Goal: Communication & Community: Answer question/provide support

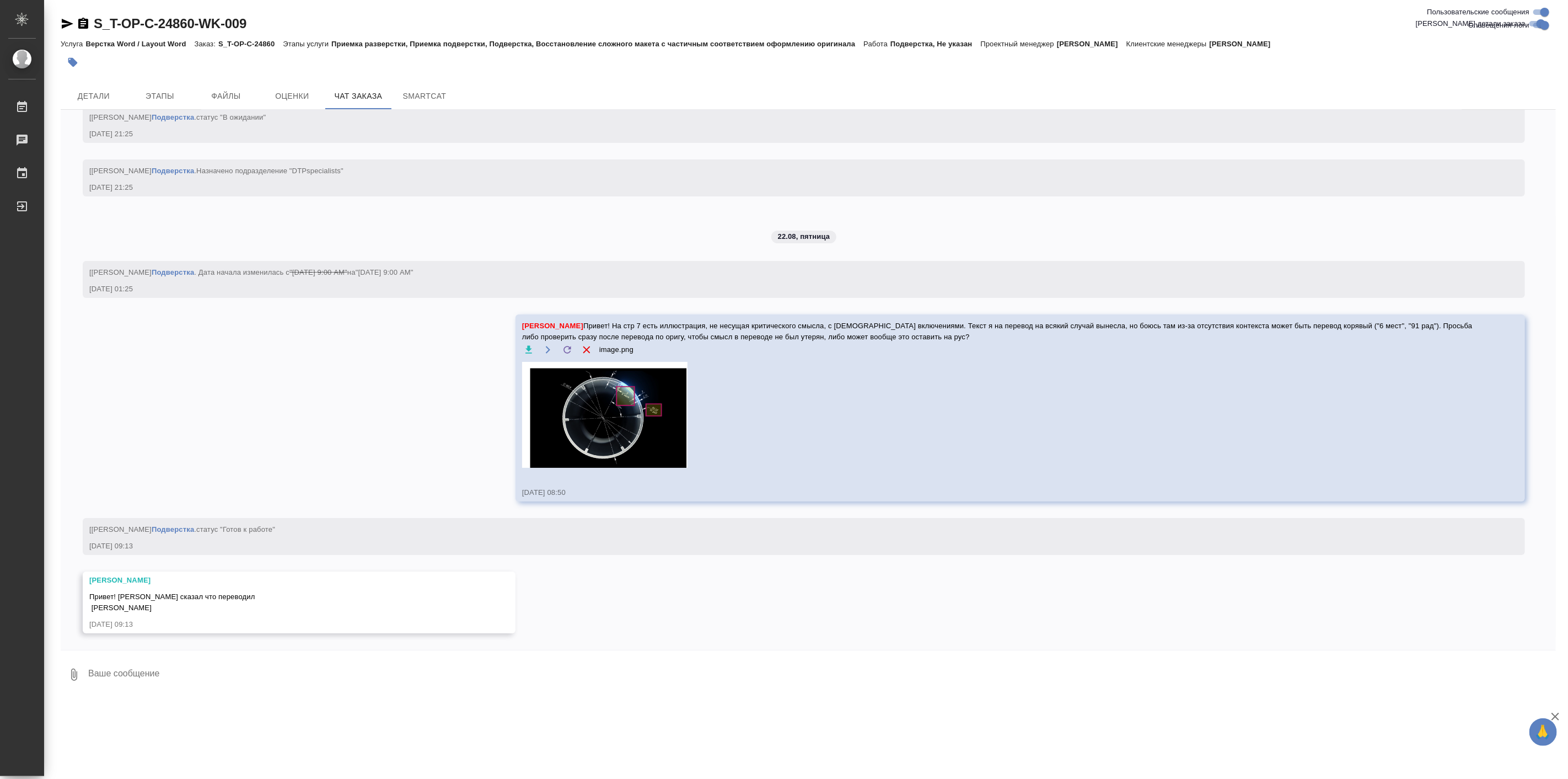
scroll to position [3496, 0]
click at [85, 101] on span "Детали" at bounding box center [93, 96] width 53 height 14
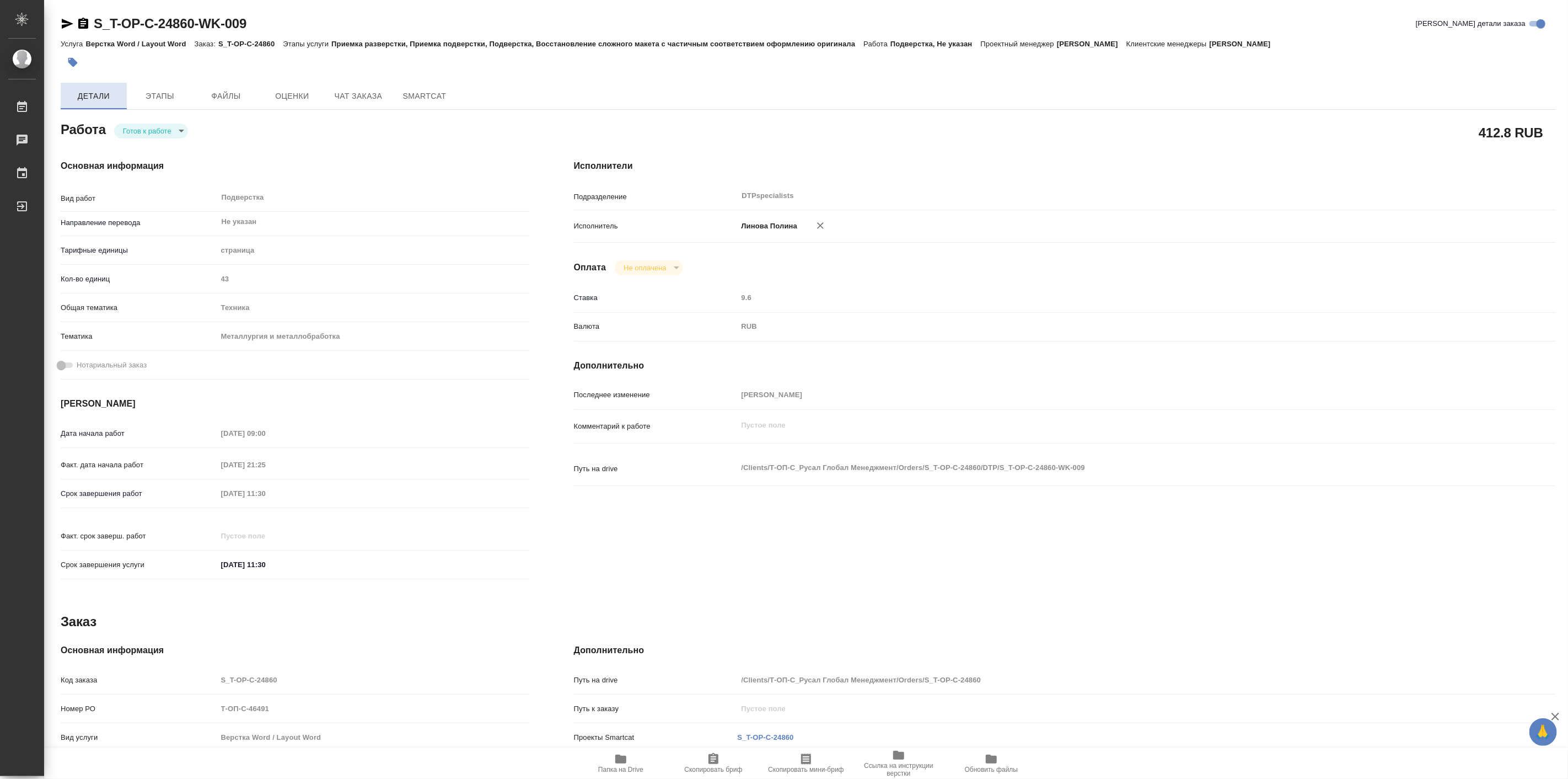
type textarea "x"
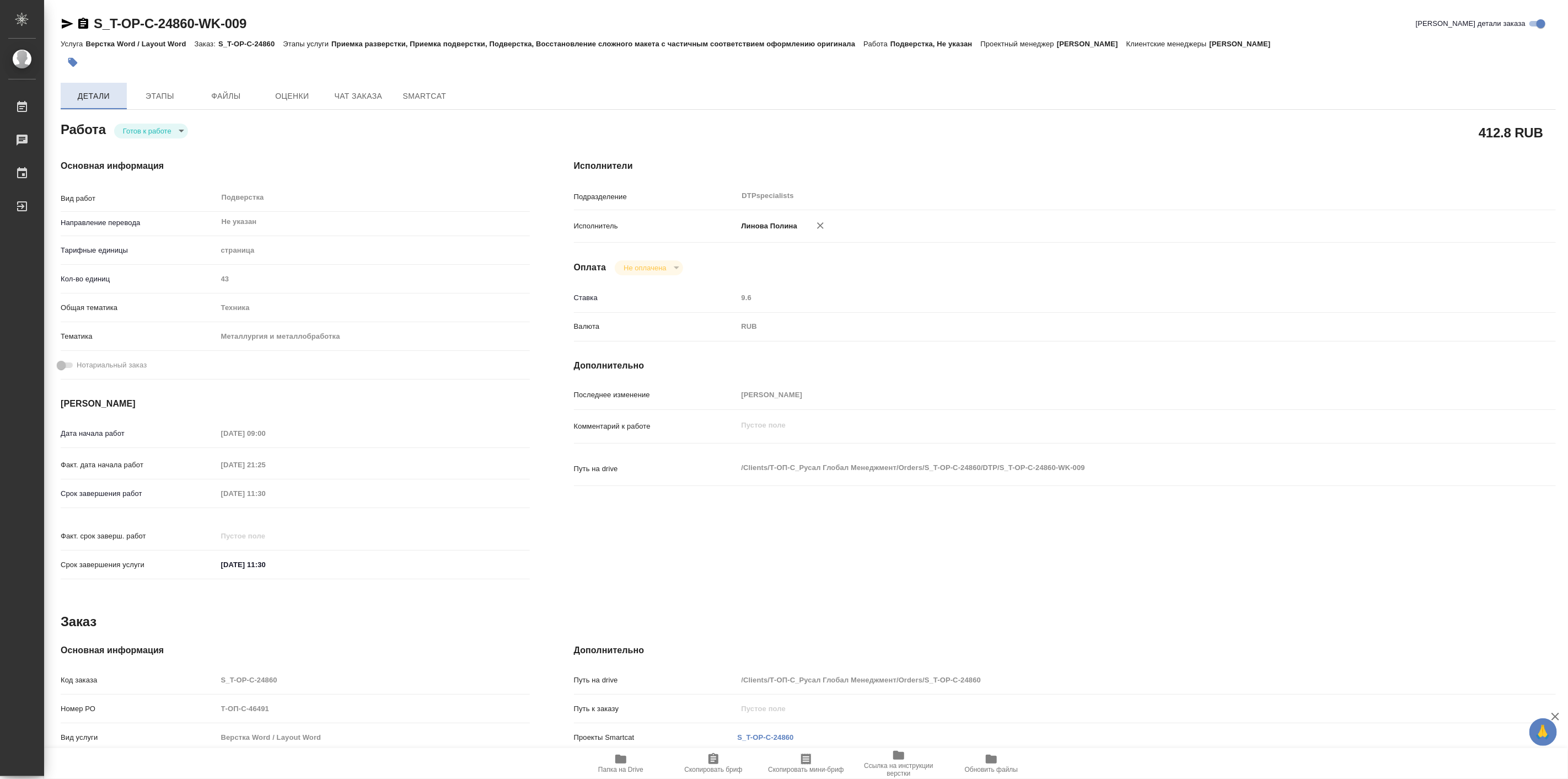
type textarea "x"
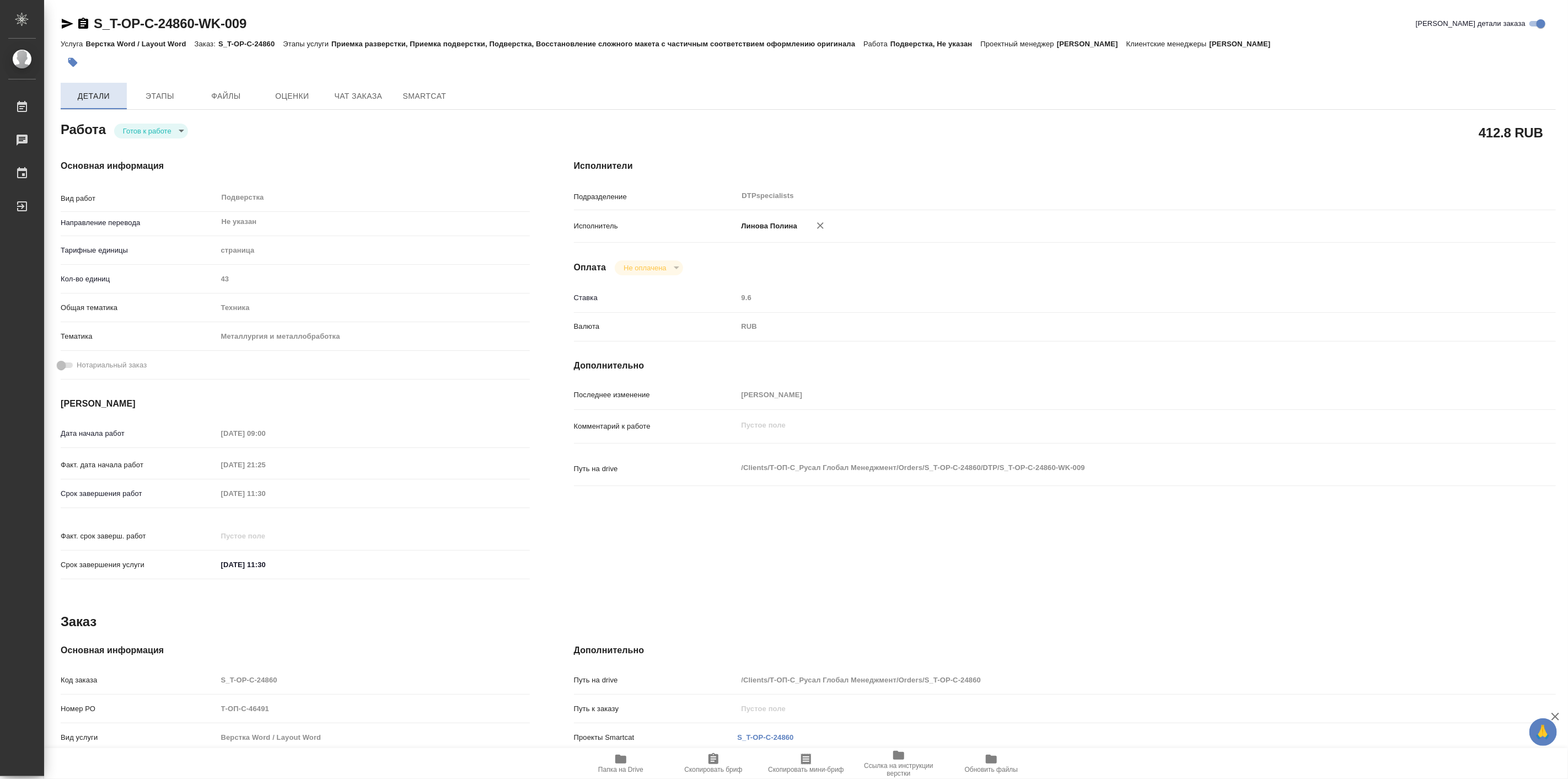
type textarea "x"
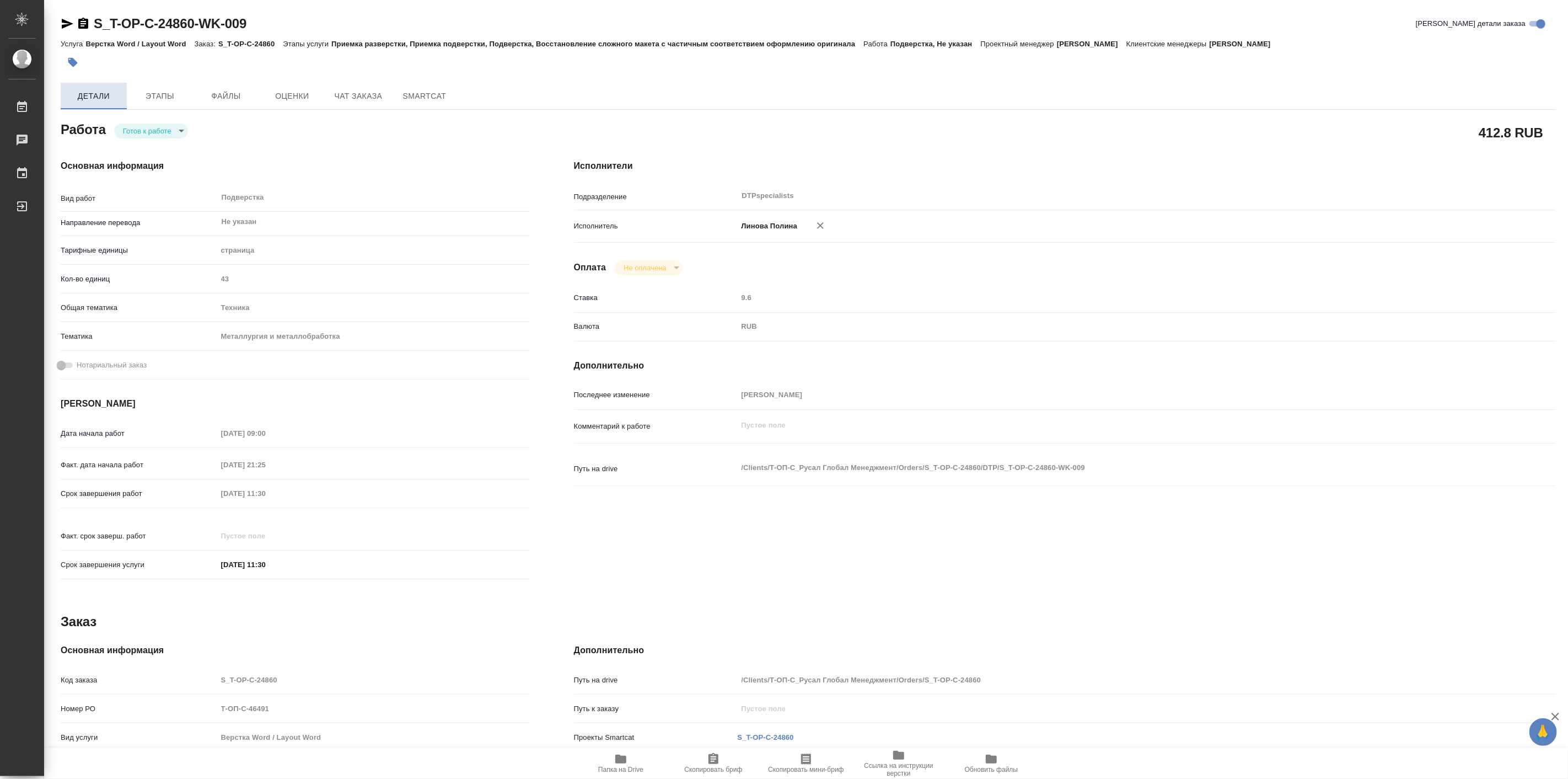
type textarea "x"
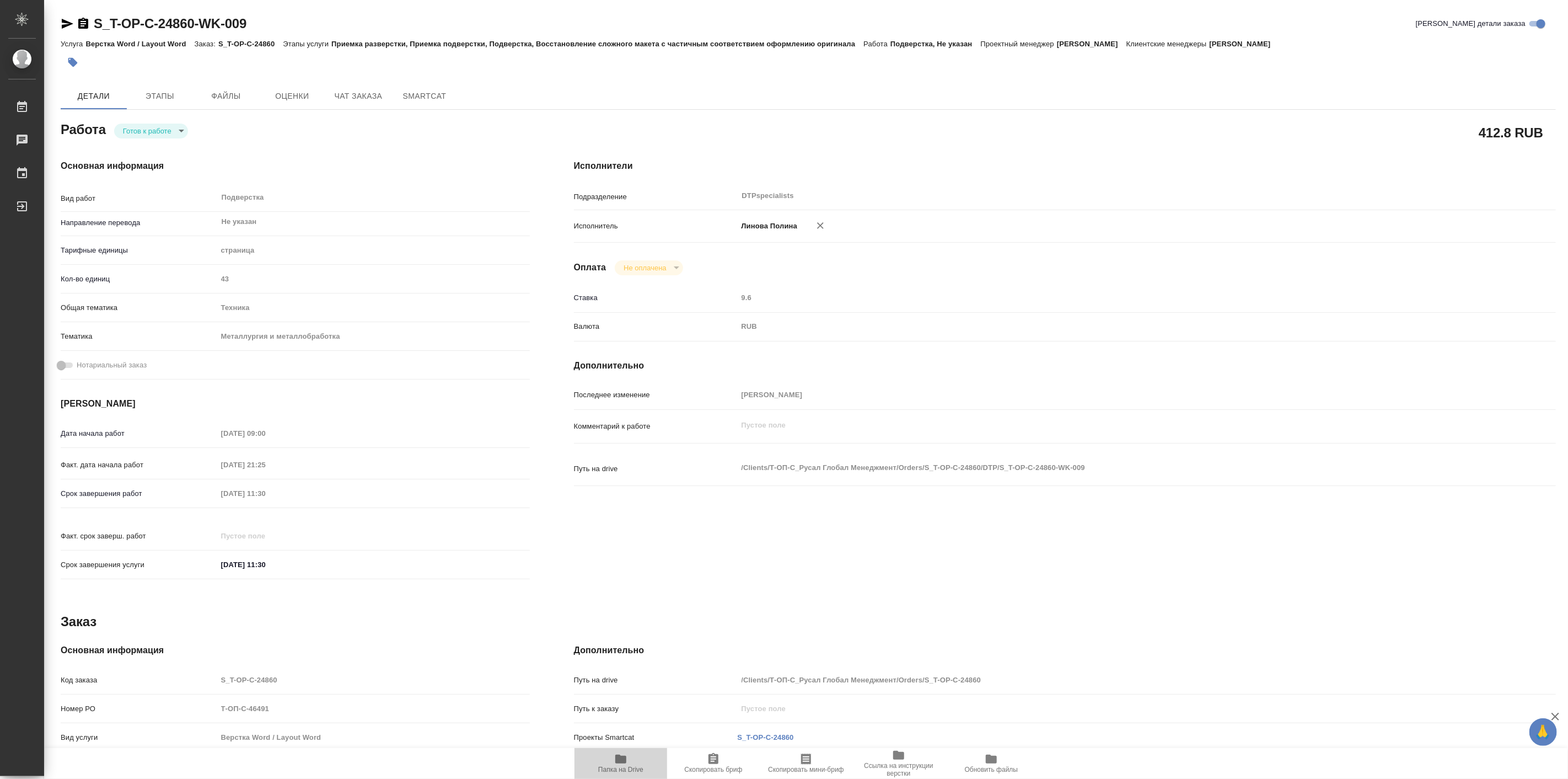
click at [630, 764] on span "Папка на Drive" at bounding box center [620, 763] width 79 height 21
click at [164, 124] on body "🙏 .cls-1 fill:#fff; AWATERA Linova Polina Работы 0 Чаты График Выйти S_T-OP-C-2…" at bounding box center [784, 390] width 1568 height 779
click at [153, 128] on button "В работе" at bounding box center [141, 130] width 36 height 12
type textarea "x"
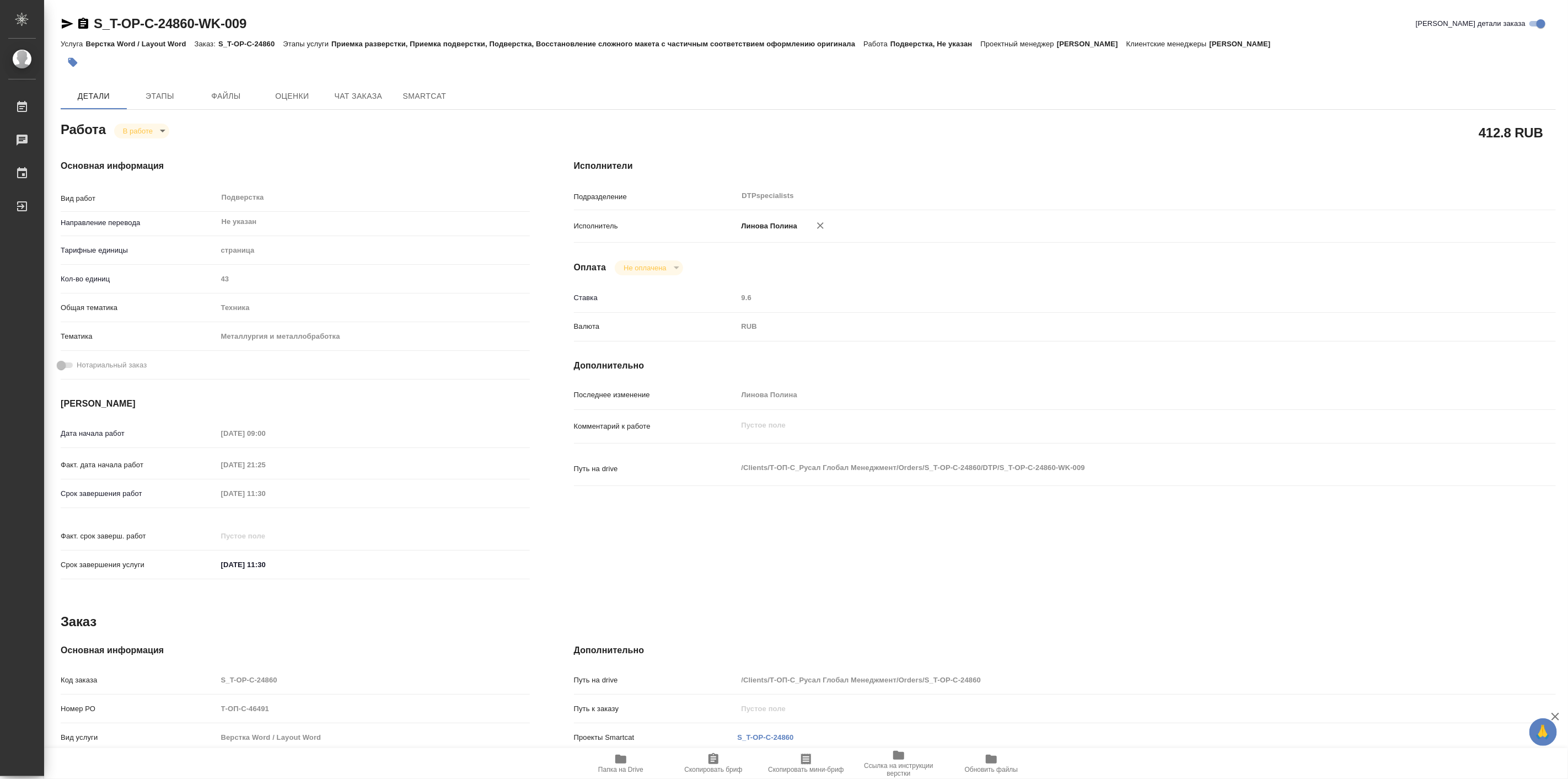
type textarea "x"
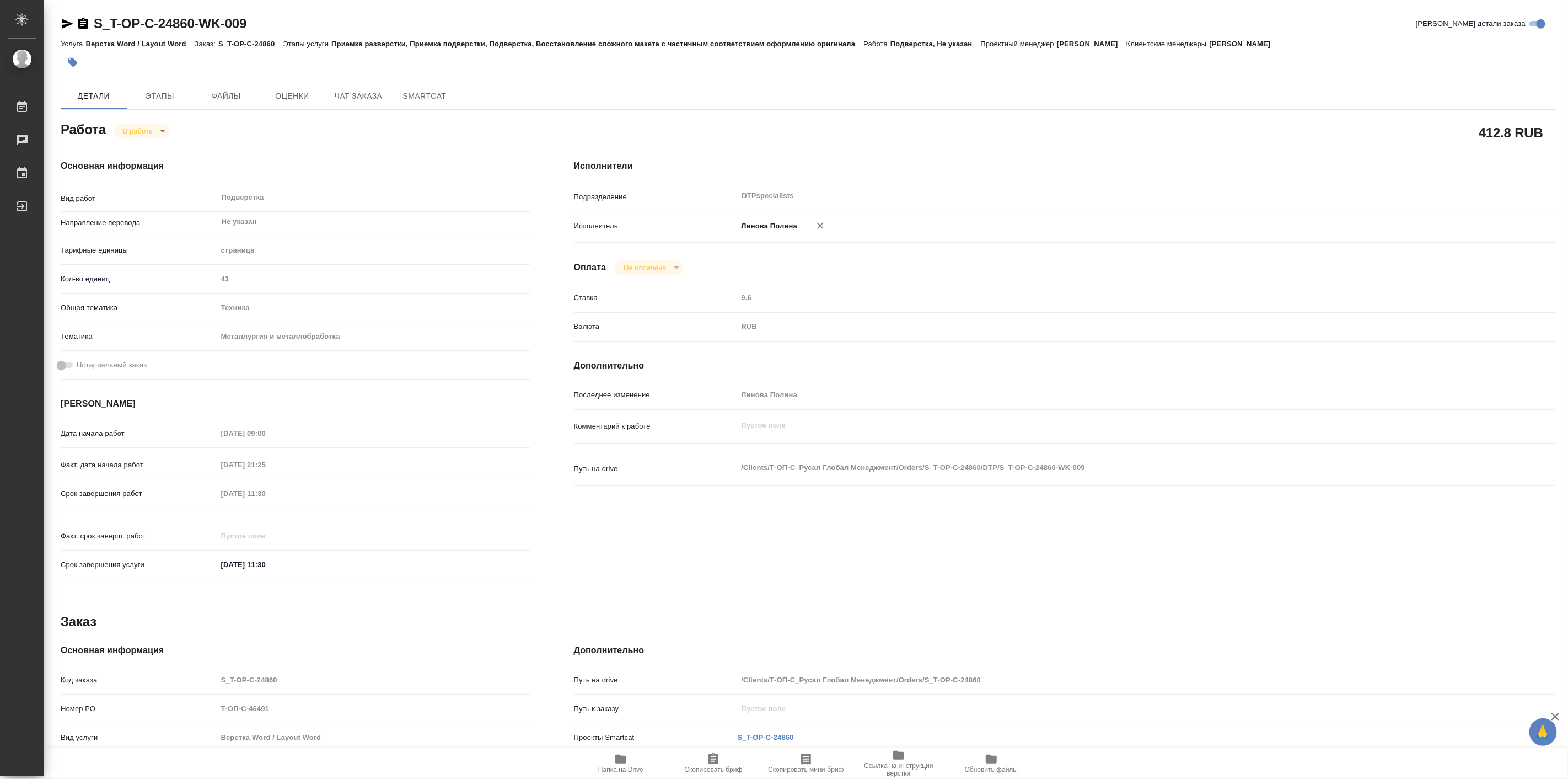
type textarea "x"
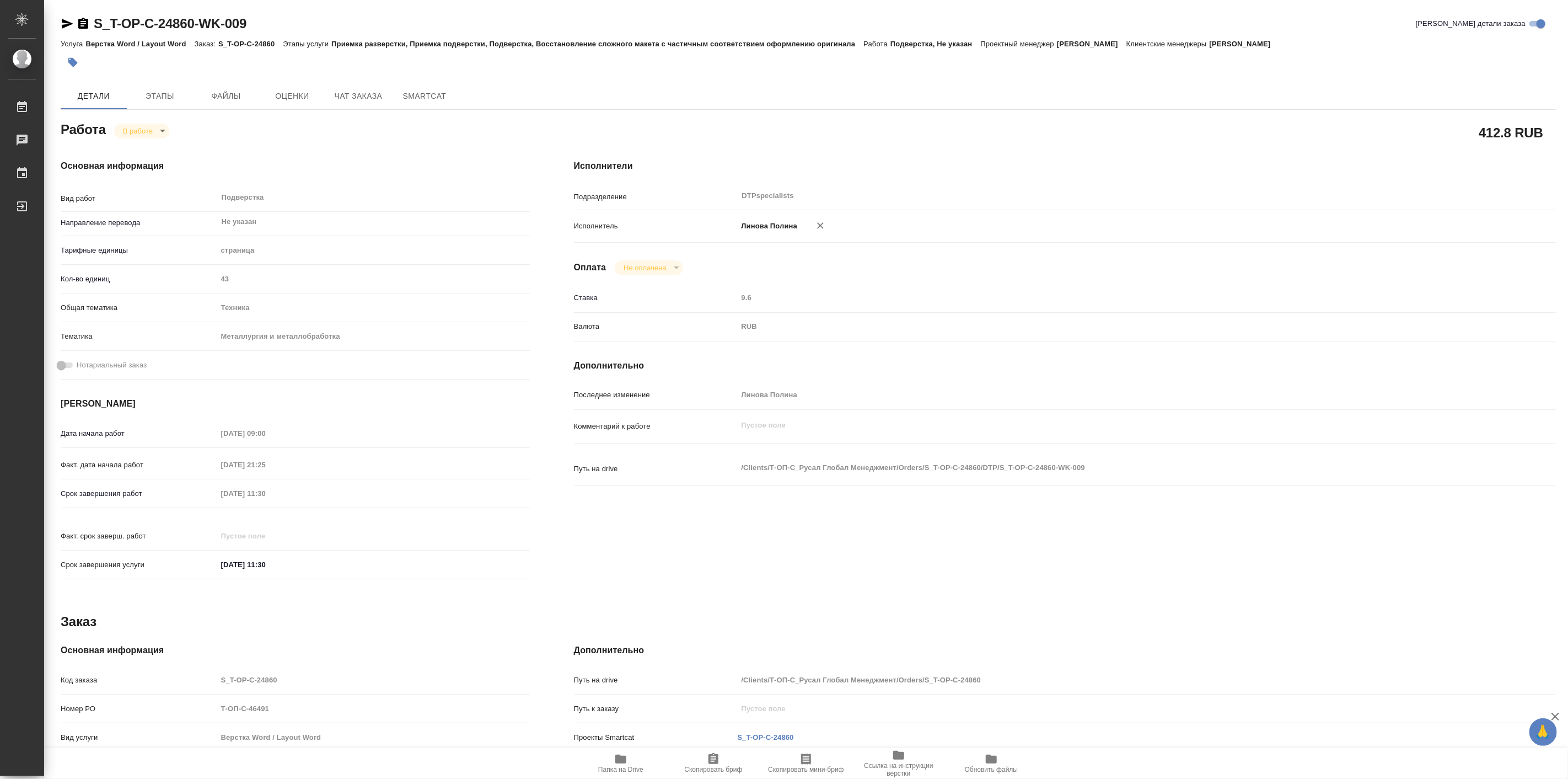
type textarea "x"
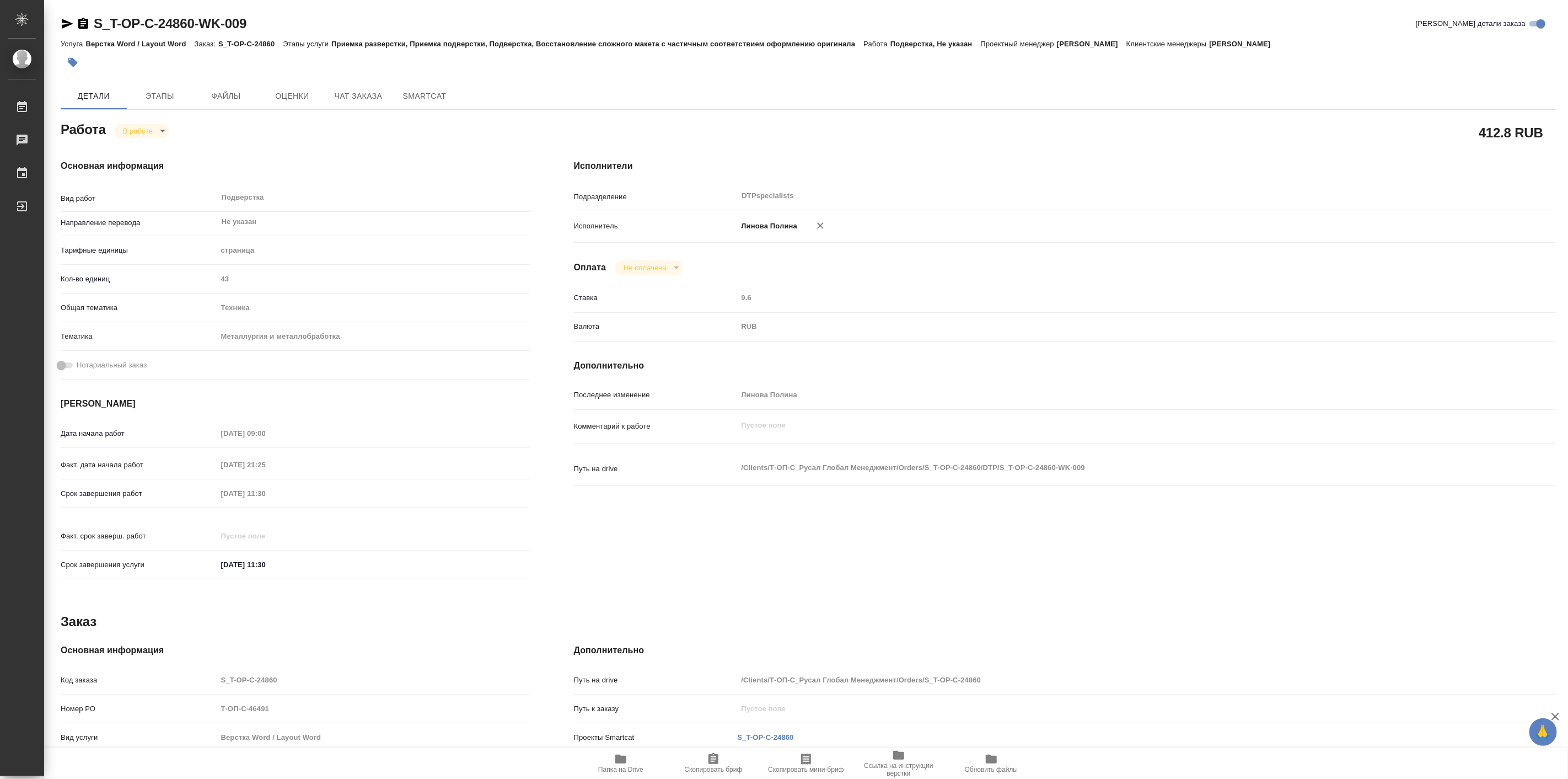
type textarea "x"
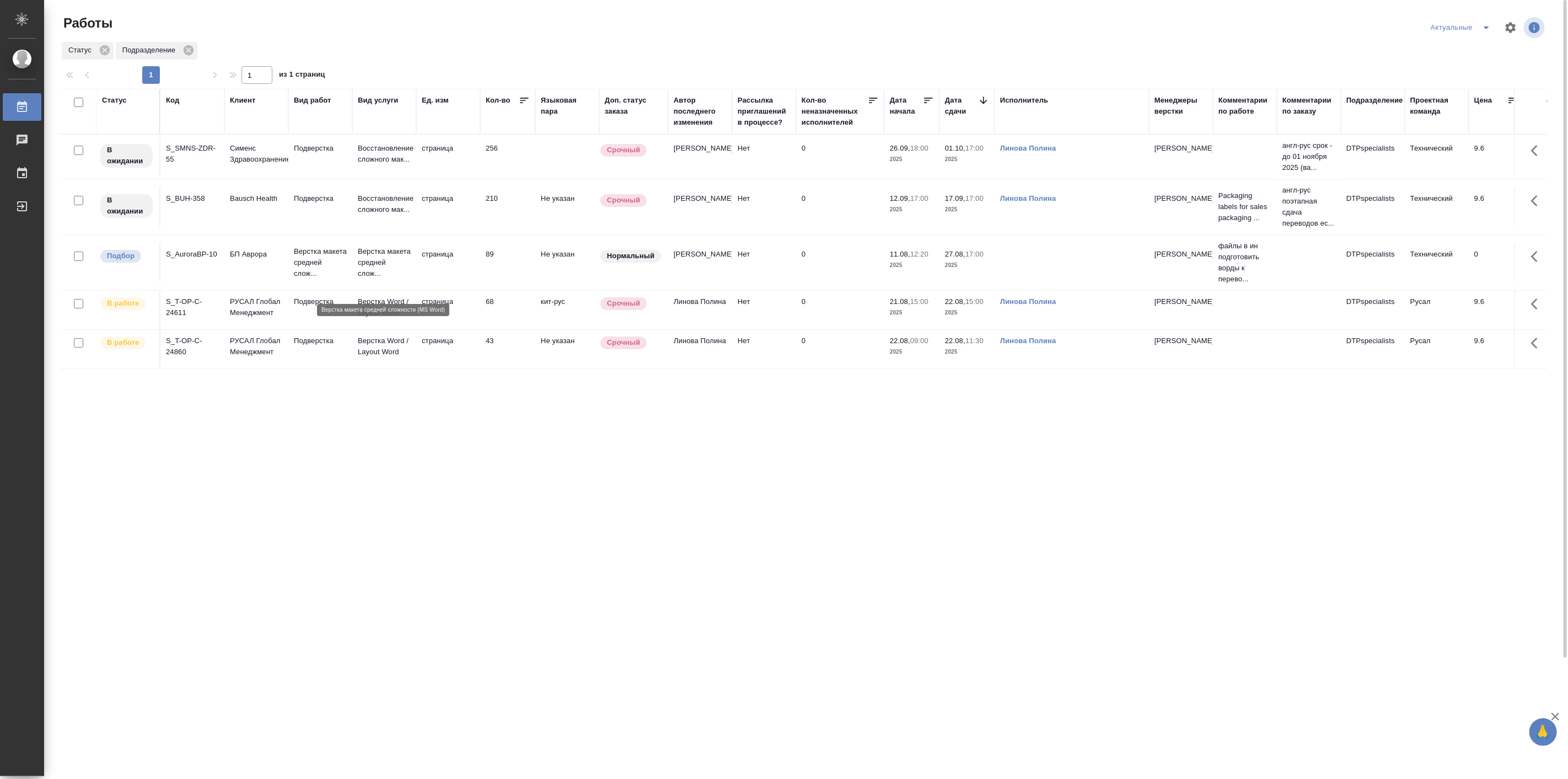
click at [373, 272] on p "Верстка макета средней слож..." at bounding box center [384, 263] width 53 height 33
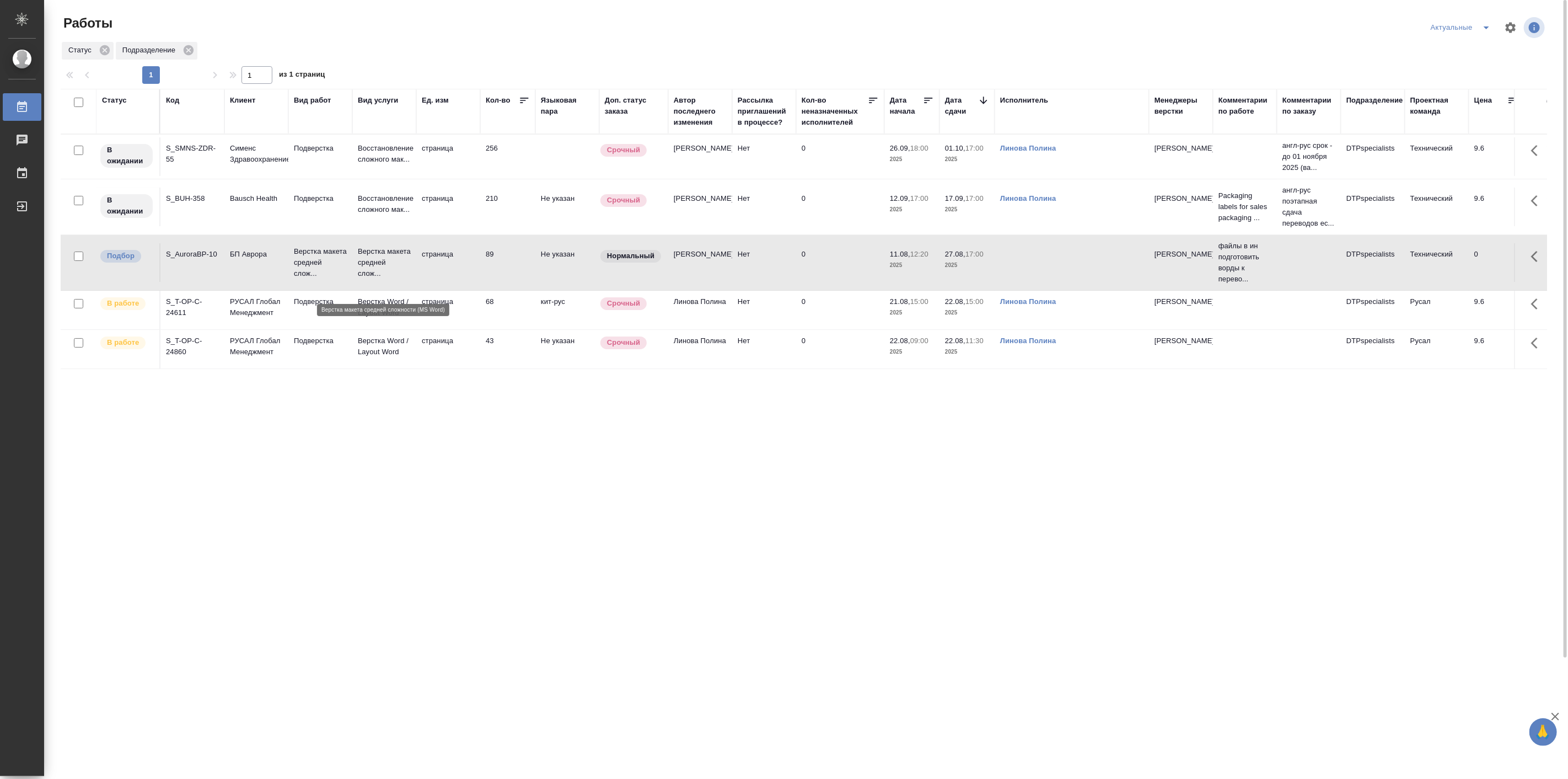
click at [373, 272] on p "Верстка макета средней слож..." at bounding box center [384, 263] width 53 height 33
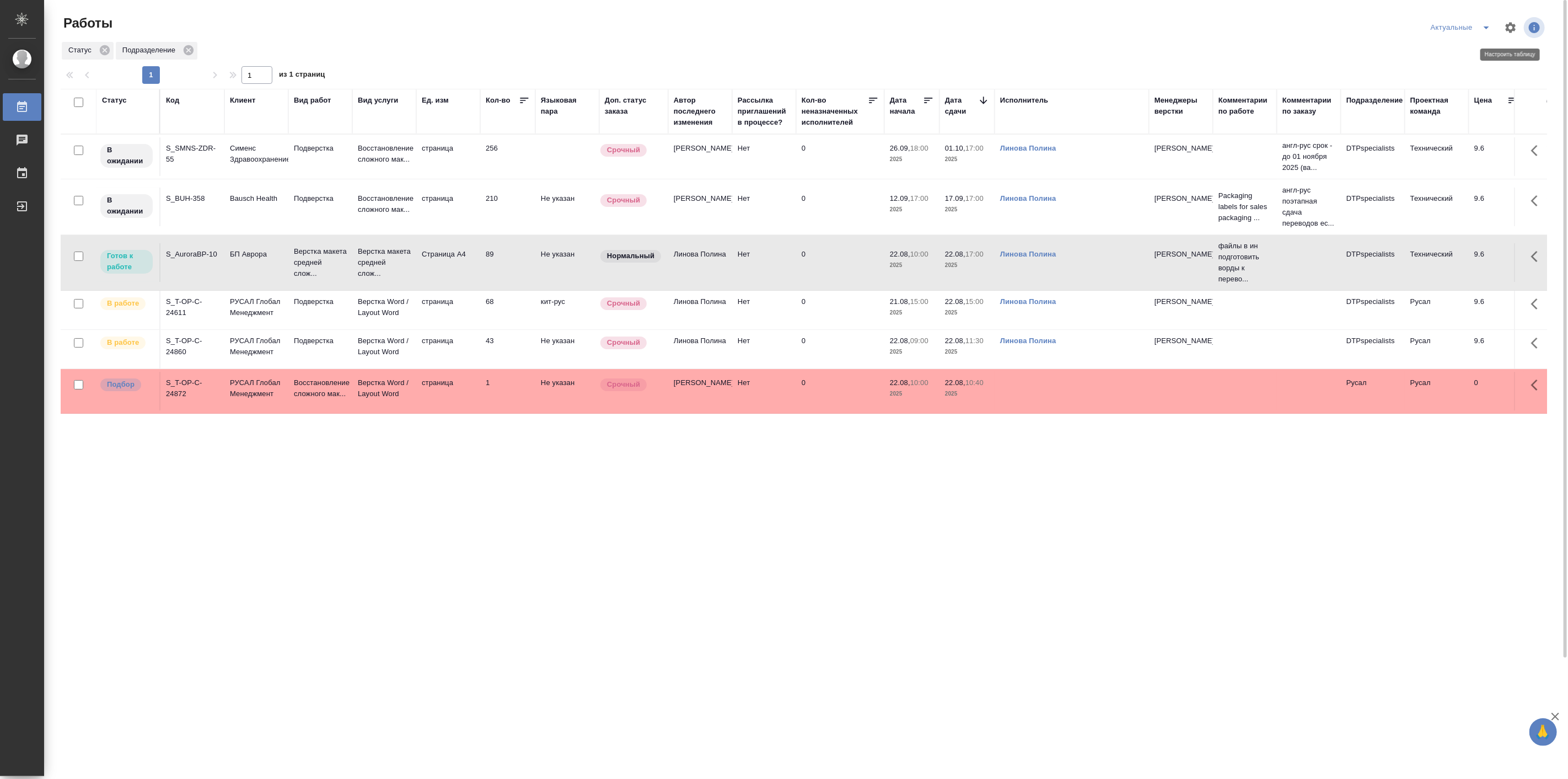
click at [1510, 31] on icon "button" at bounding box center [1511, 27] width 11 height 11
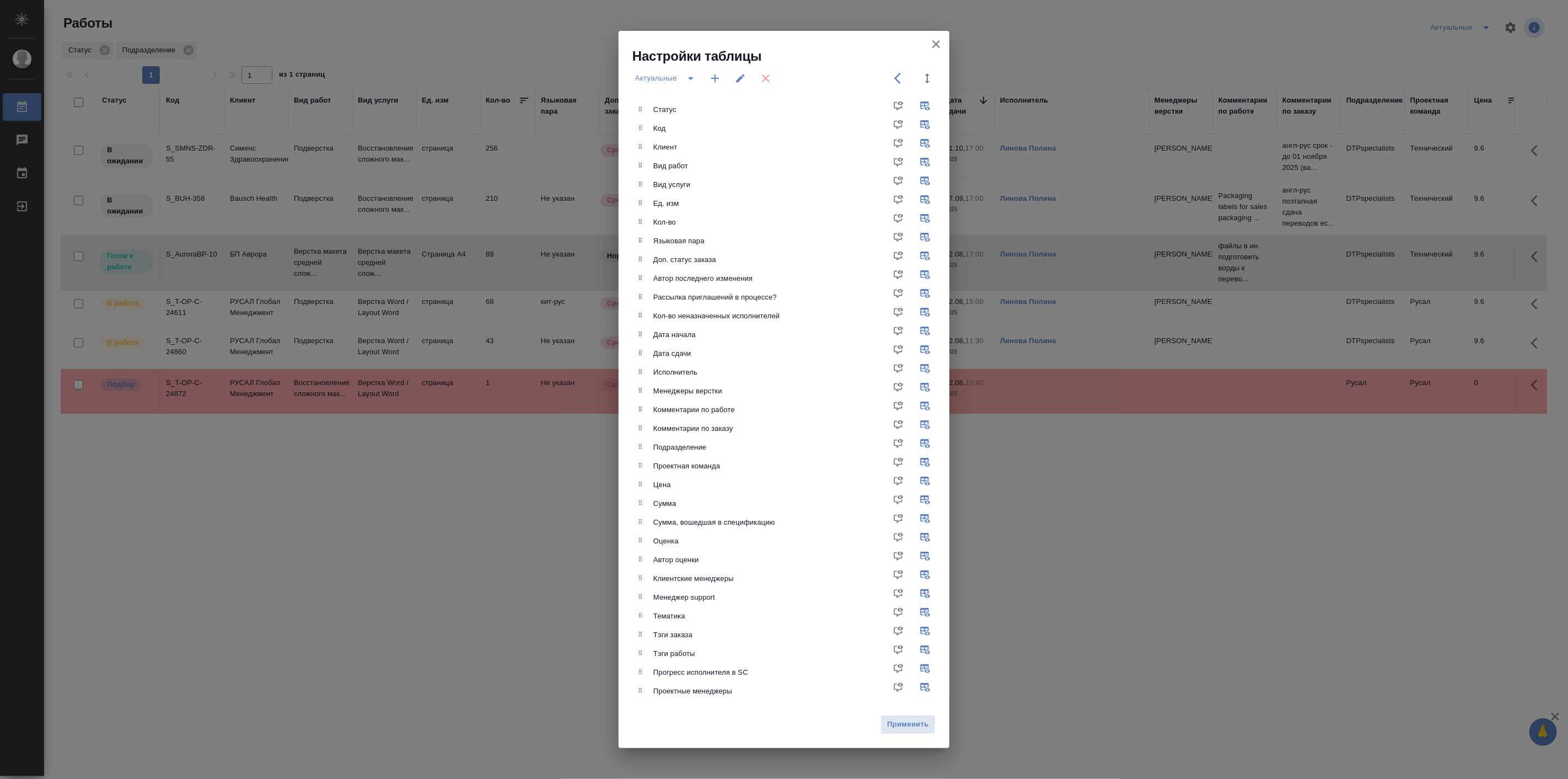
click at [708, 138] on div "Подразделение" at bounding box center [793, 128] width 314 height 19
drag, startPoint x: 640, startPoint y: 453, endPoint x: 640, endPoint y: 278, distance: 175.0
click at [640, 278] on ul "Статус Код Клиент Вид работ Вид услуги Ед. изм Кол-во Языковая пара Доп. статус…" at bounding box center [793, 400] width 314 height 609
click at [916, 728] on span "Применить" at bounding box center [908, 725] width 43 height 13
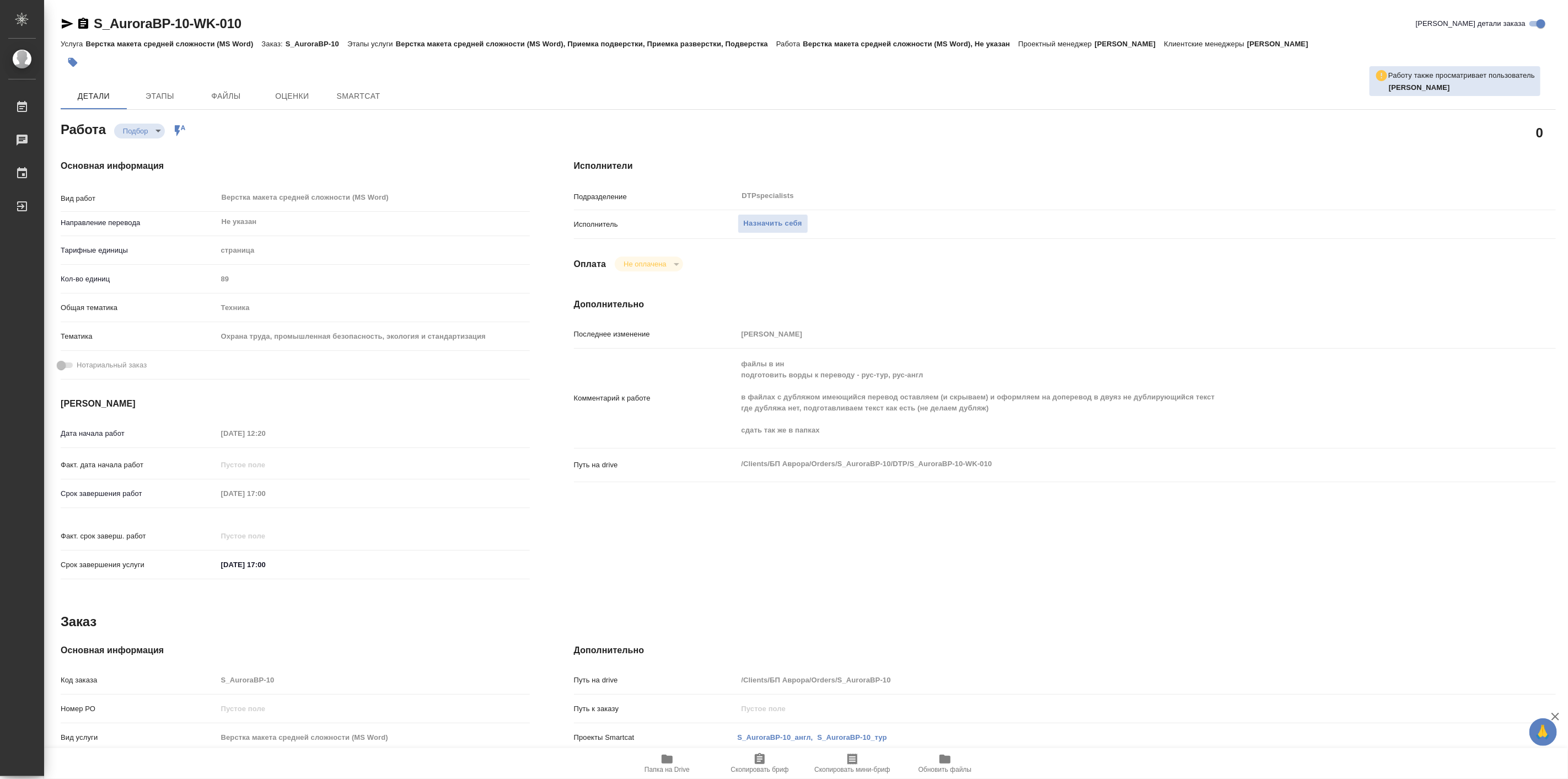
type textarea "x"
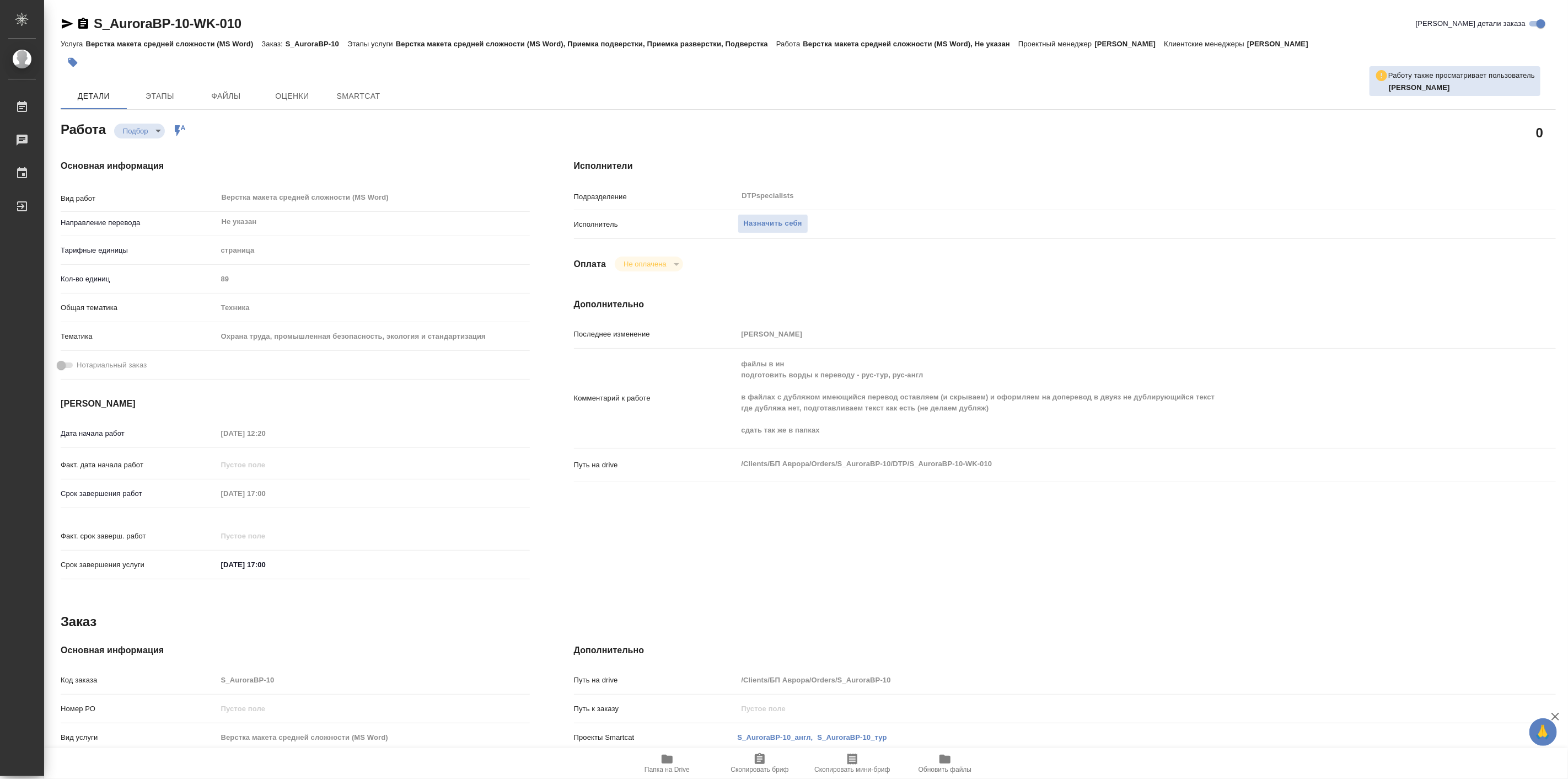
type textarea "x"
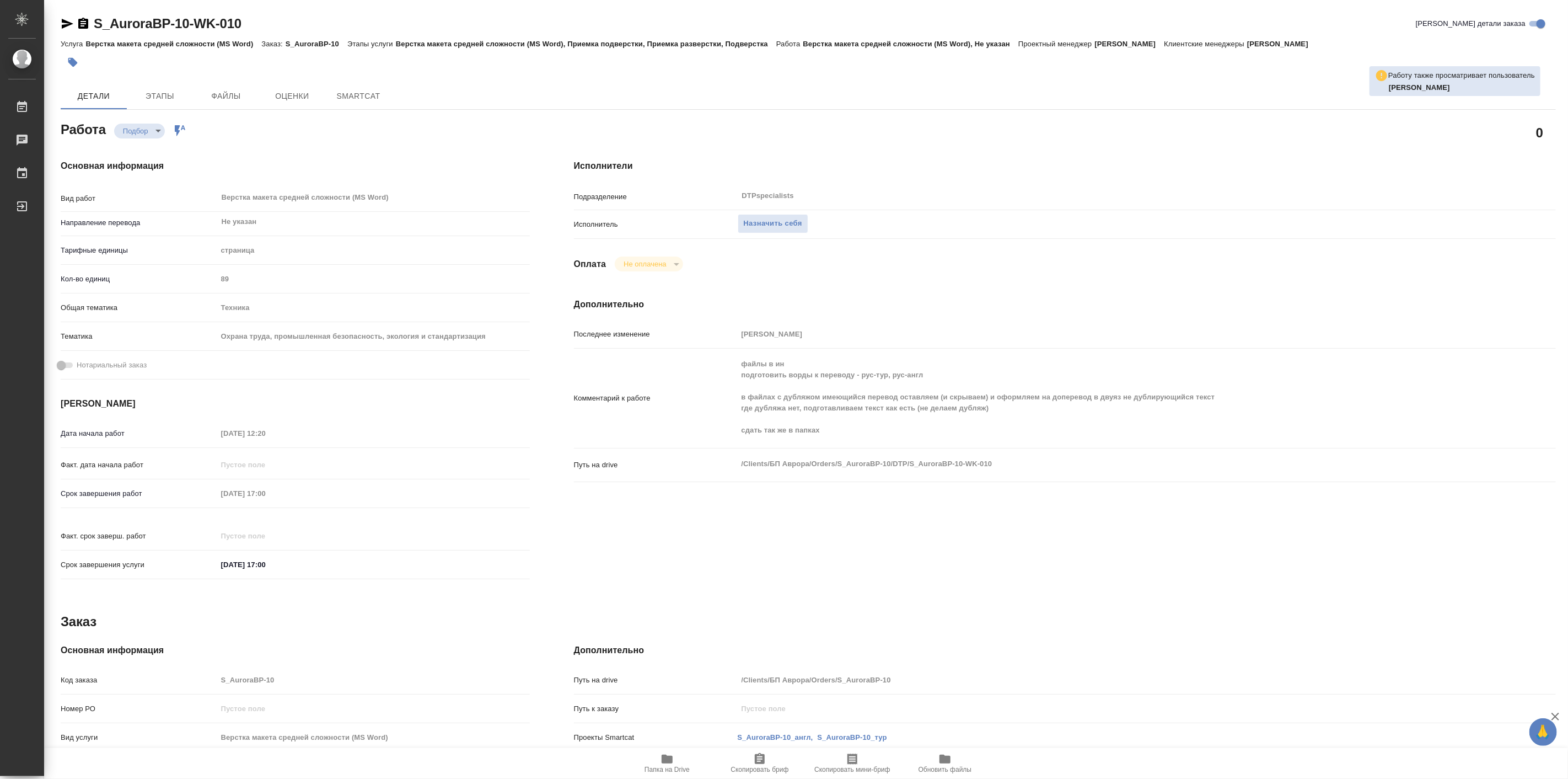
type textarea "x"
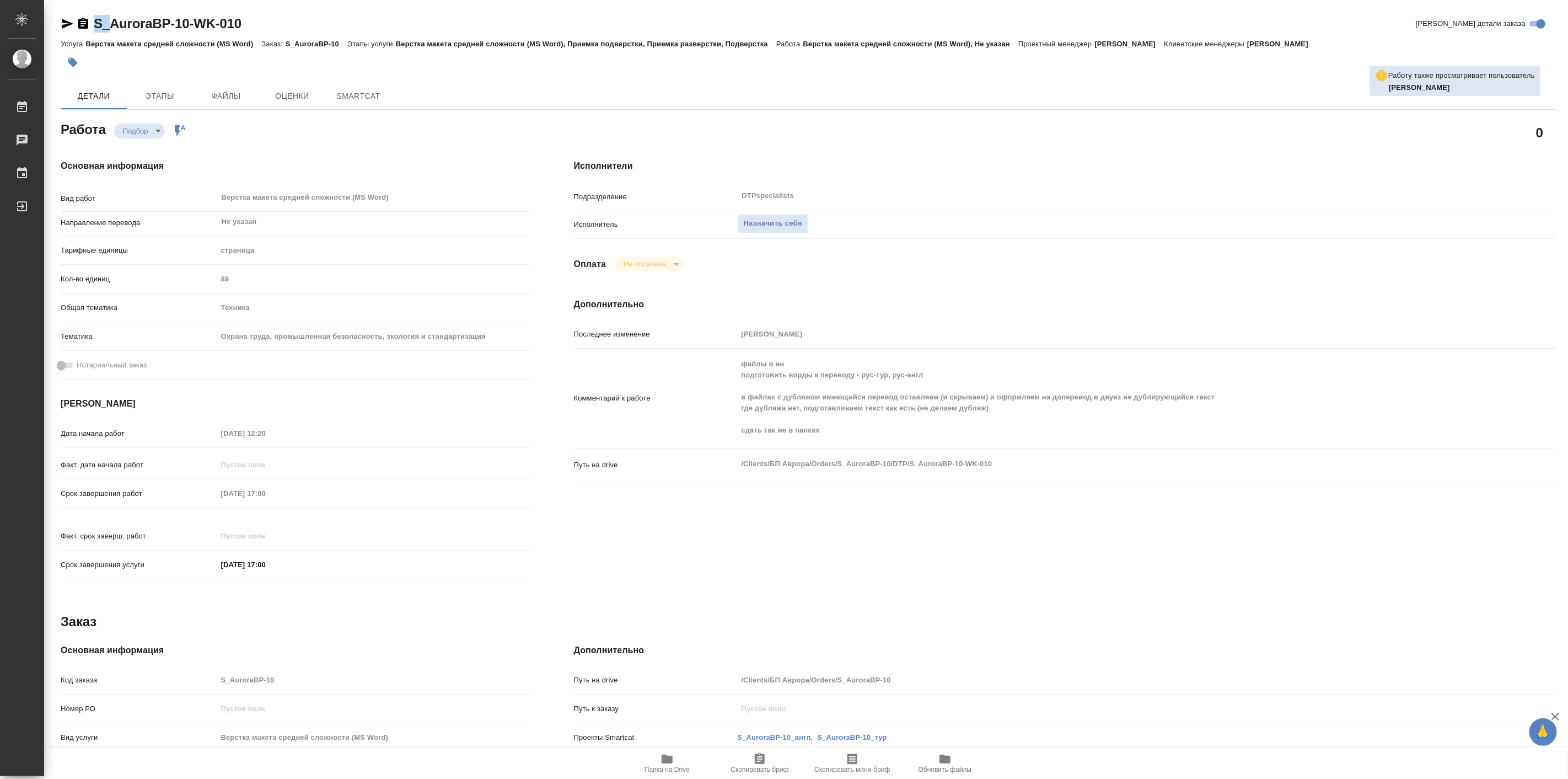
type textarea "x"
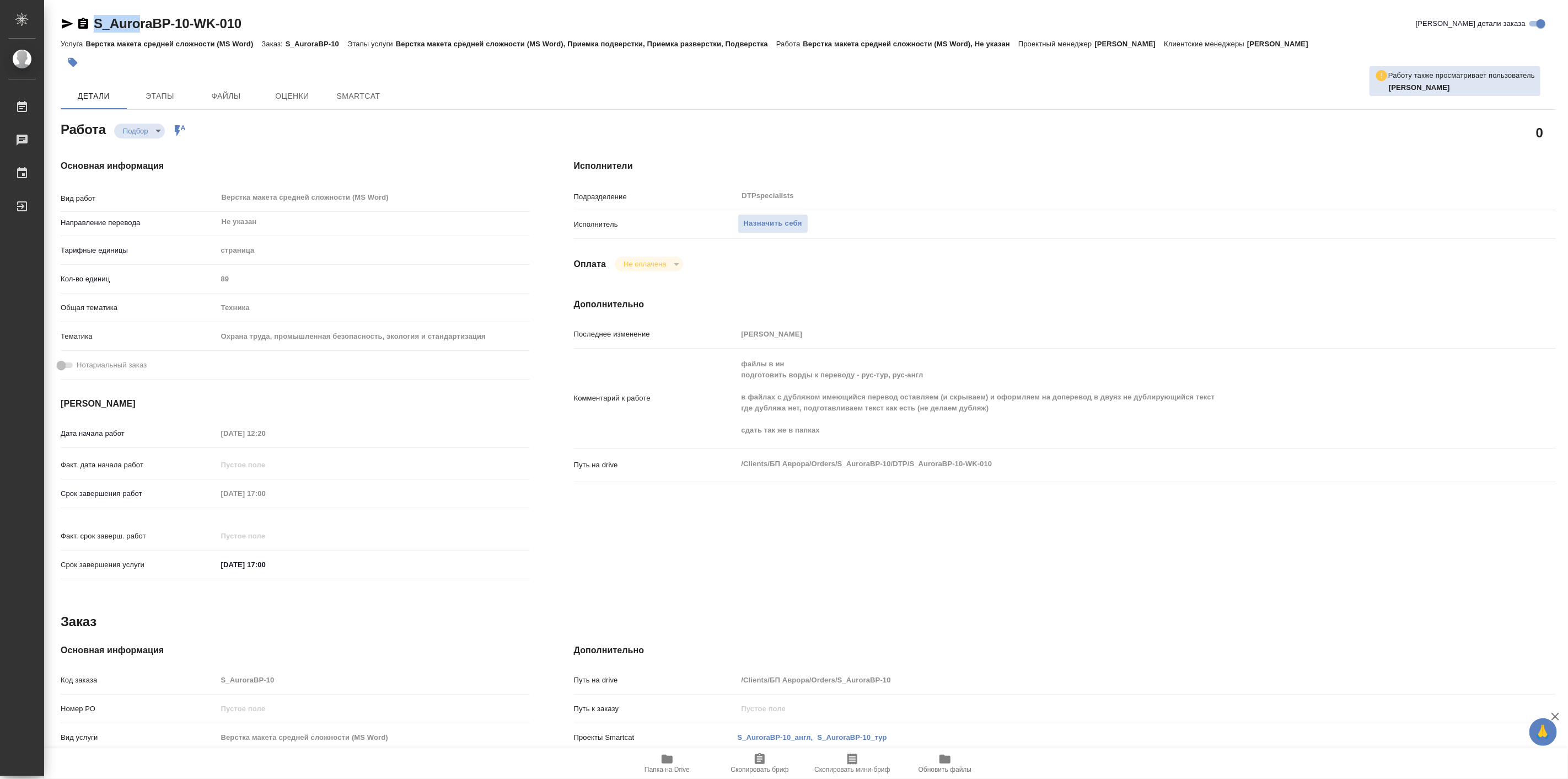
type textarea "x"
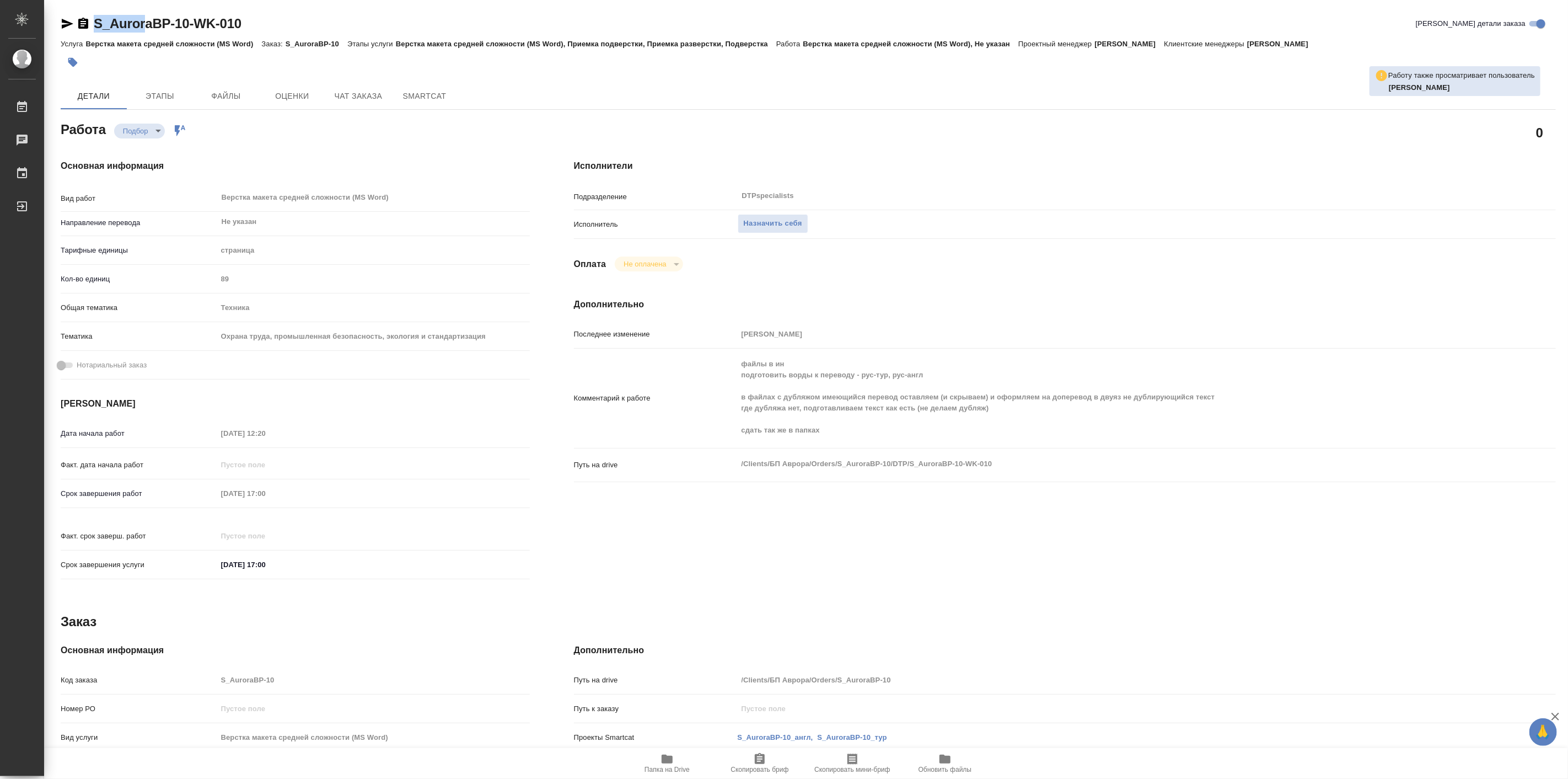
type textarea "x"
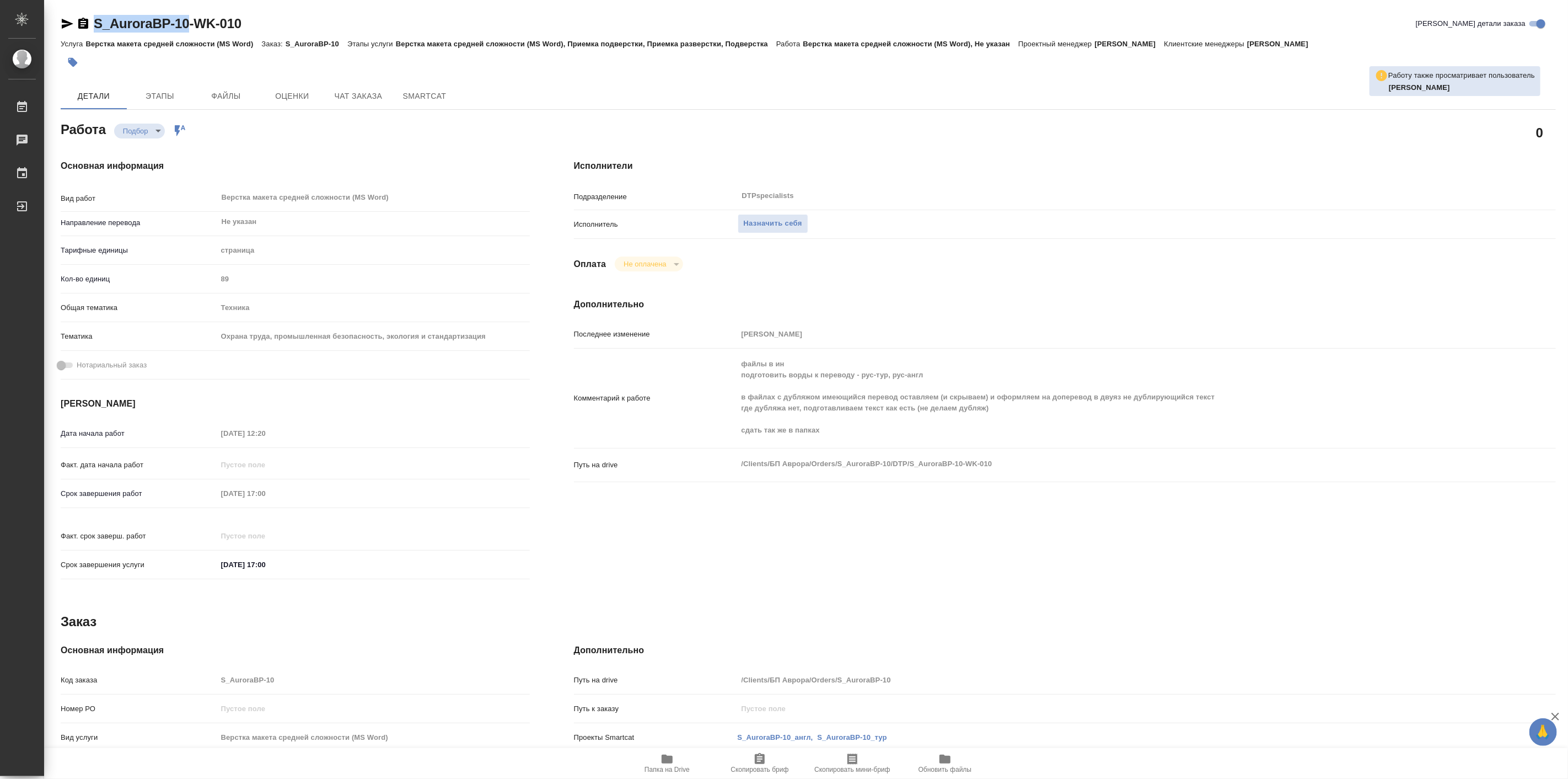
drag, startPoint x: 87, startPoint y: 13, endPoint x: 186, endPoint y: 17, distance: 99.1
click at [186, 17] on div "S_AuroraBP-10-WK-010 Кратко детали заказа Услуга Верстка макета средней сложнос…" at bounding box center [808, 469] width 1507 height 939
type textarea "x"
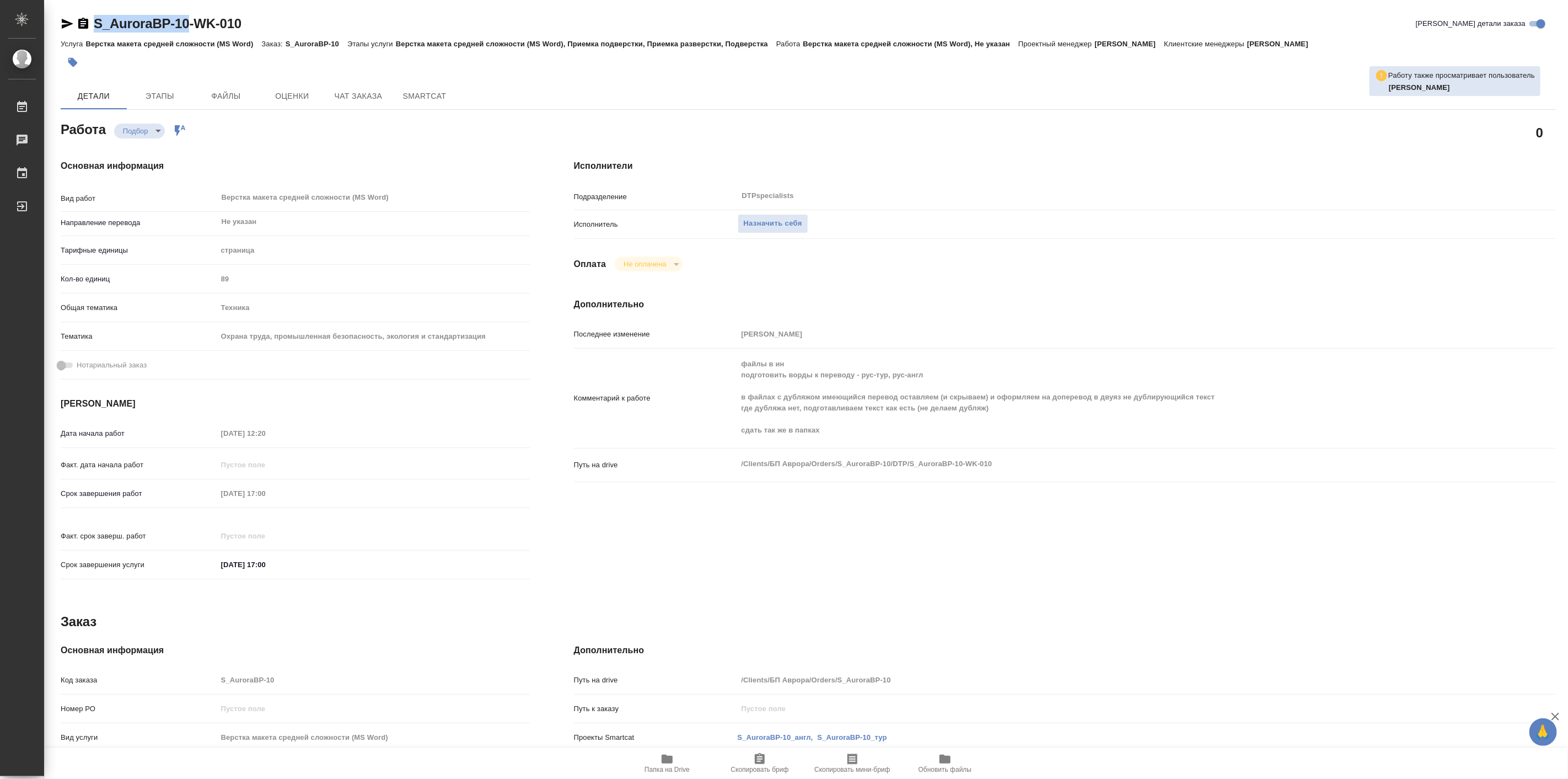
type textarea "x"
copy link "S_AuroraBP-10"
type textarea "x"
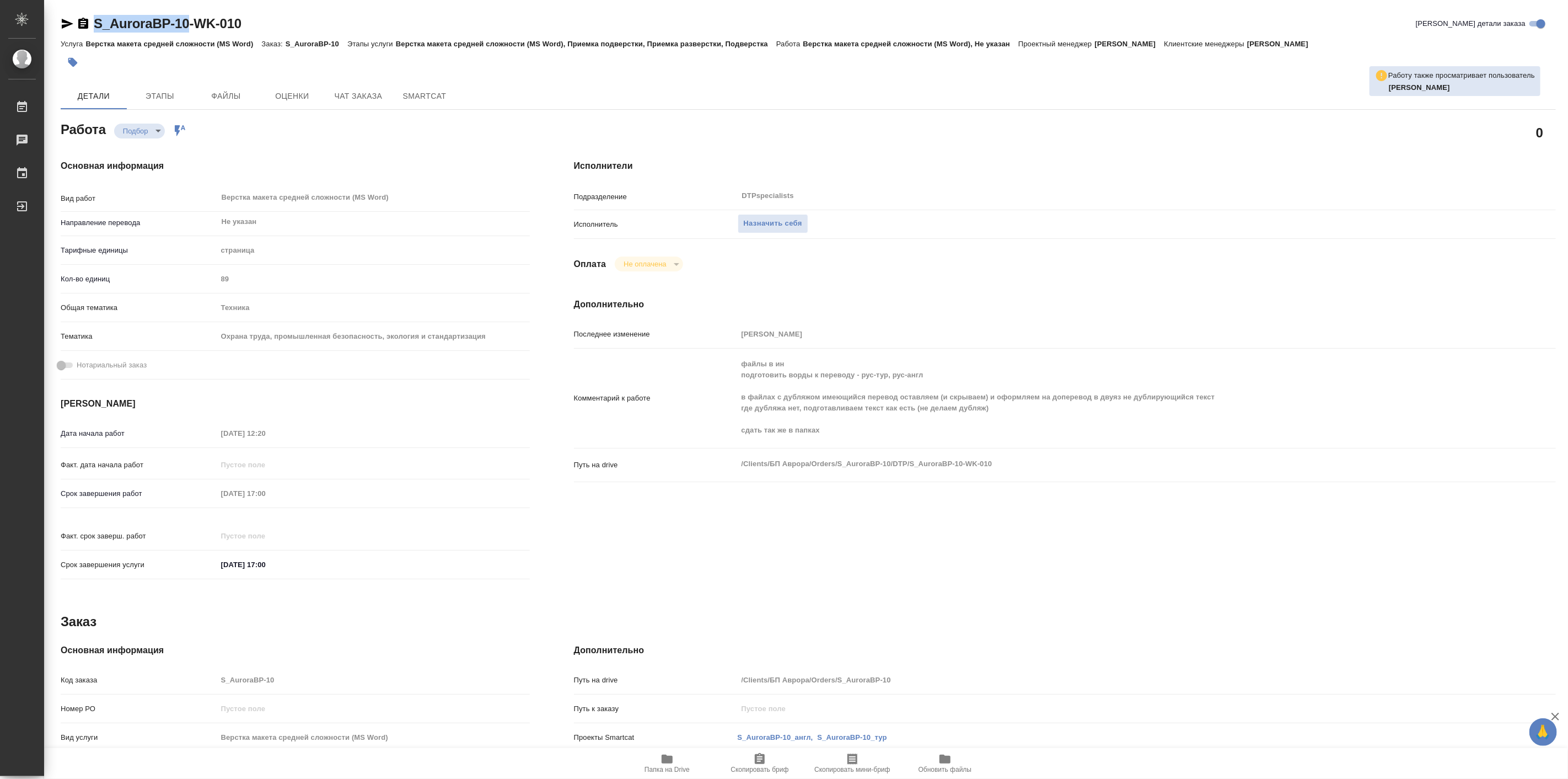
type textarea "x"
click at [764, 222] on span "Назначить себя" at bounding box center [772, 224] width 58 height 13
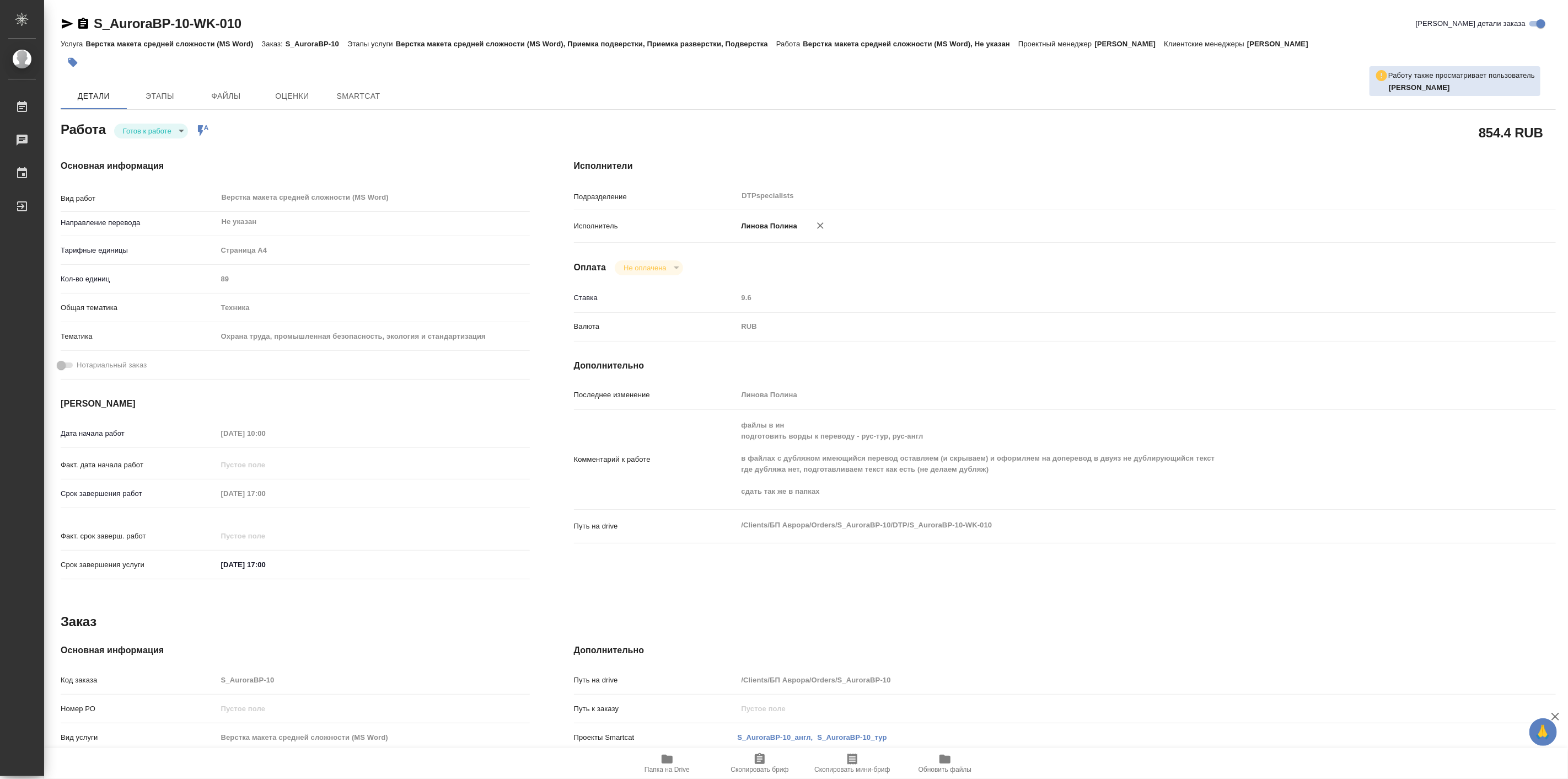
type textarea "x"
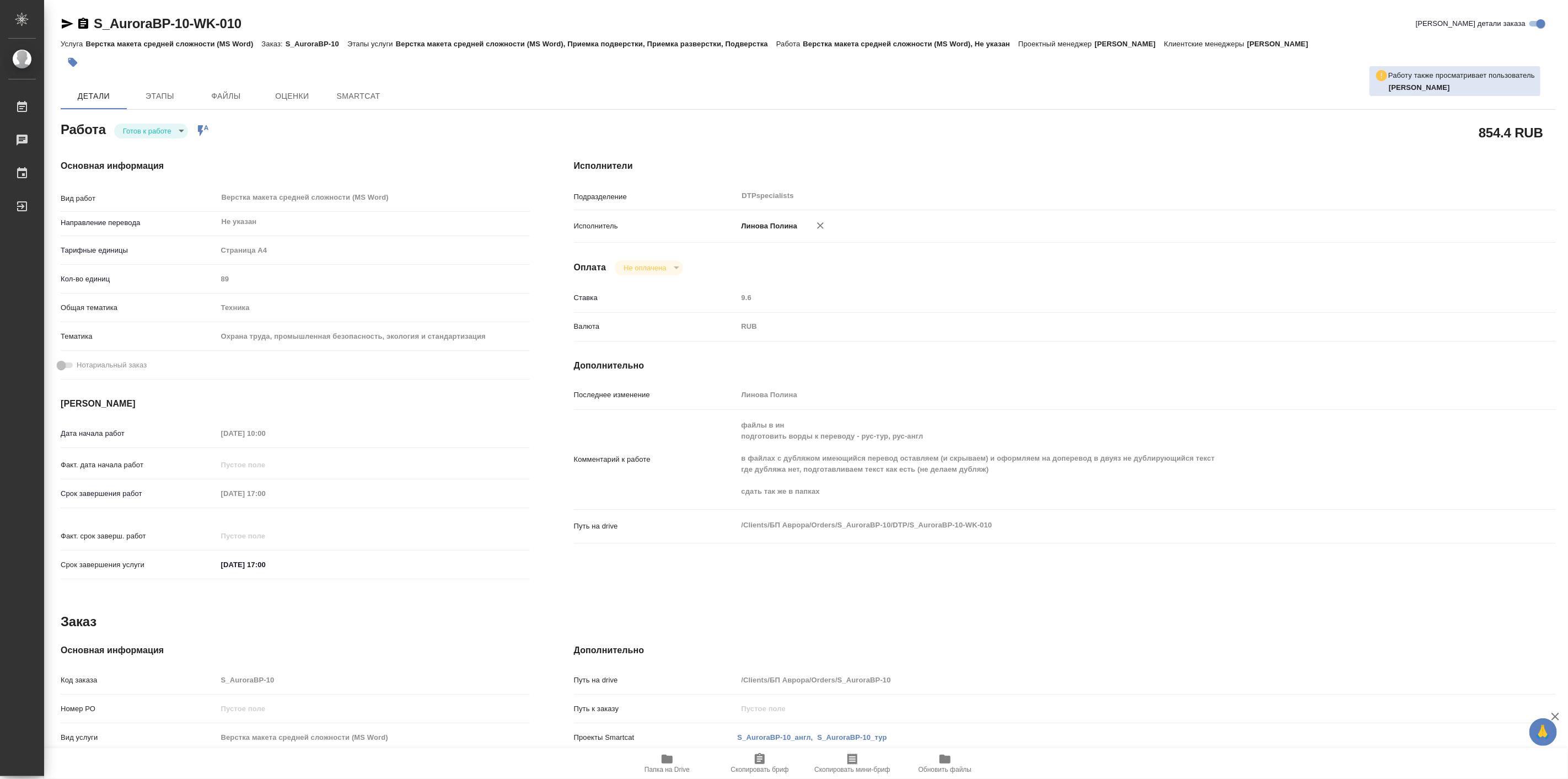
type textarea "x"
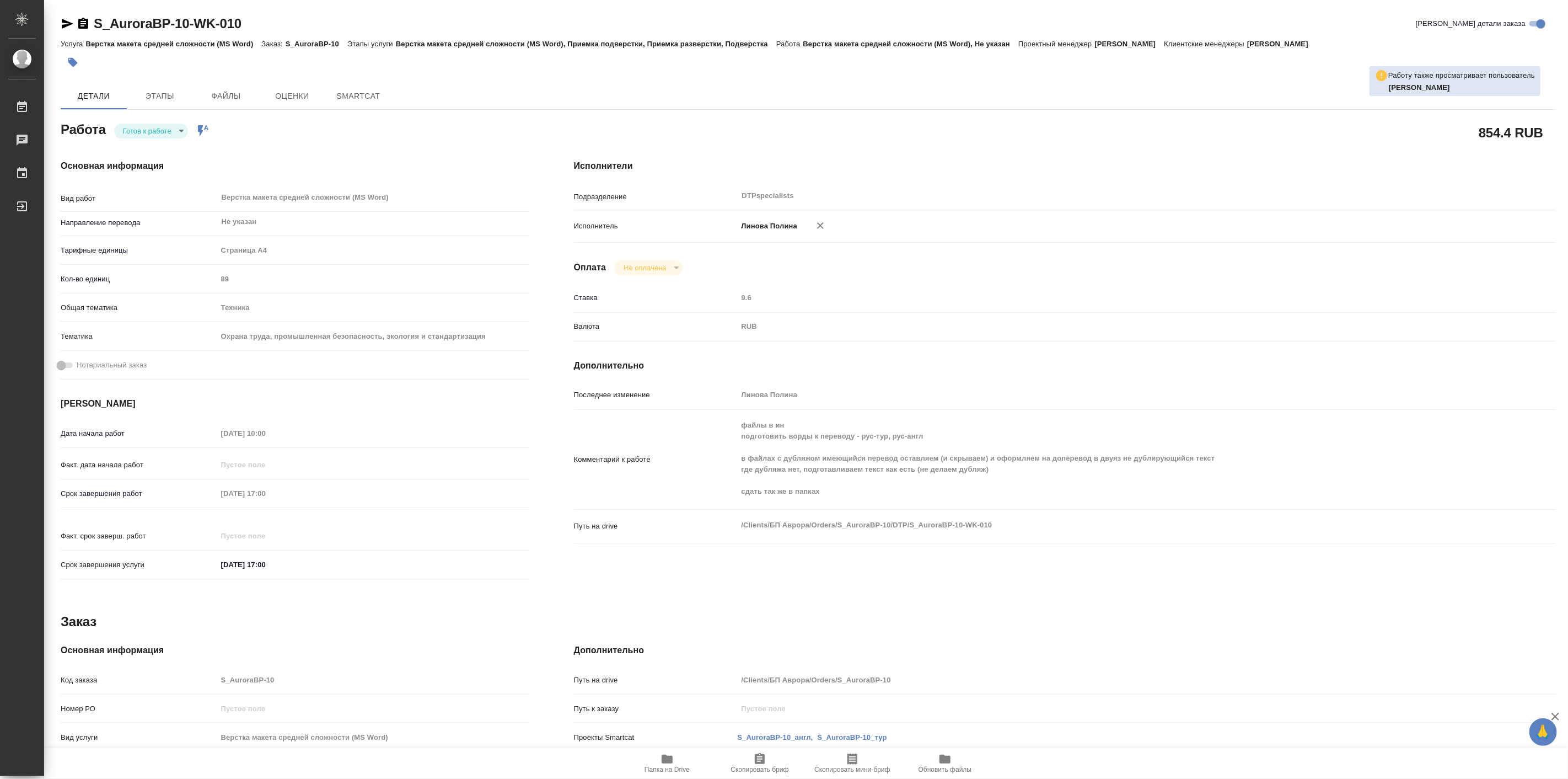
type textarea "x"
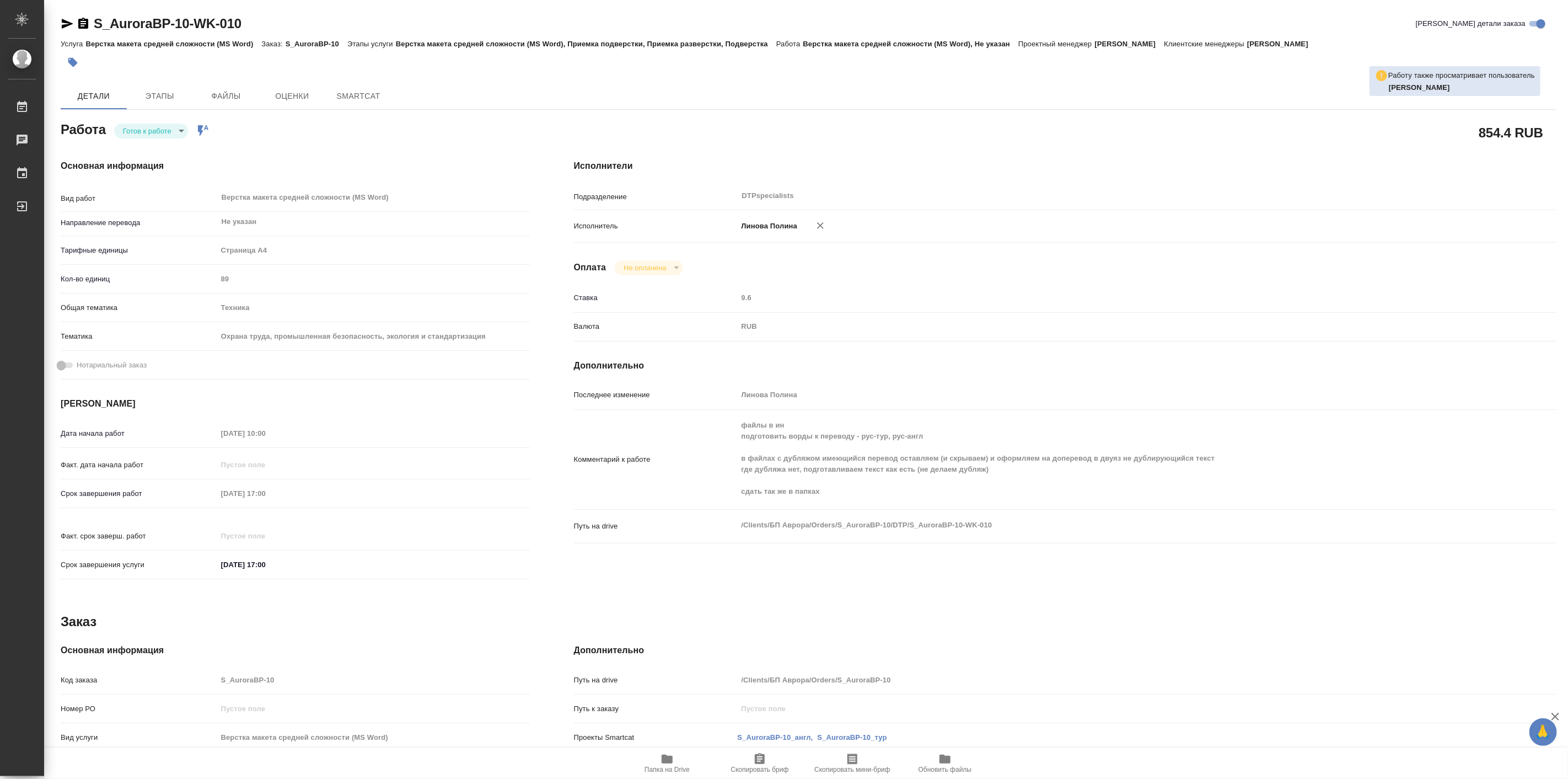
type textarea "x"
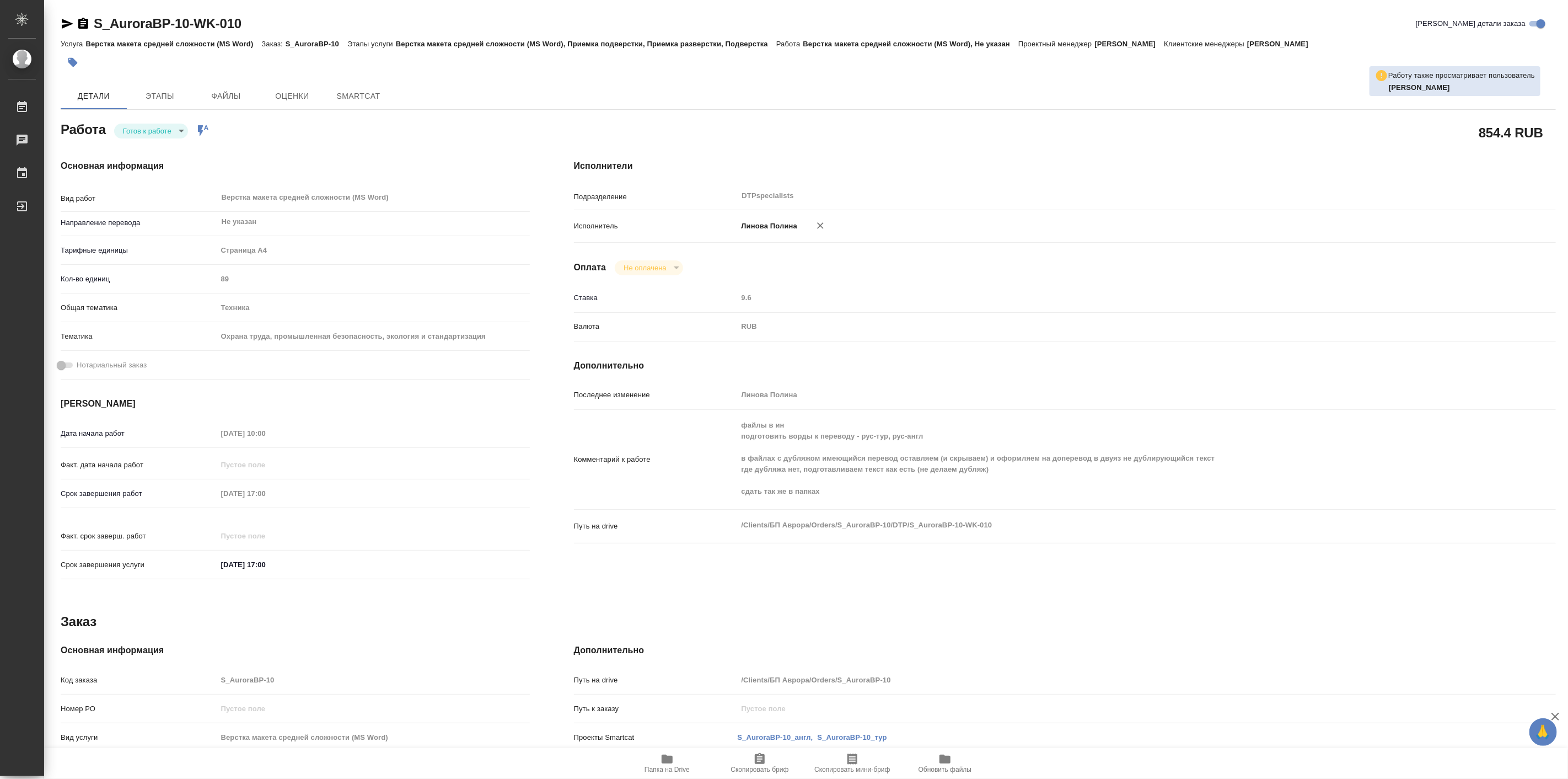
type textarea "x"
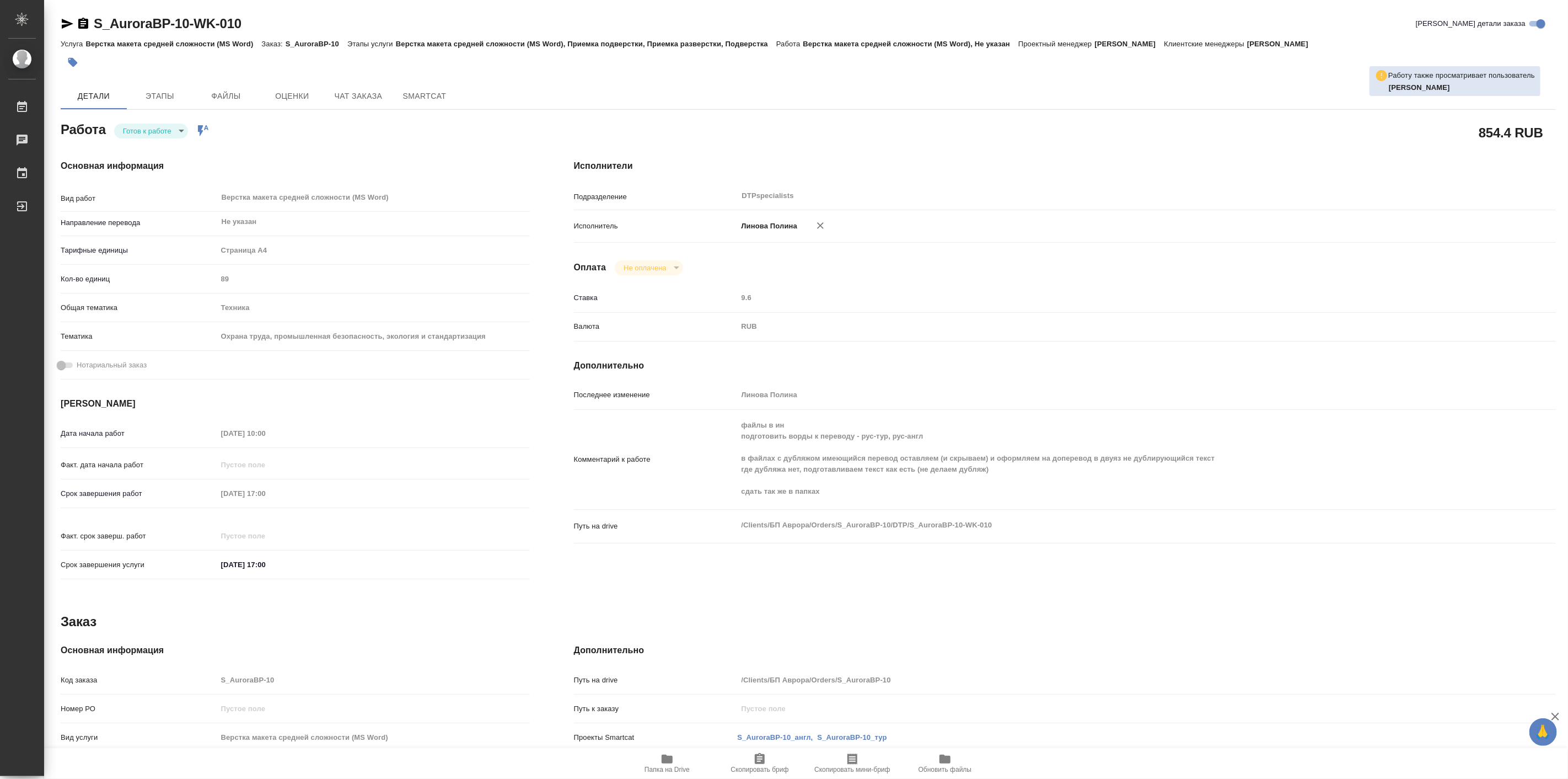
type textarea "x"
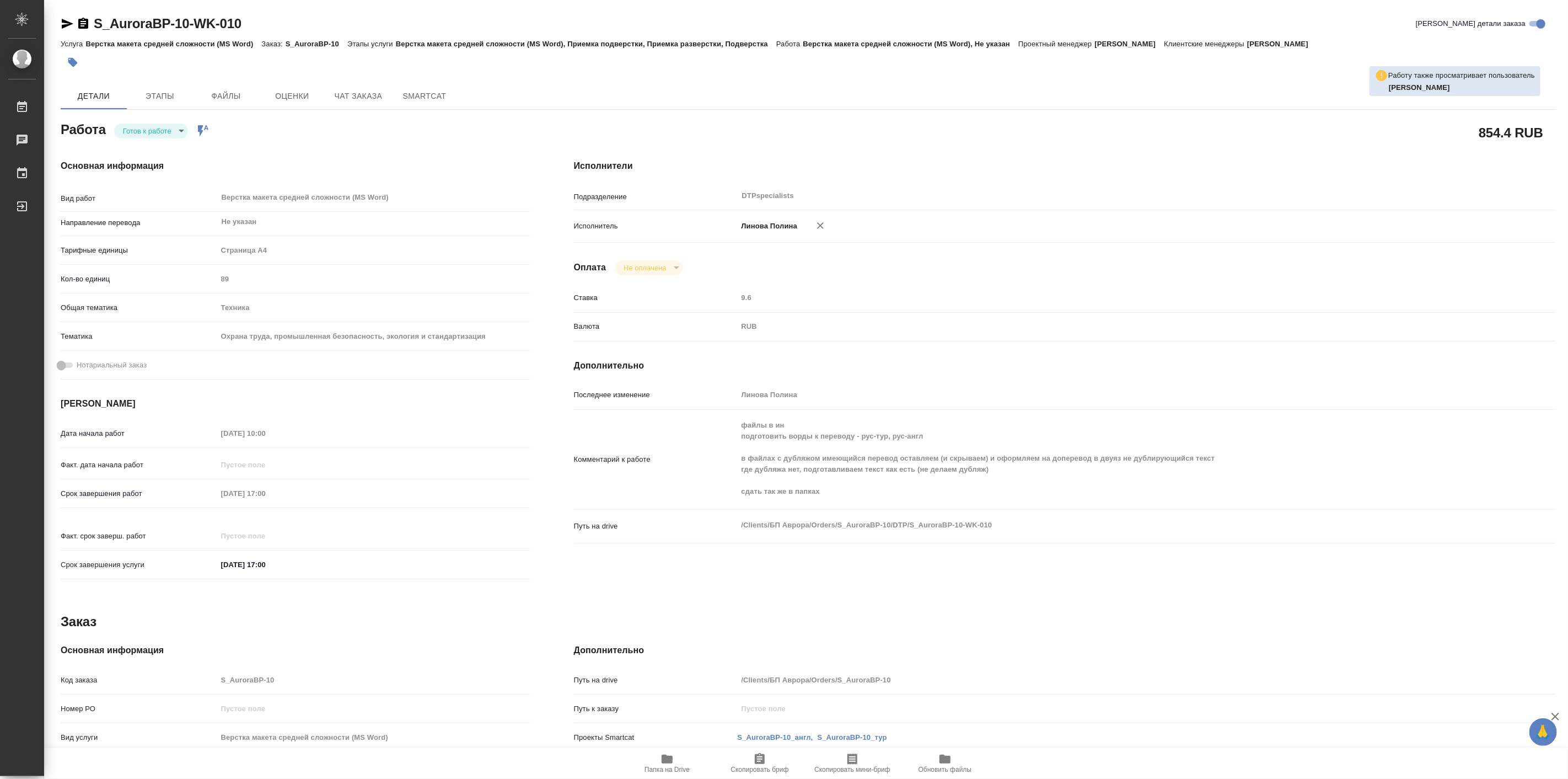
type textarea "x"
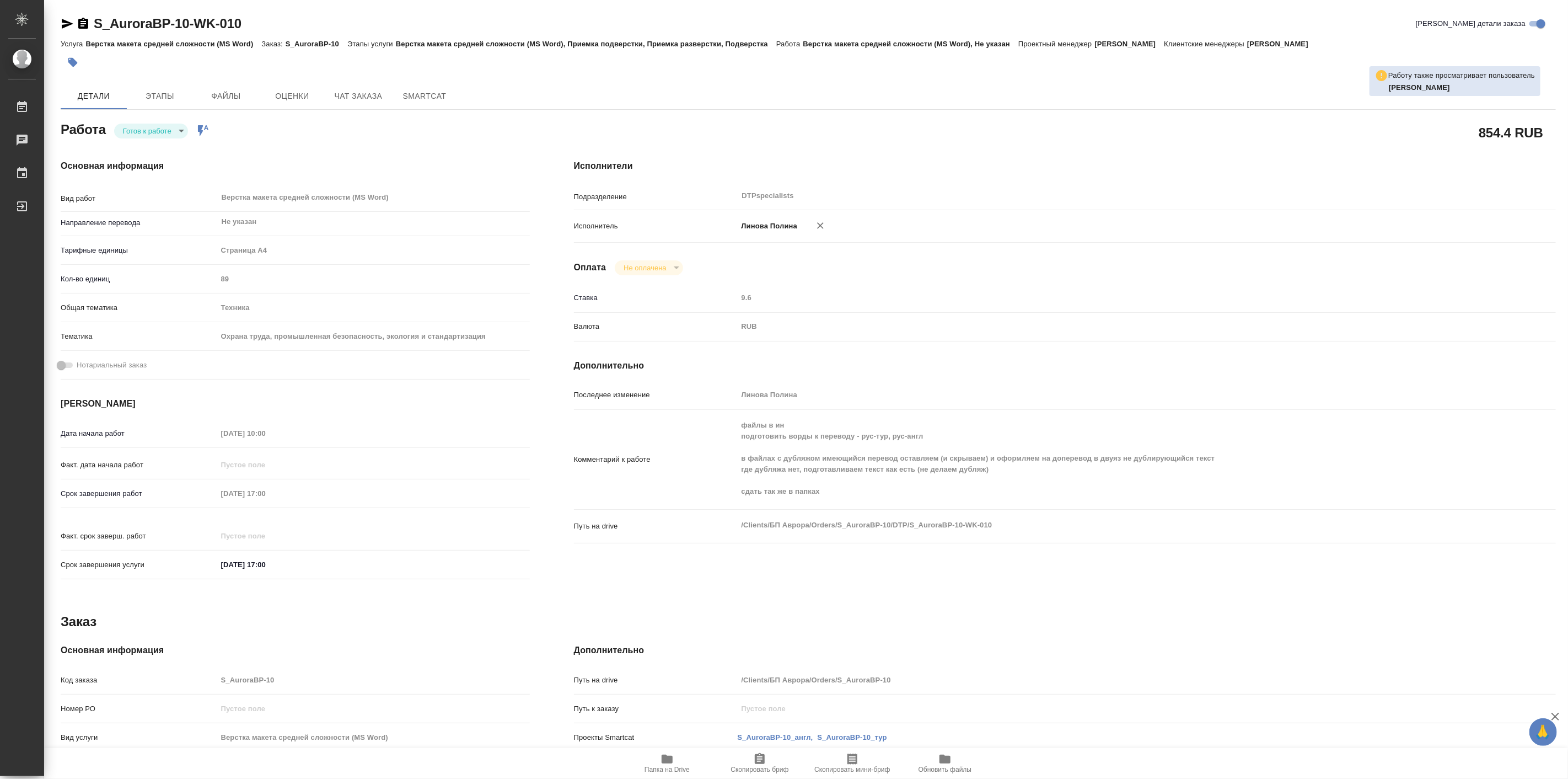
type textarea "x"
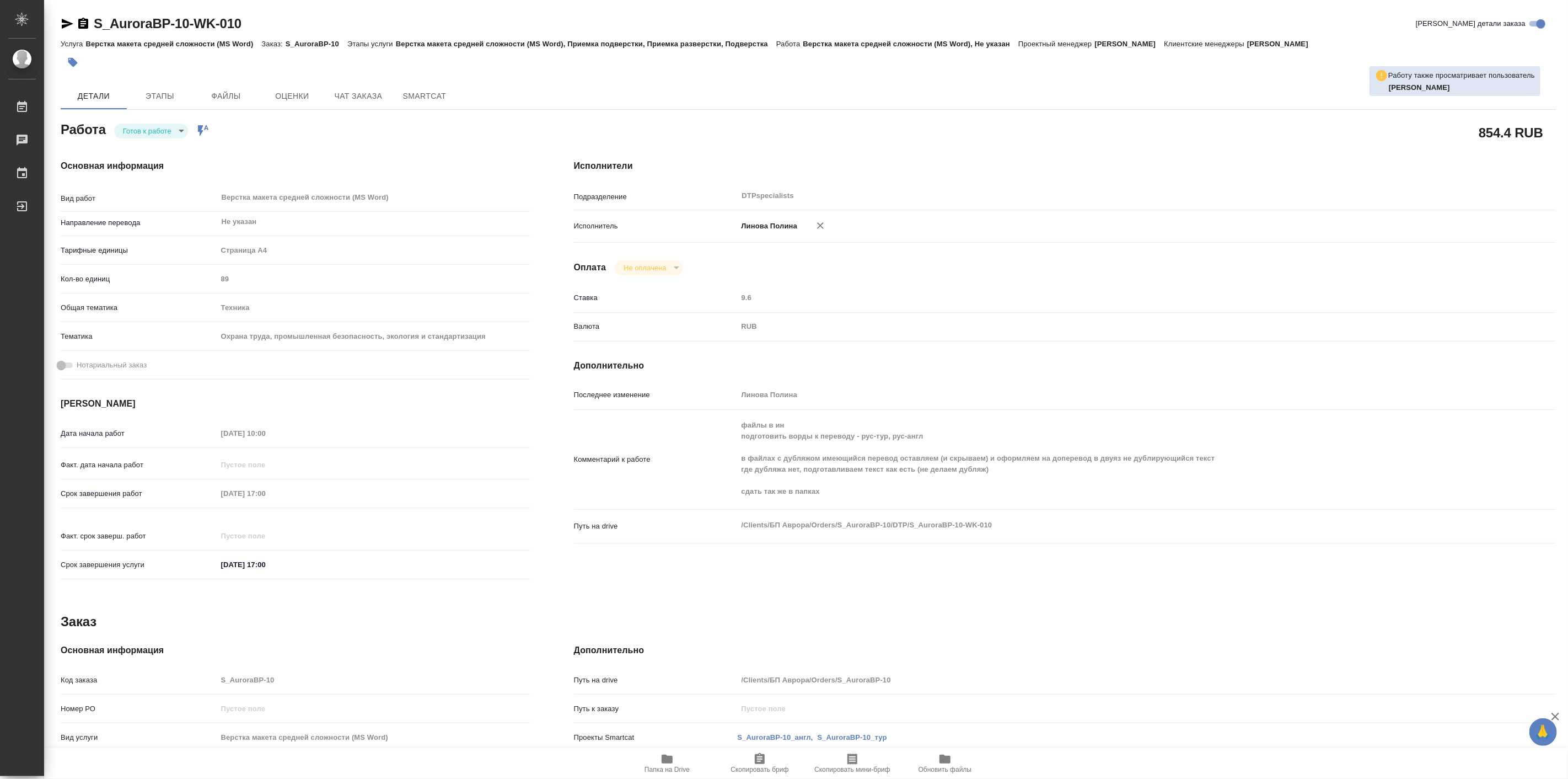
type textarea "x"
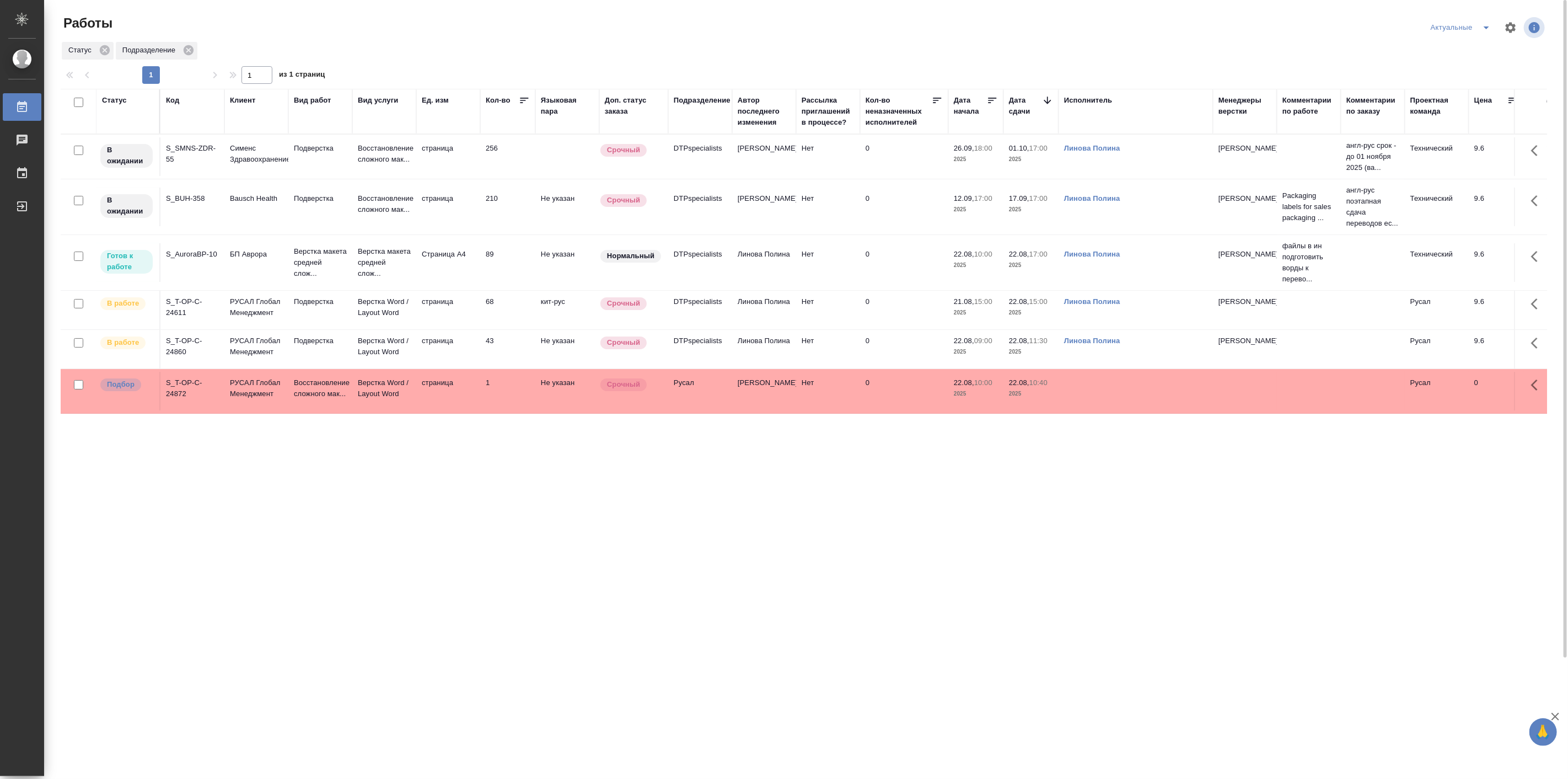
click at [238, 165] on p "РУСАЛ Глобал Менеджмент" at bounding box center [256, 154] width 53 height 22
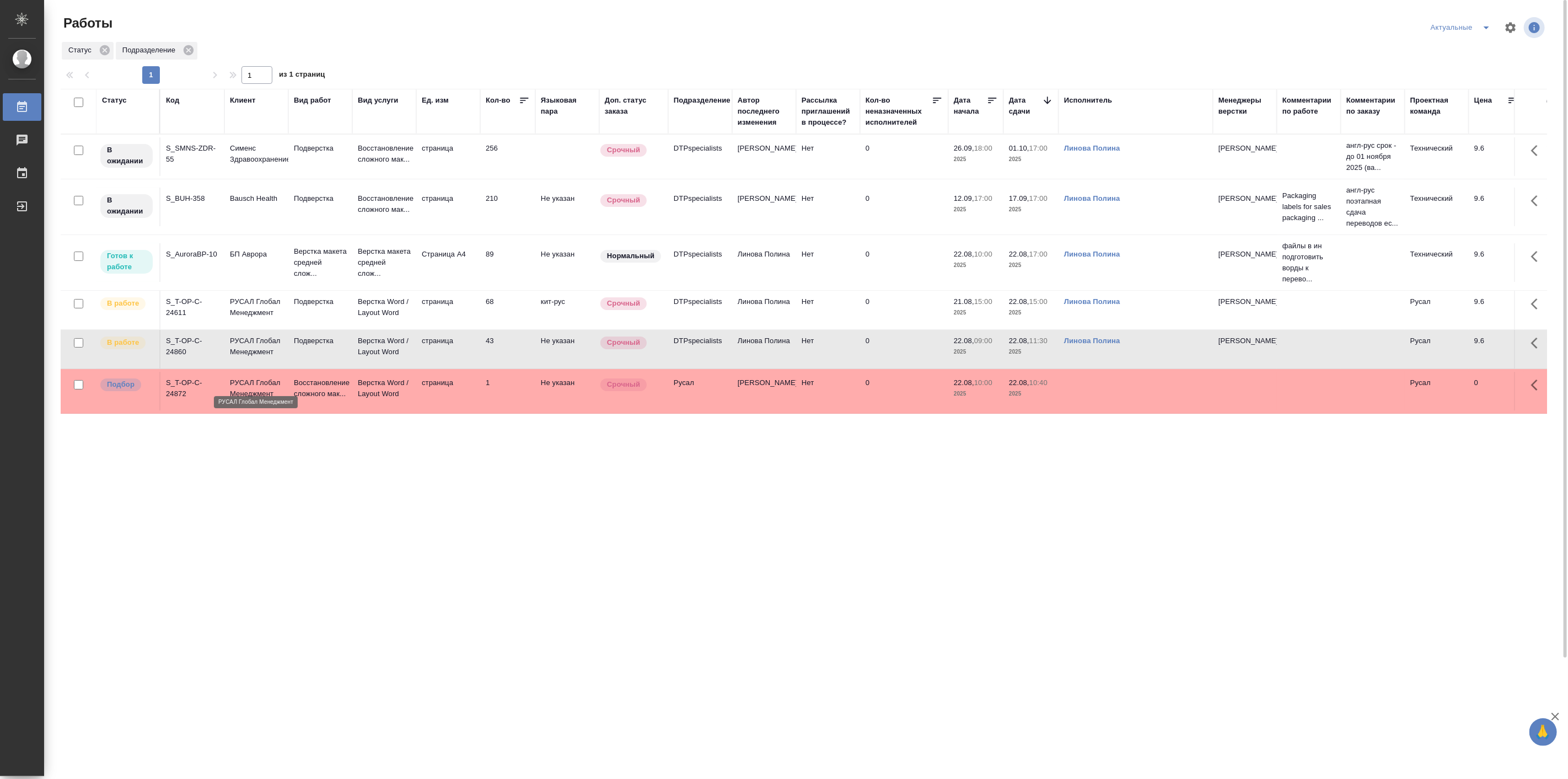
click at [238, 358] on p "РУСАЛ Глобал Менеджмент" at bounding box center [256, 346] width 53 height 22
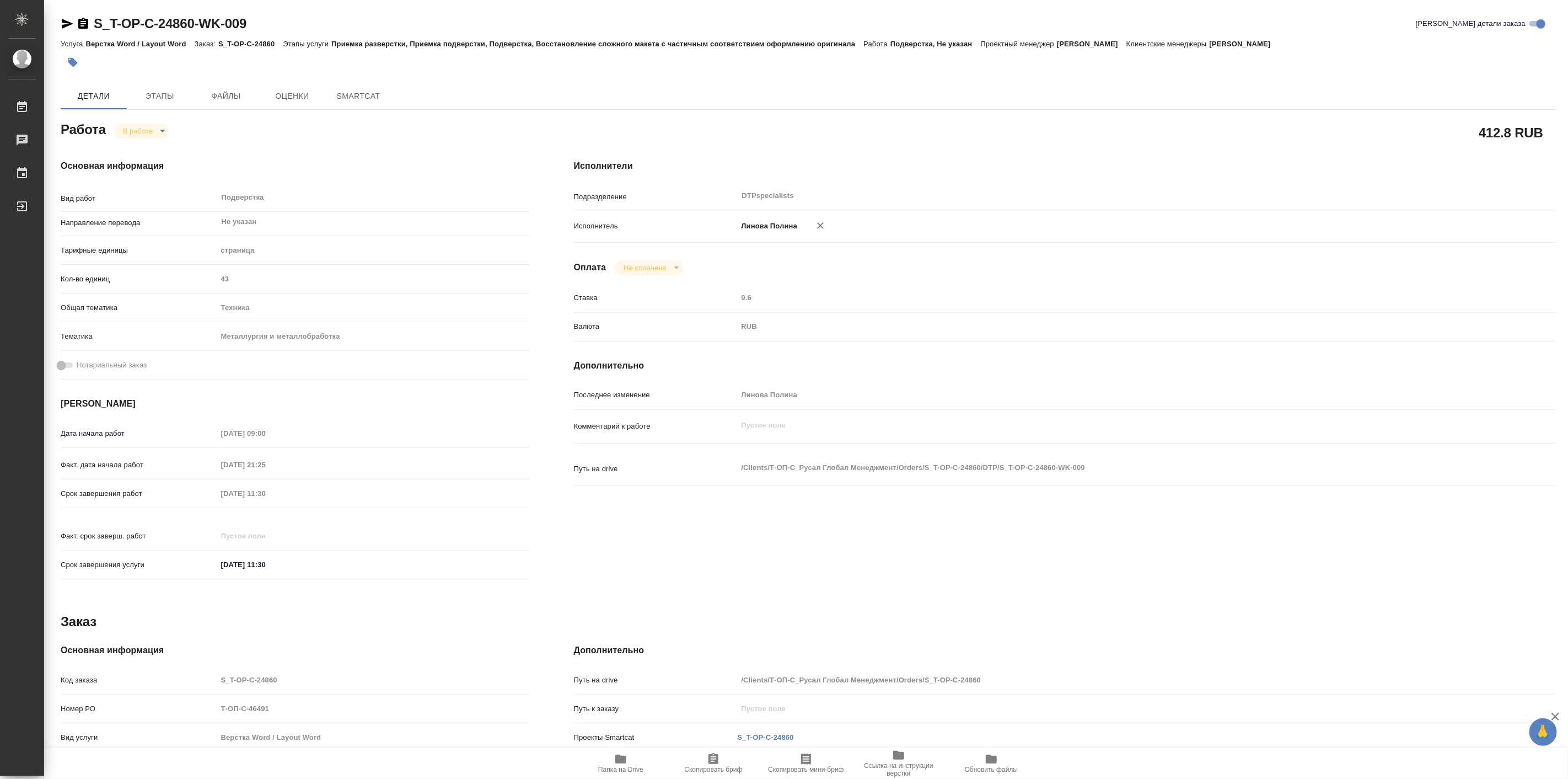
type textarea "x"
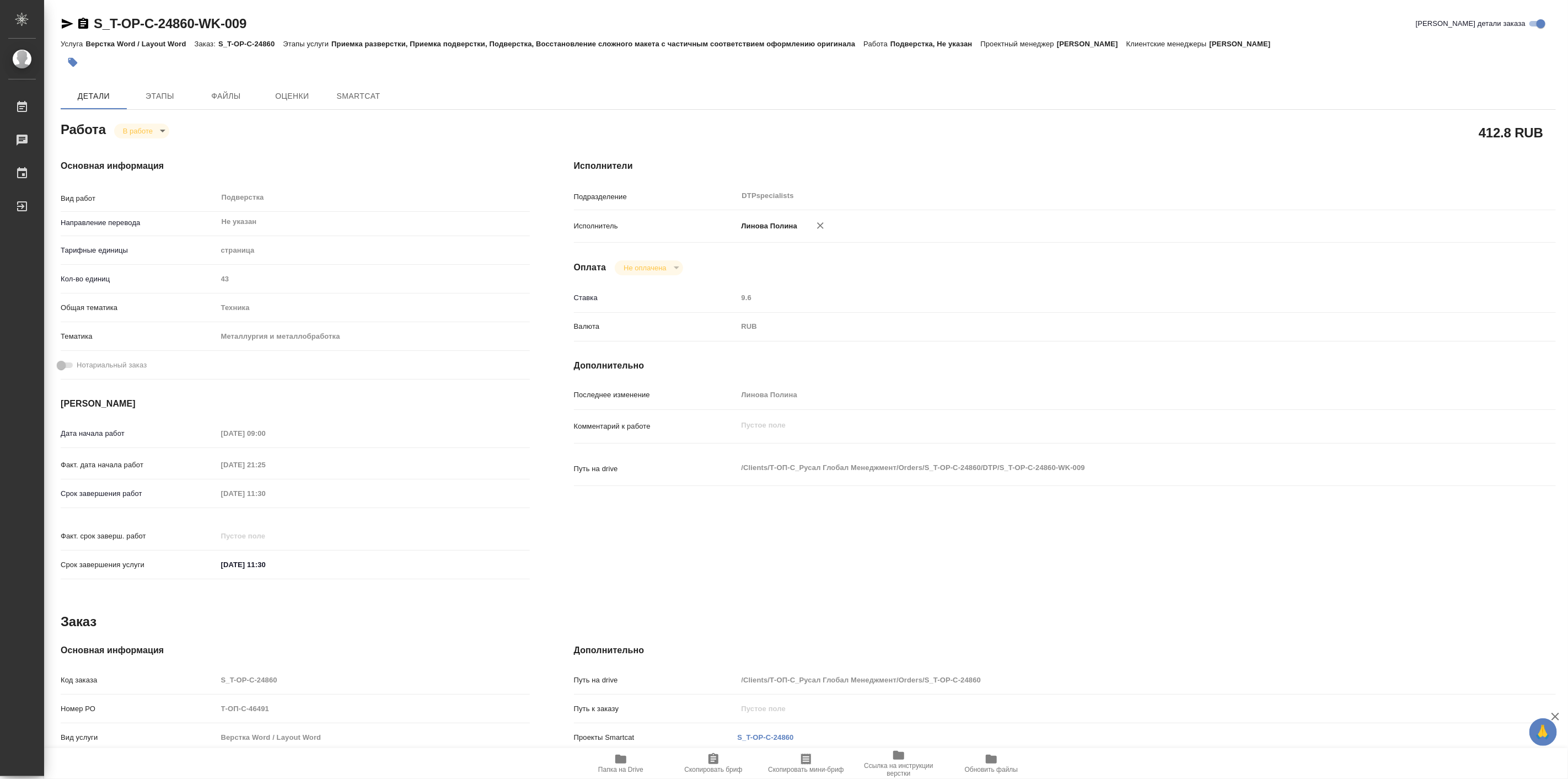
type textarea "x"
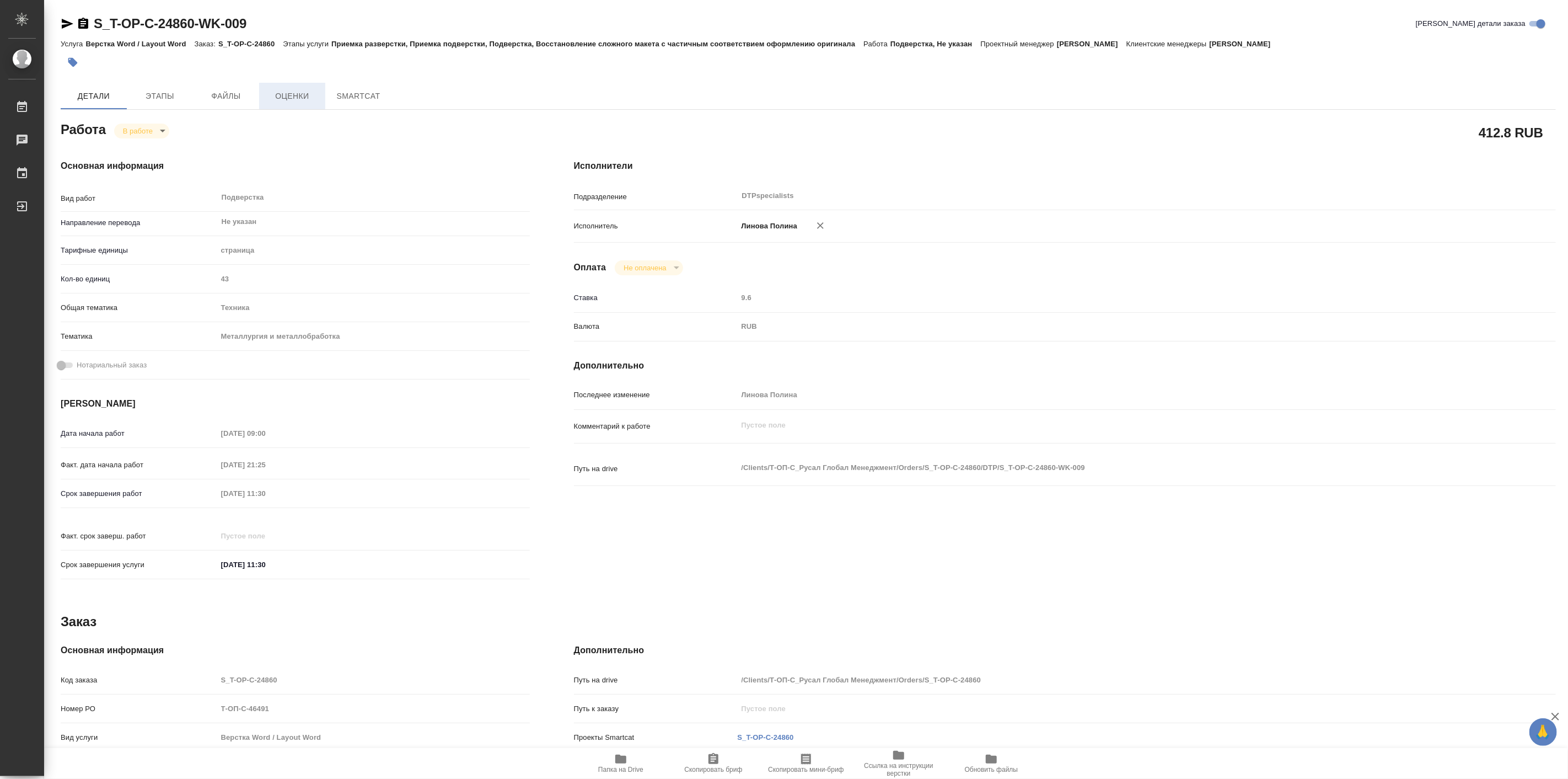
type textarea "x"
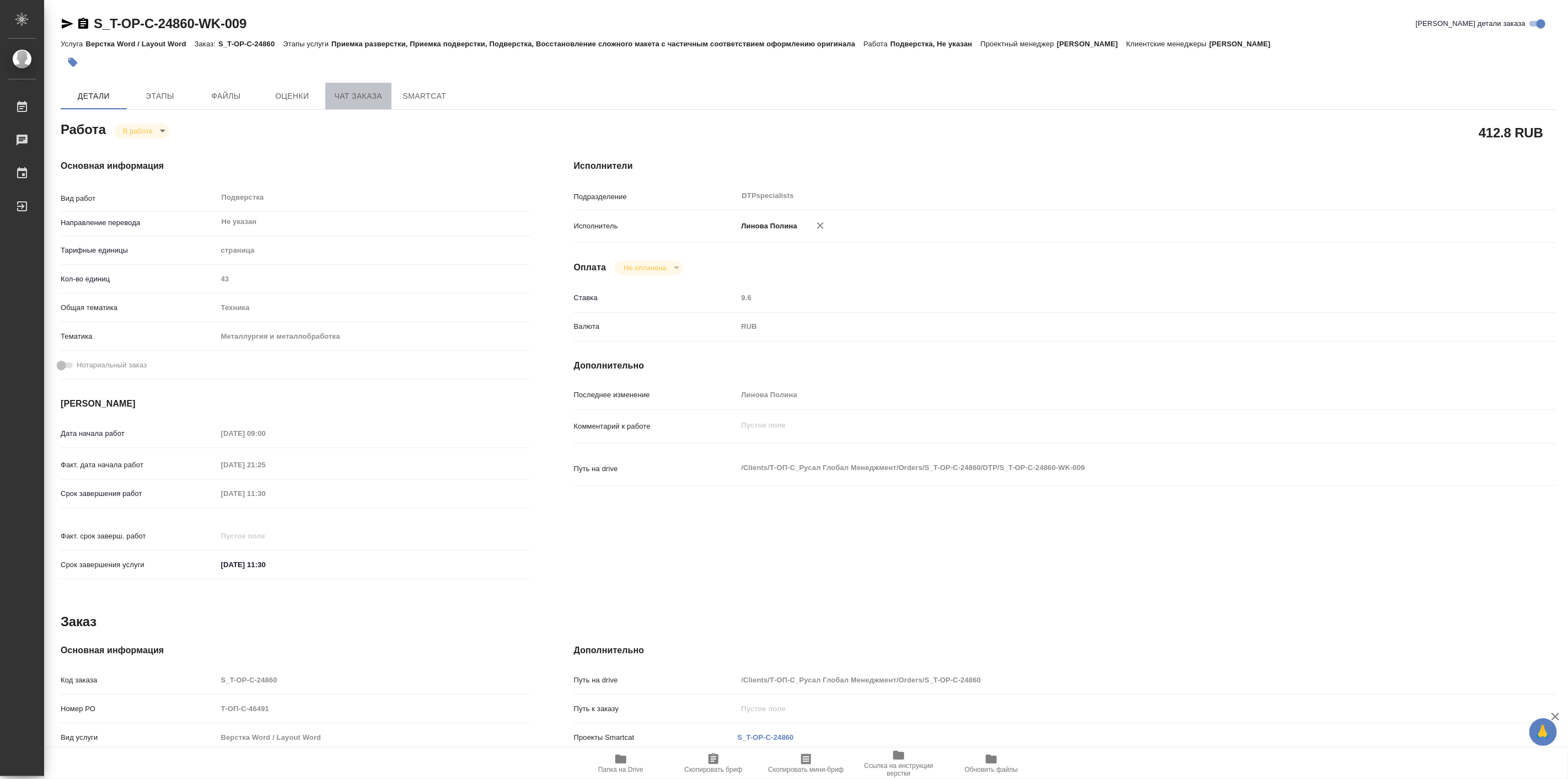
click at [356, 104] on button "Чат заказа" at bounding box center [358, 96] width 66 height 26
type textarea "x"
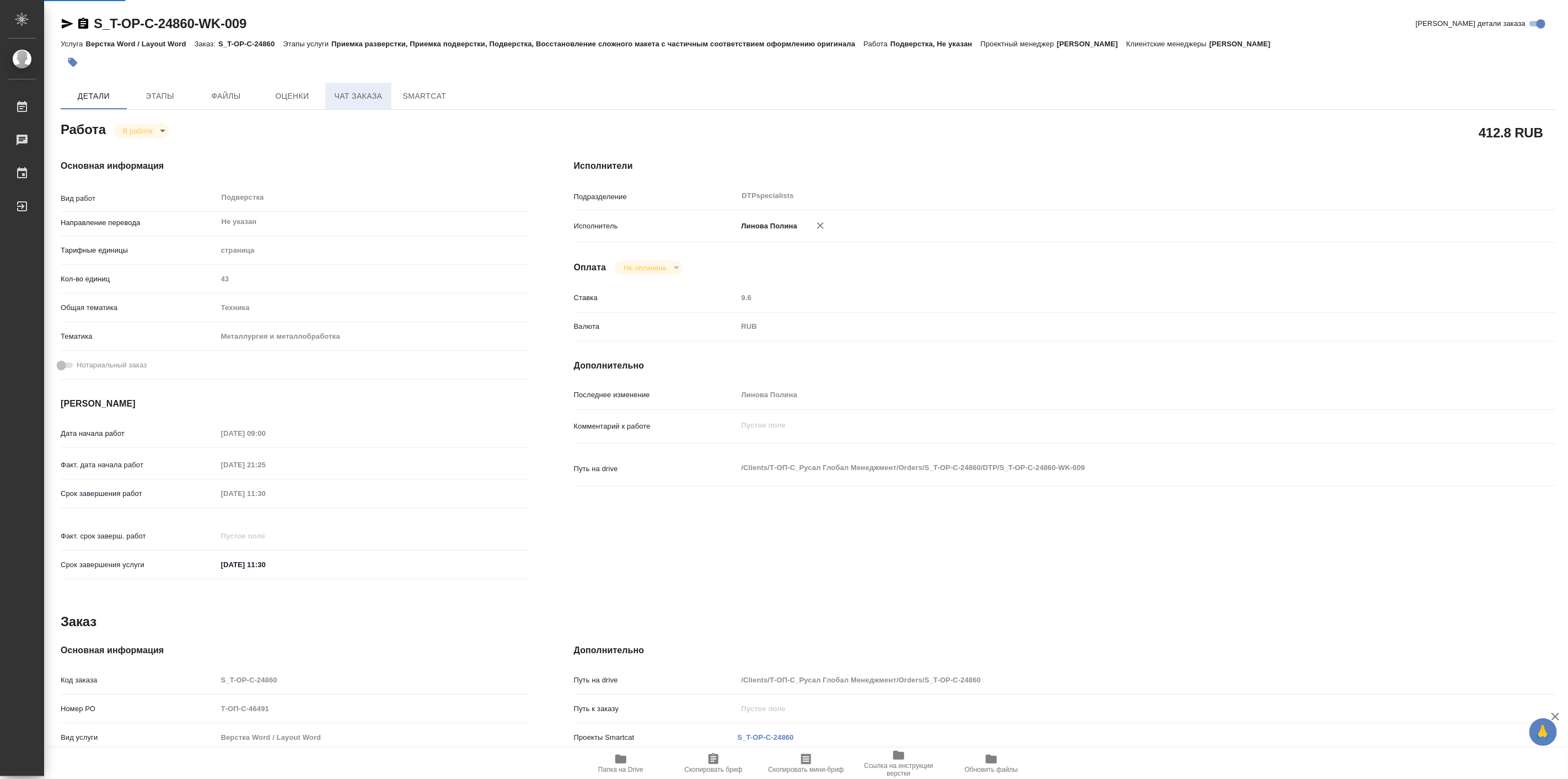
type textarea "x"
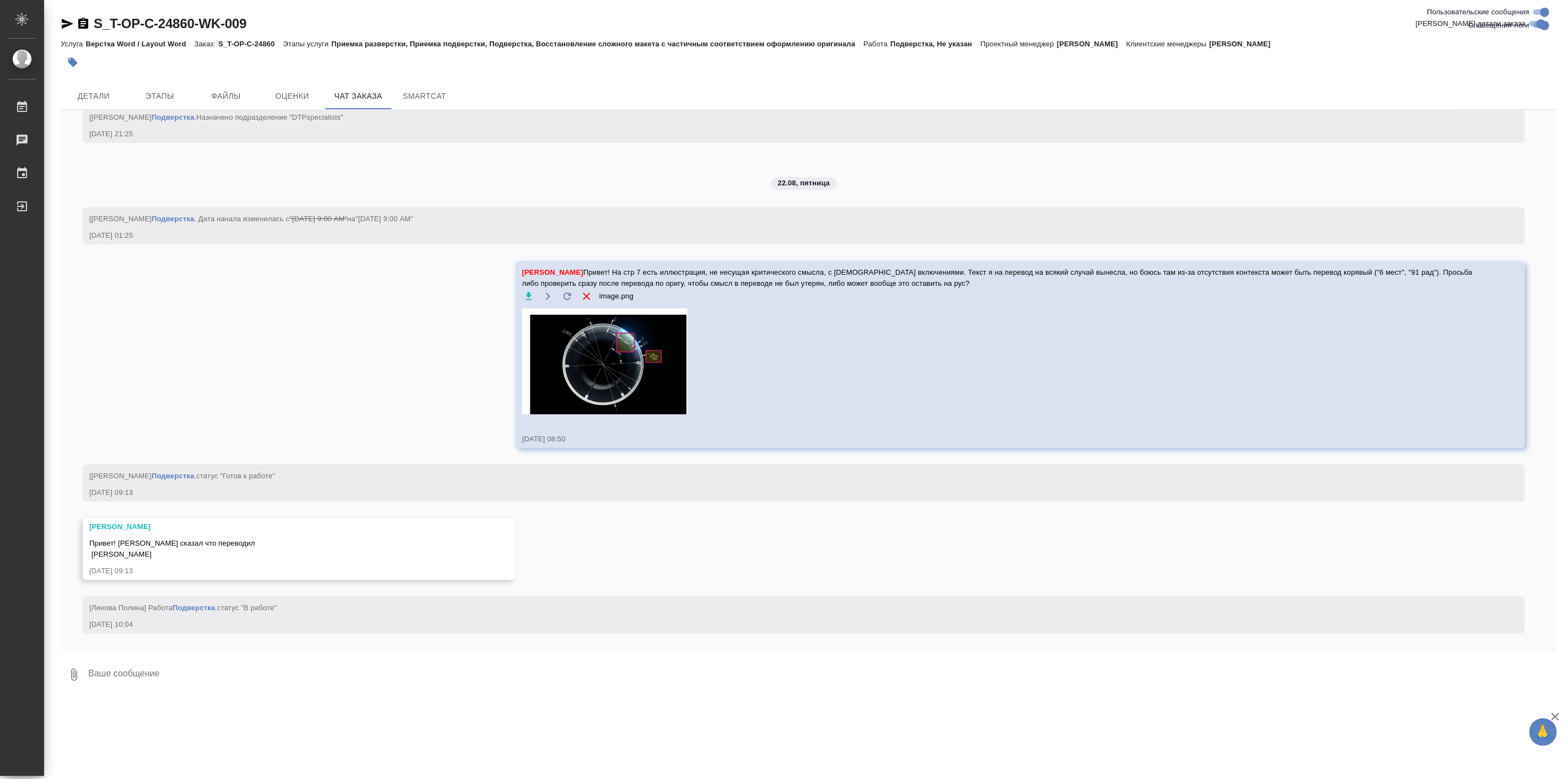
scroll to position [3549, 0]
click at [200, 681] on textarea at bounding box center [822, 674] width 1469 height 38
type textarea """
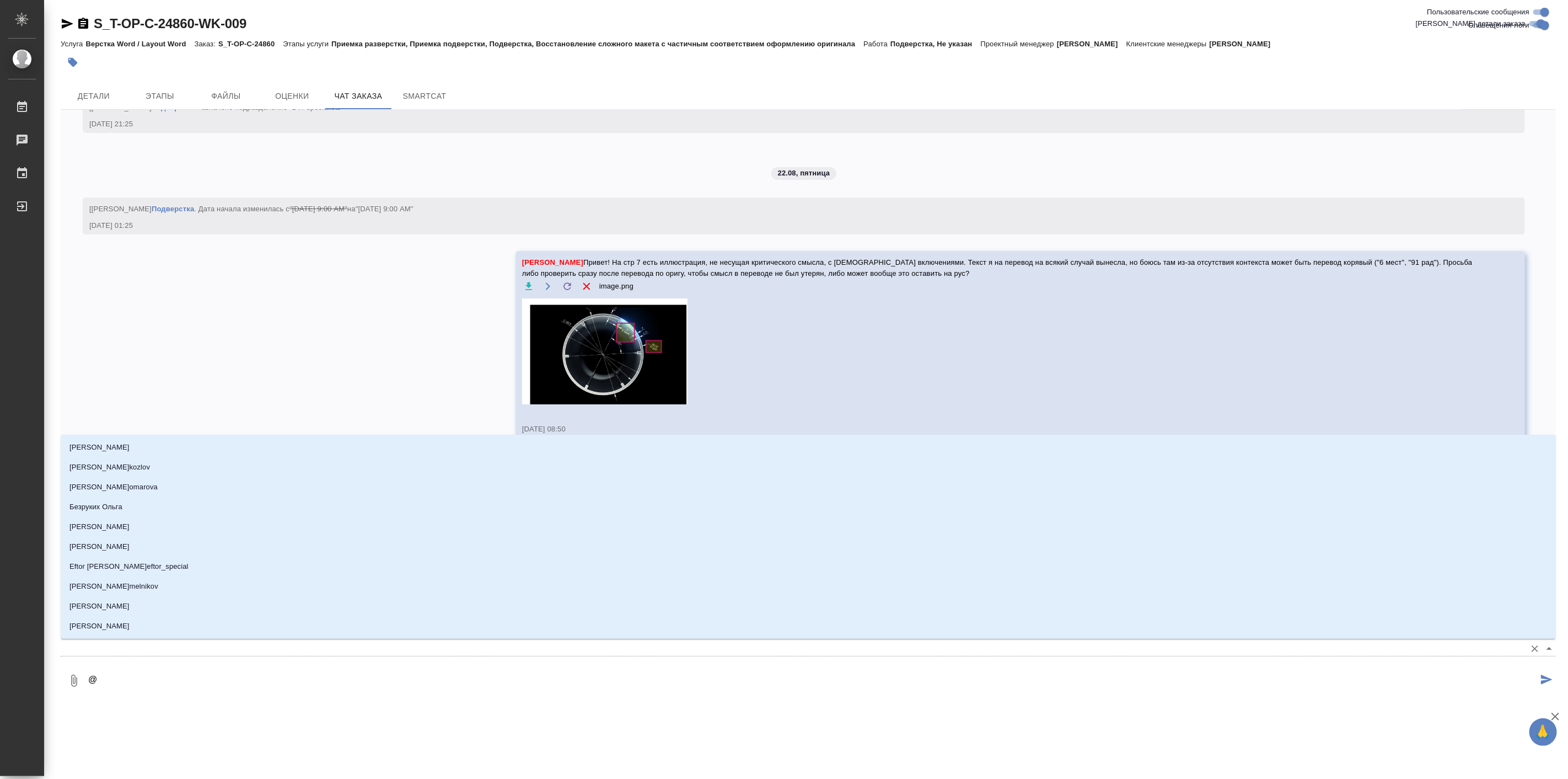
type textarea "@ф"
type input "ф"
type textarea "@фв"
type input "фв"
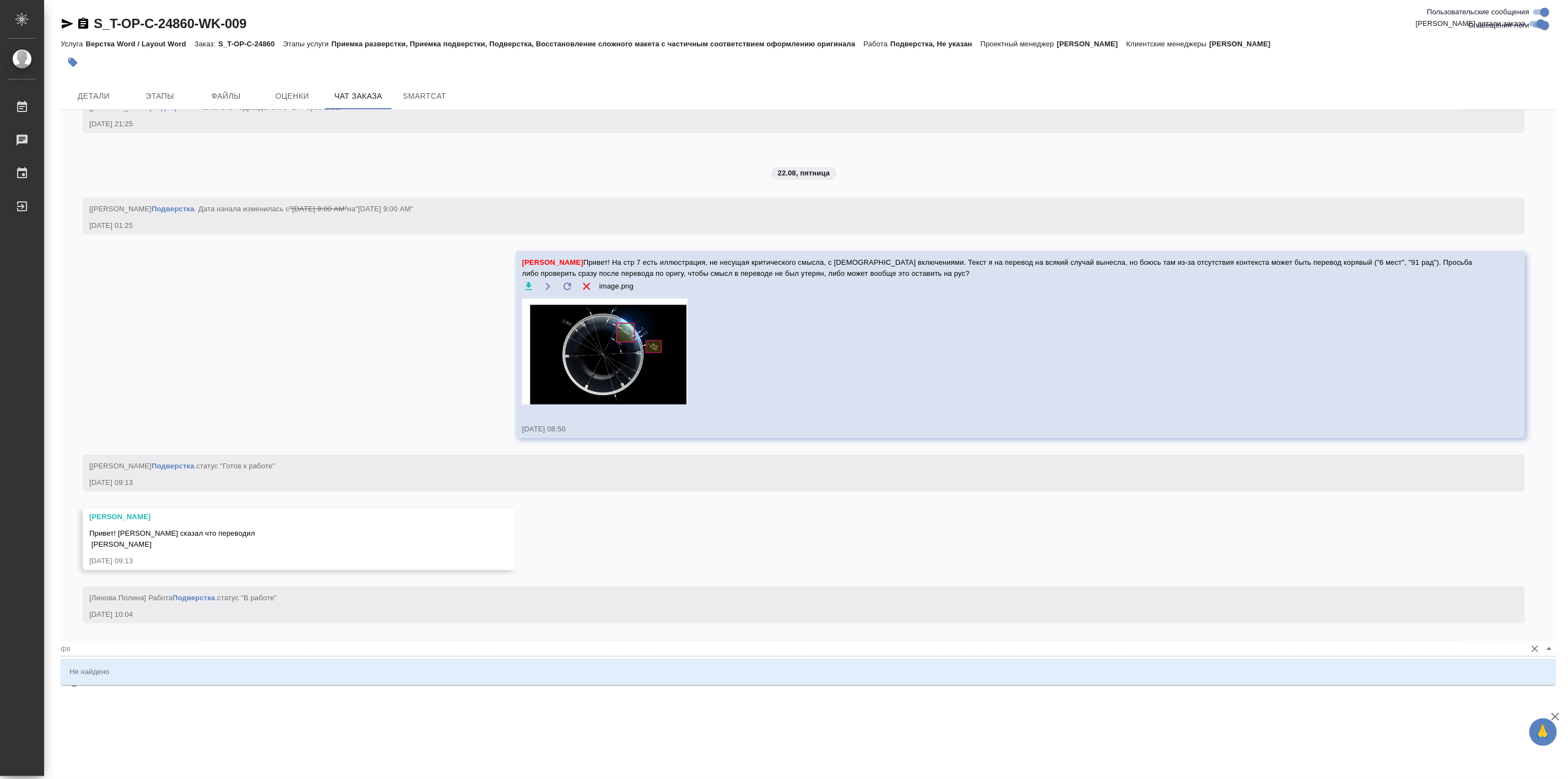
type textarea "@фвд"
type input "фвд"
type textarea "@фвде"
type input "фвде"
type textarea "@фвдее"
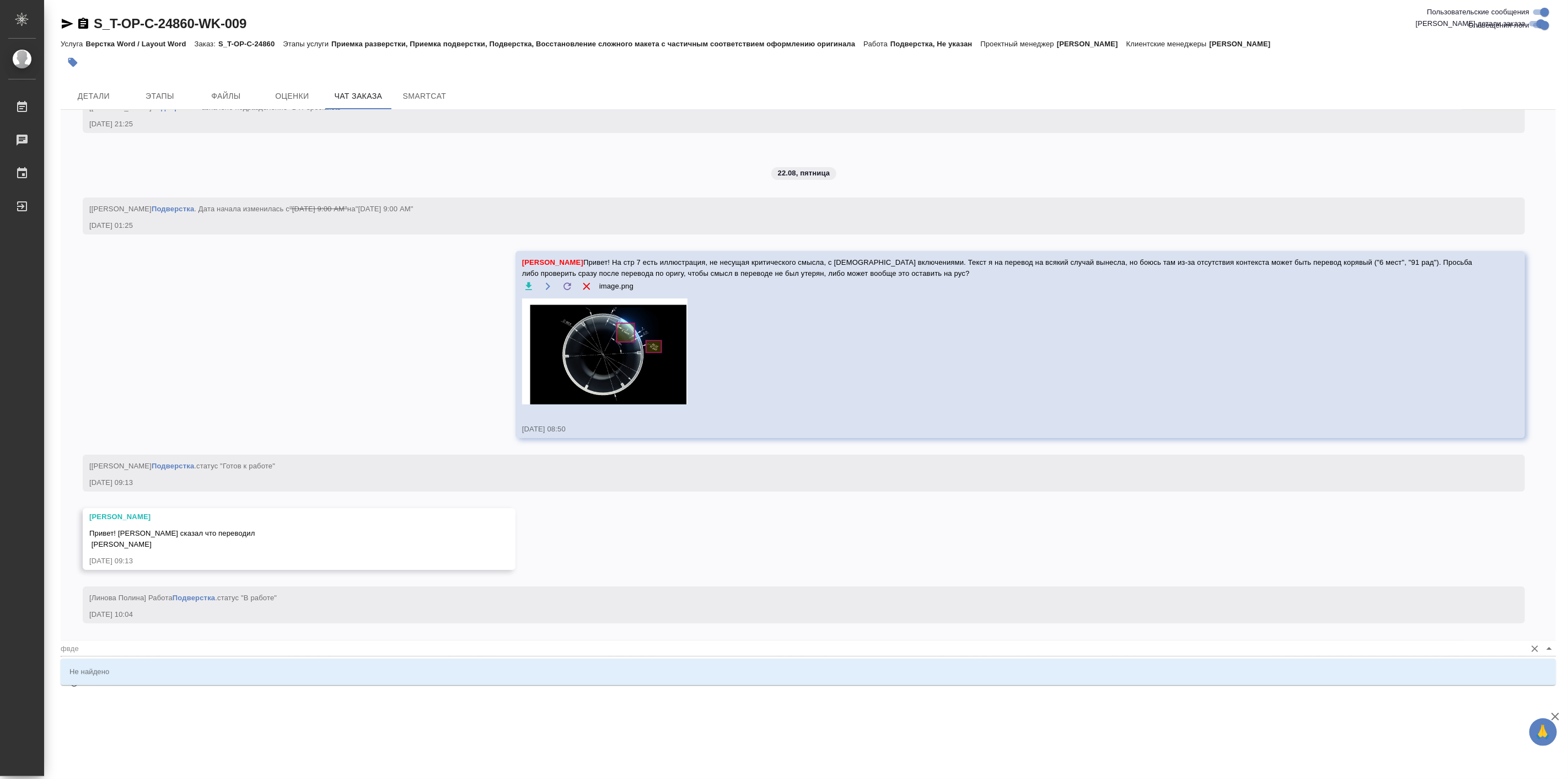
type input "фвдее"
type textarea "@фвдеен"
type input "фвдеен"
type textarea "@фвдеенк"
type input "фвдеенк"
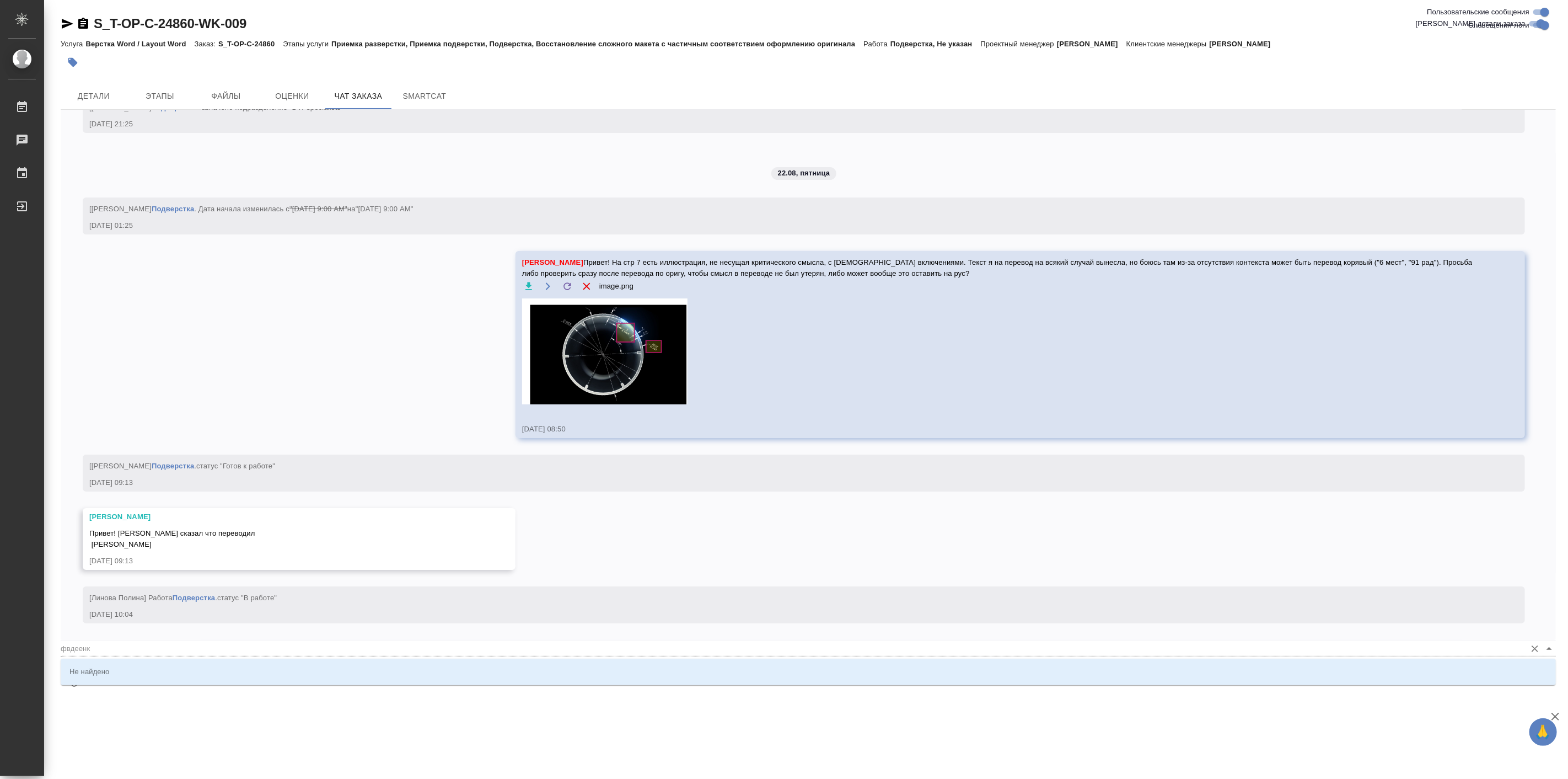
type textarea "@фвдеен"
type input "фвдеен"
type textarea "@фвдее"
type input "фвдее"
type textarea "@фвде"
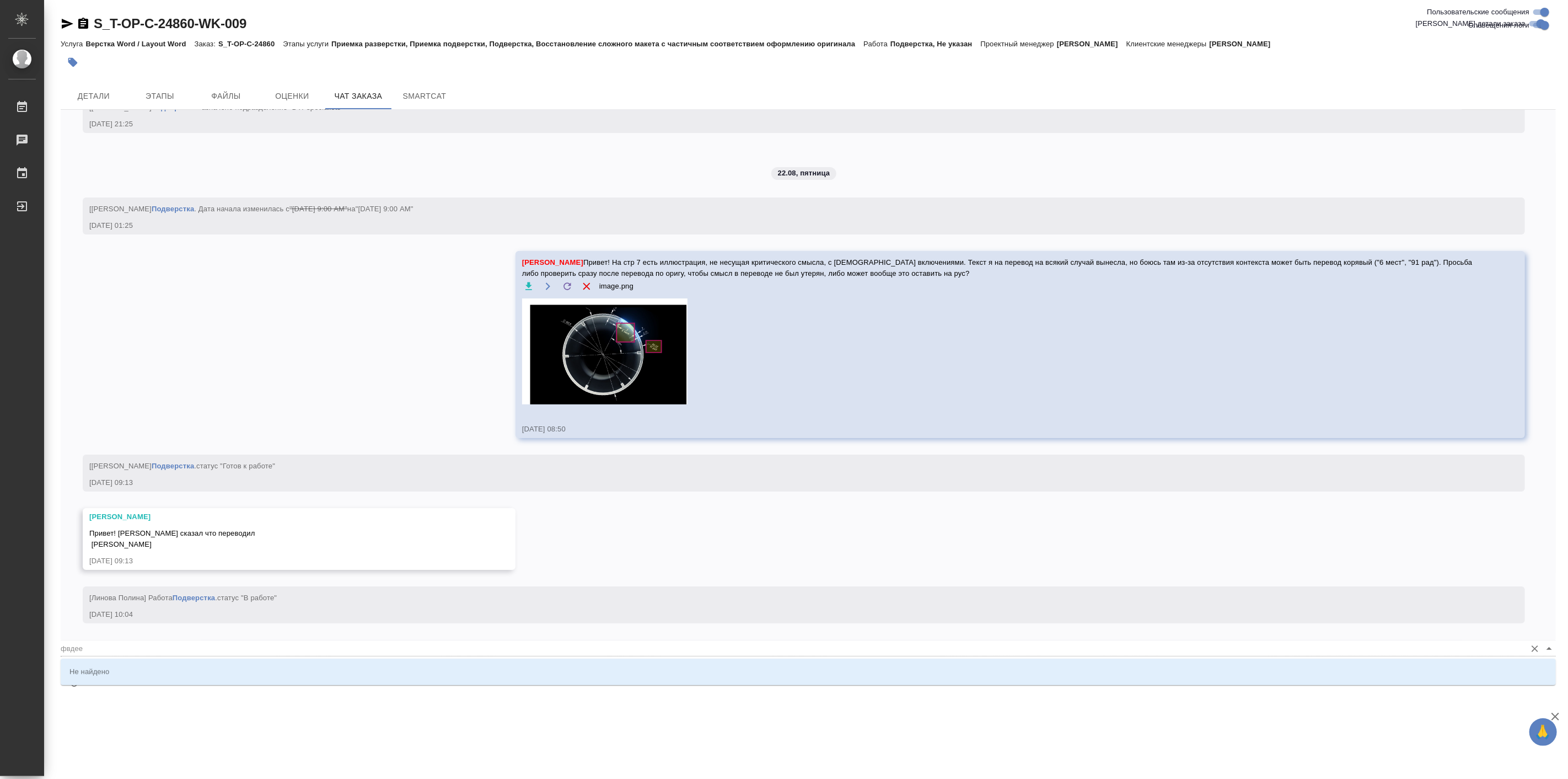
type input "фвде"
type textarea "@фвд"
type input "фвд"
type textarea "@фв"
type input "фв"
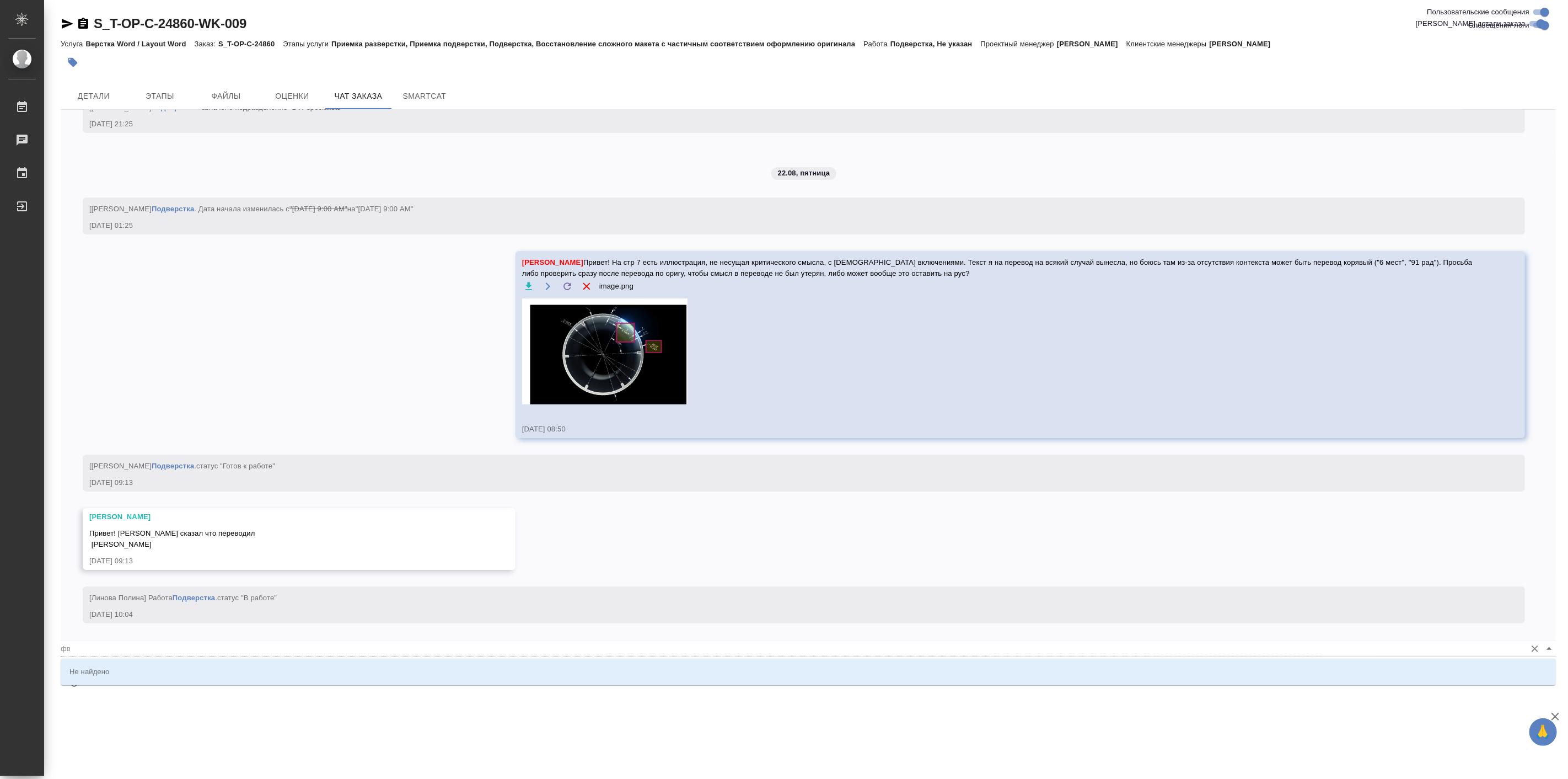
type textarea "@ф"
type input "ф"
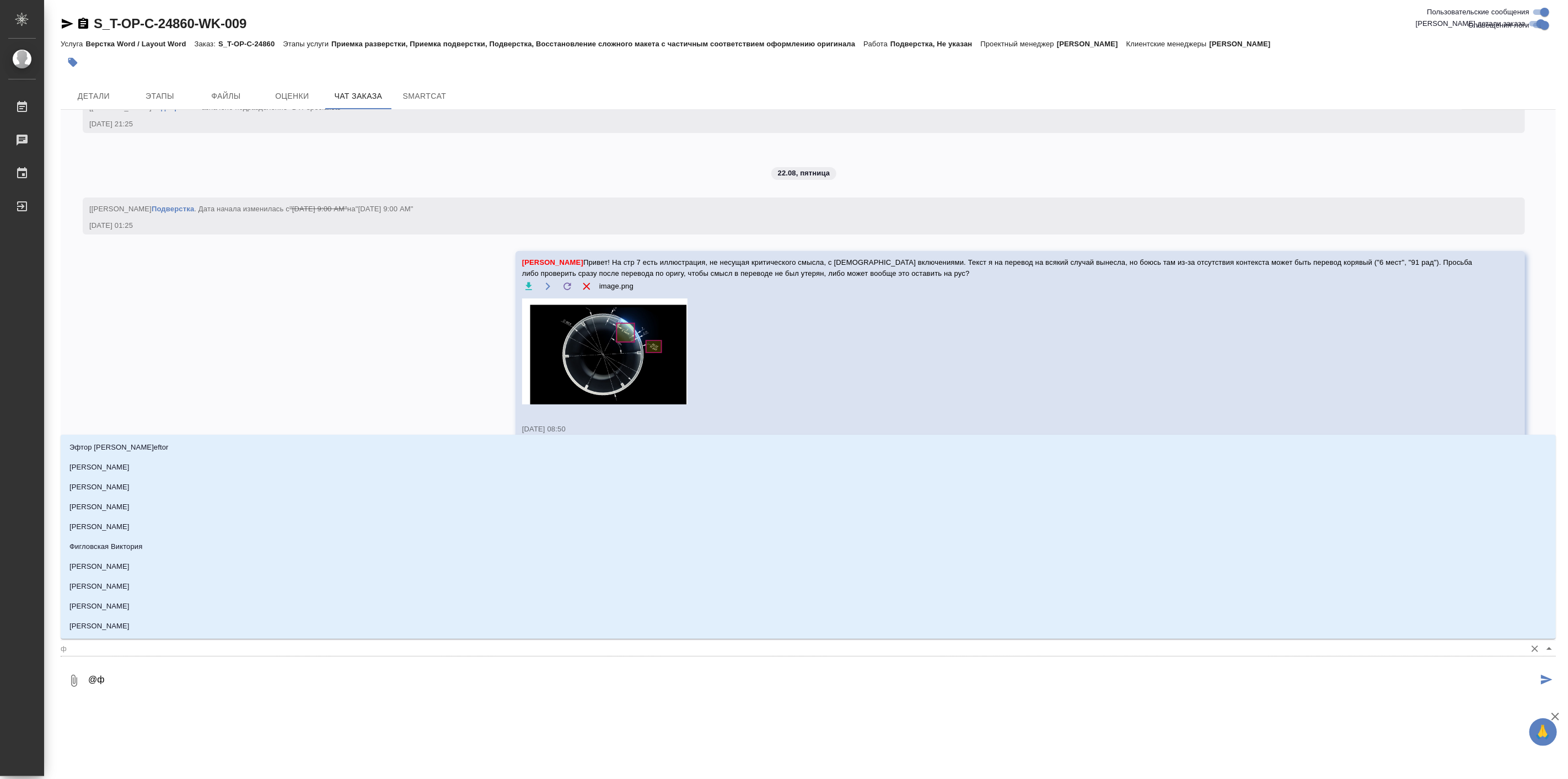
type textarea "@"
type textarea "@а"
type input "а"
type textarea "@ав"
type input "ав"
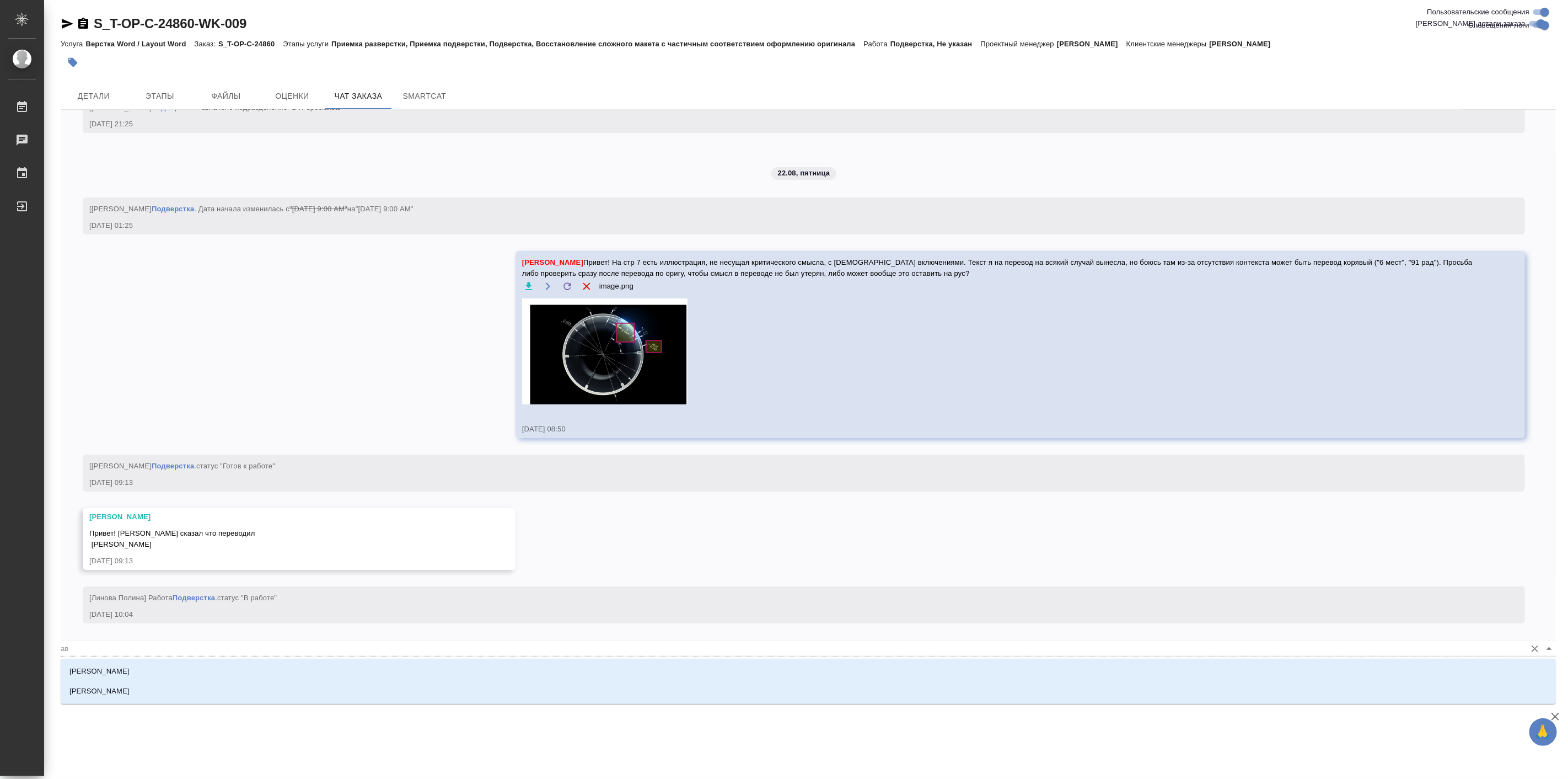
type textarea "@авд"
type input "авд"
type textarea "@авде"
type input "авде"
type textarea "@авдее"
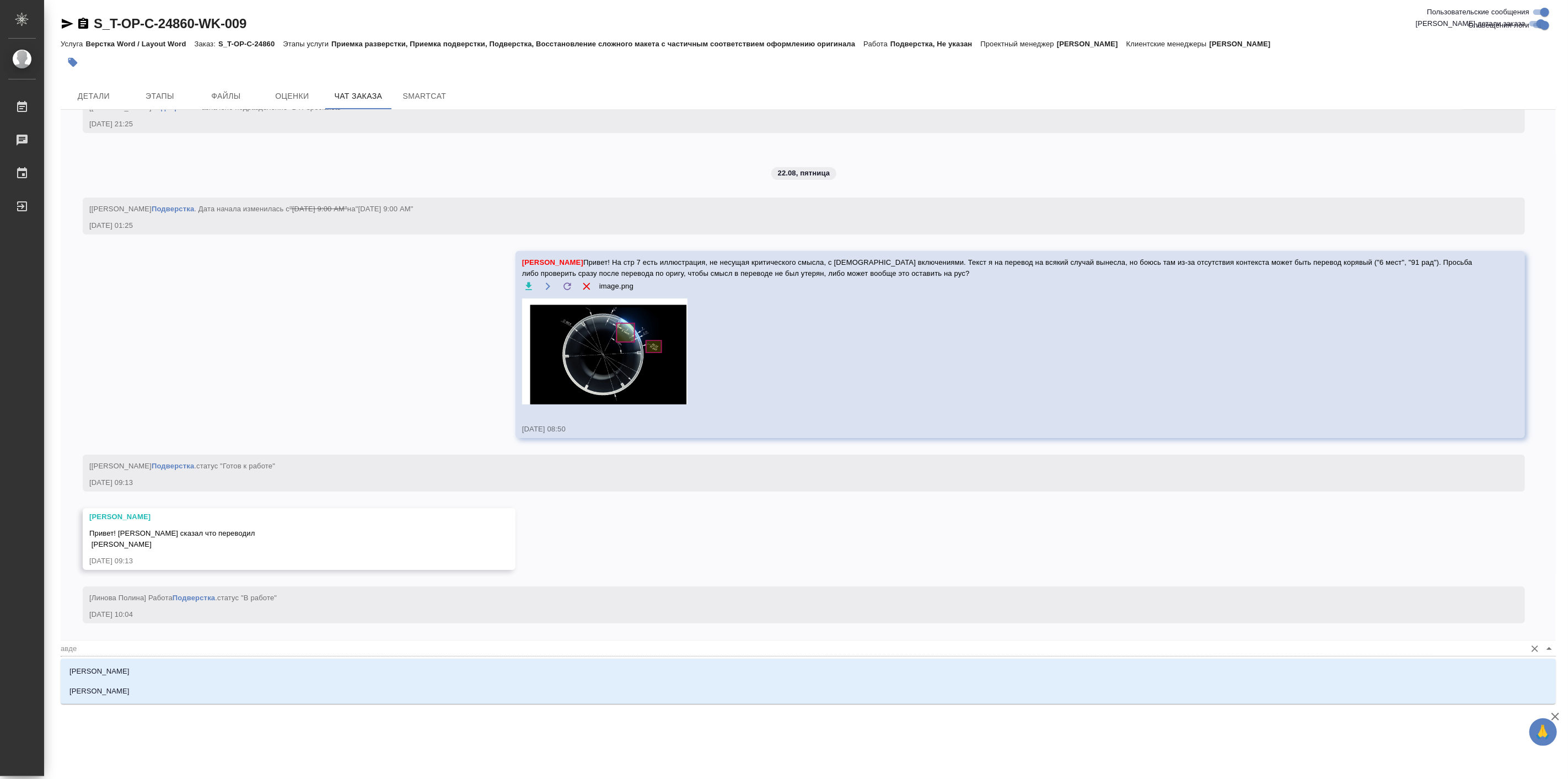
type input "авдее"
type textarea "@авдеен"
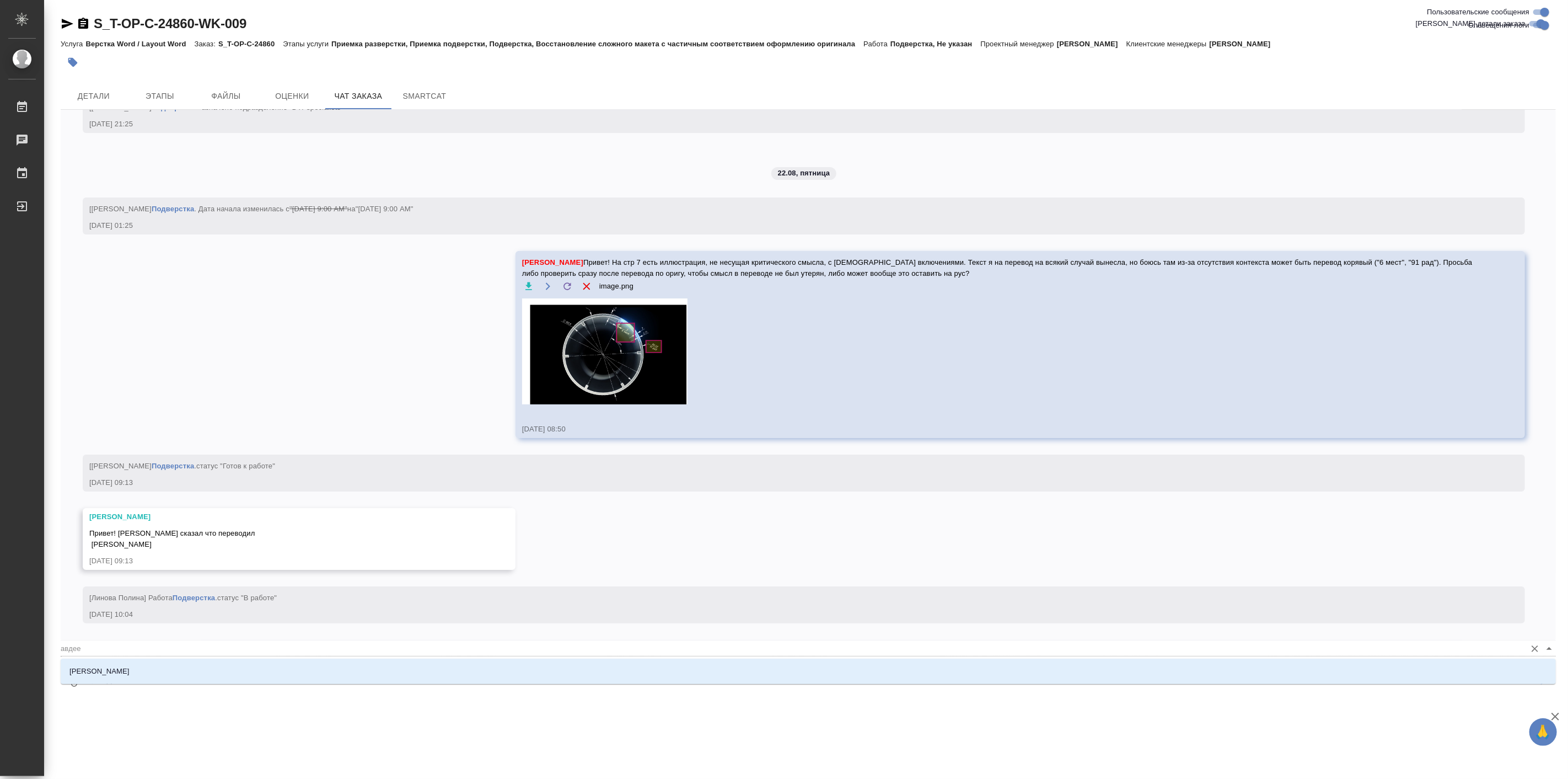
type input "авдеен"
type textarea "@авдеенк"
type input "авдеенк"
click at [165, 668] on li "[PERSON_NAME]" at bounding box center [808, 671] width 1495 height 20
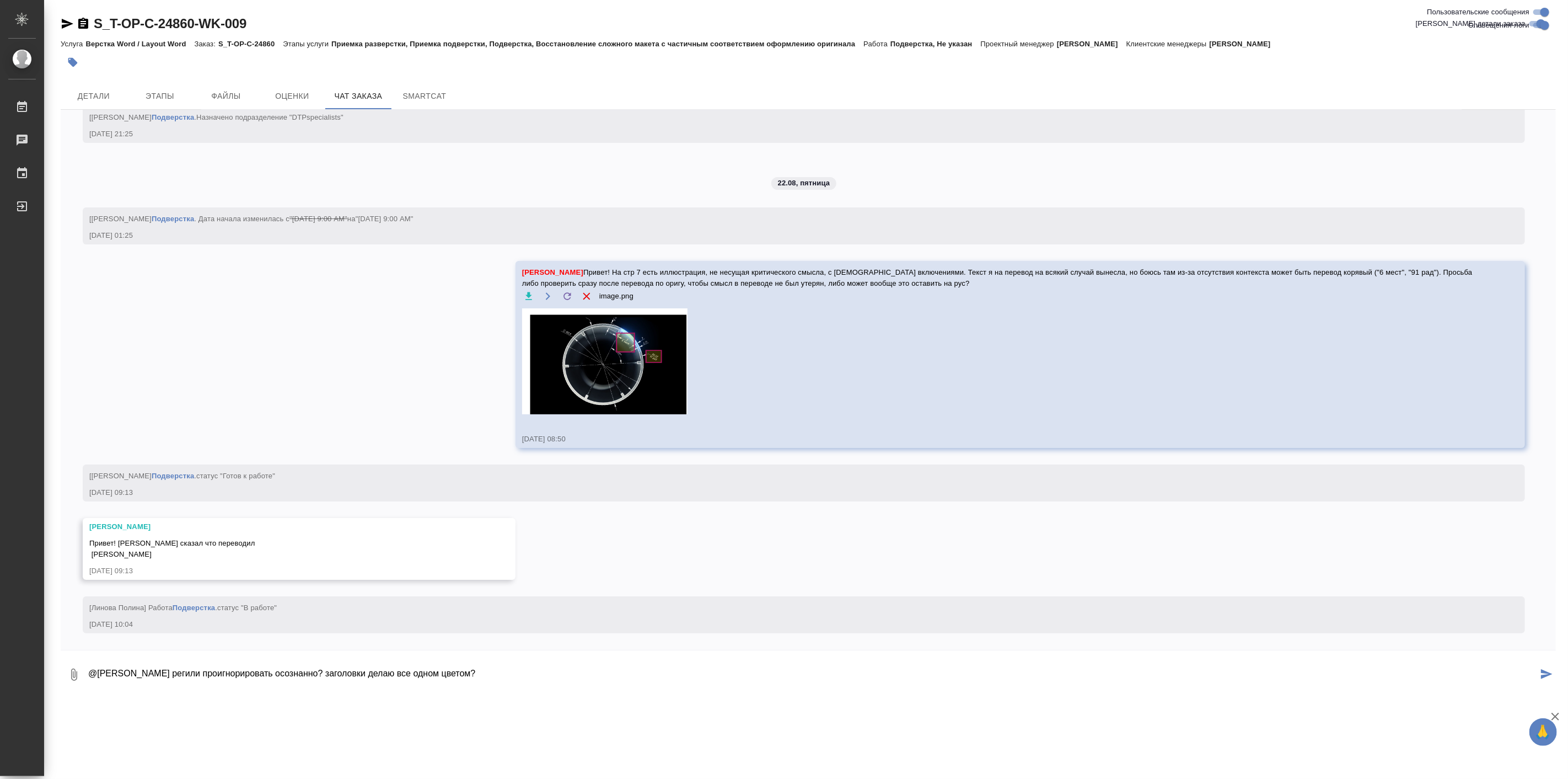
paste textarea "ш"
click at [213, 674] on textarea "@Авдеенко Кирилл Теги регили проигнорировать осознанно? заголовки делаю все одн…" at bounding box center [812, 674] width 1450 height 38
click at [536, 676] on textarea "@Авдеенко Кирилл Теги решили проигнорировать осознанно? заголовки делаю все одн…" at bounding box center [812, 674] width 1450 height 38
click at [723, 153] on div "20.08, среда [Меньшикова Александра] Клиент оставил комментарий: "Список рефере…" at bounding box center [808, 380] width 1495 height 540
click at [417, 305] on div "20.08, среда [Меньшикова Александра] Клиент оставил комментарий: "Список рефере…" at bounding box center [808, 380] width 1495 height 540
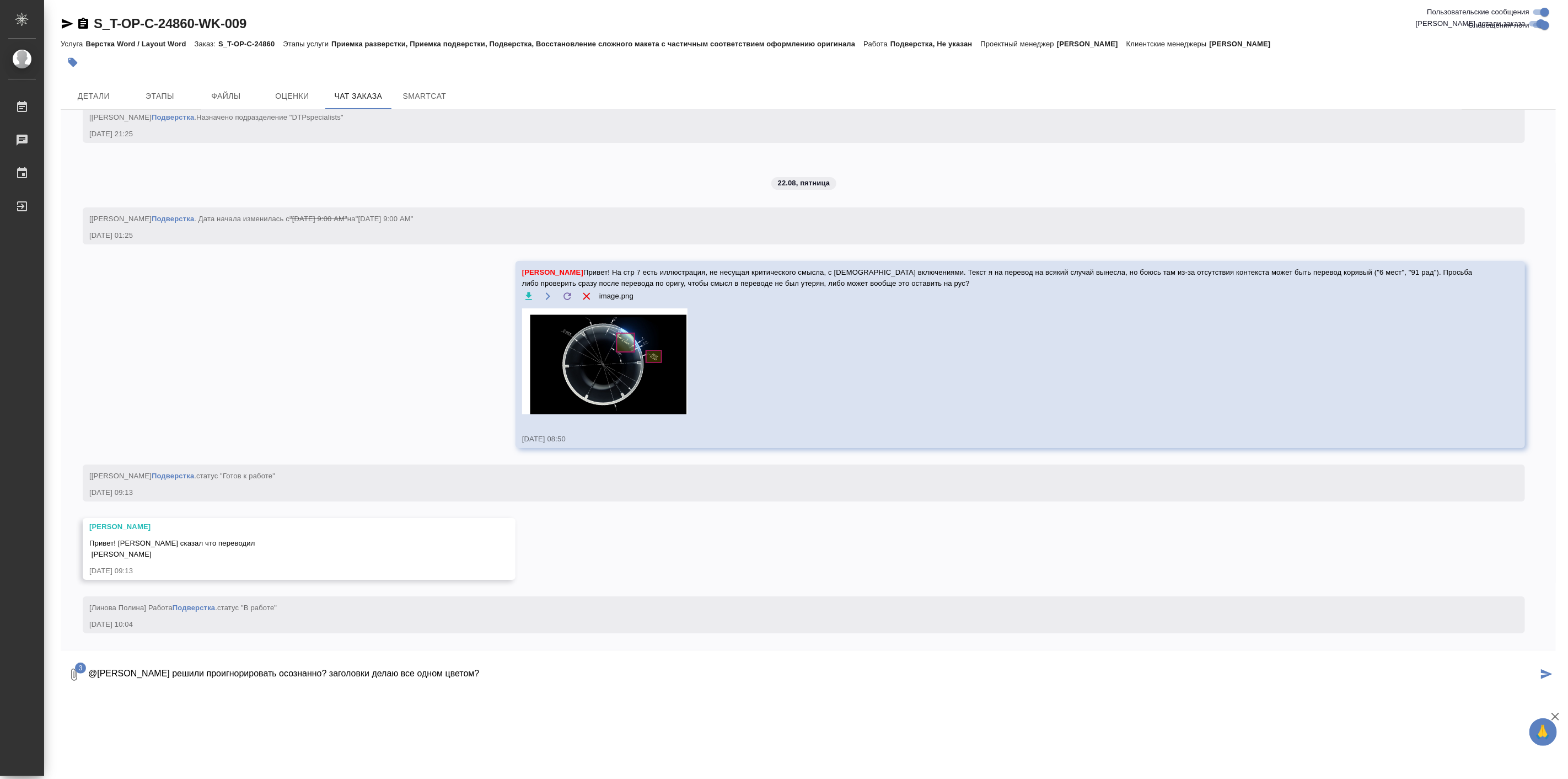
click at [411, 679] on textarea "@Авдеенко Кирилл Теги решили проигнорировать осознанно? заголовки делаю все одн…" at bounding box center [812, 674] width 1450 height 38
click at [548, 675] on textarea "@Авдеенко Кирилл Теги решили проигнорировать осознанно? заголовки делаю все одн…" at bounding box center [812, 674] width 1450 height 38
click at [546, 673] on textarea "@Авдеенко Кирилл Теги решили проигнорировать осознанно? заголовки делаю все одн…" at bounding box center [812, 674] width 1450 height 38
paste textarea "И"
type textarea "@Авдеенко Кирилл Теги решили проигнорировать осознанно? заголовки делаю все одн…"
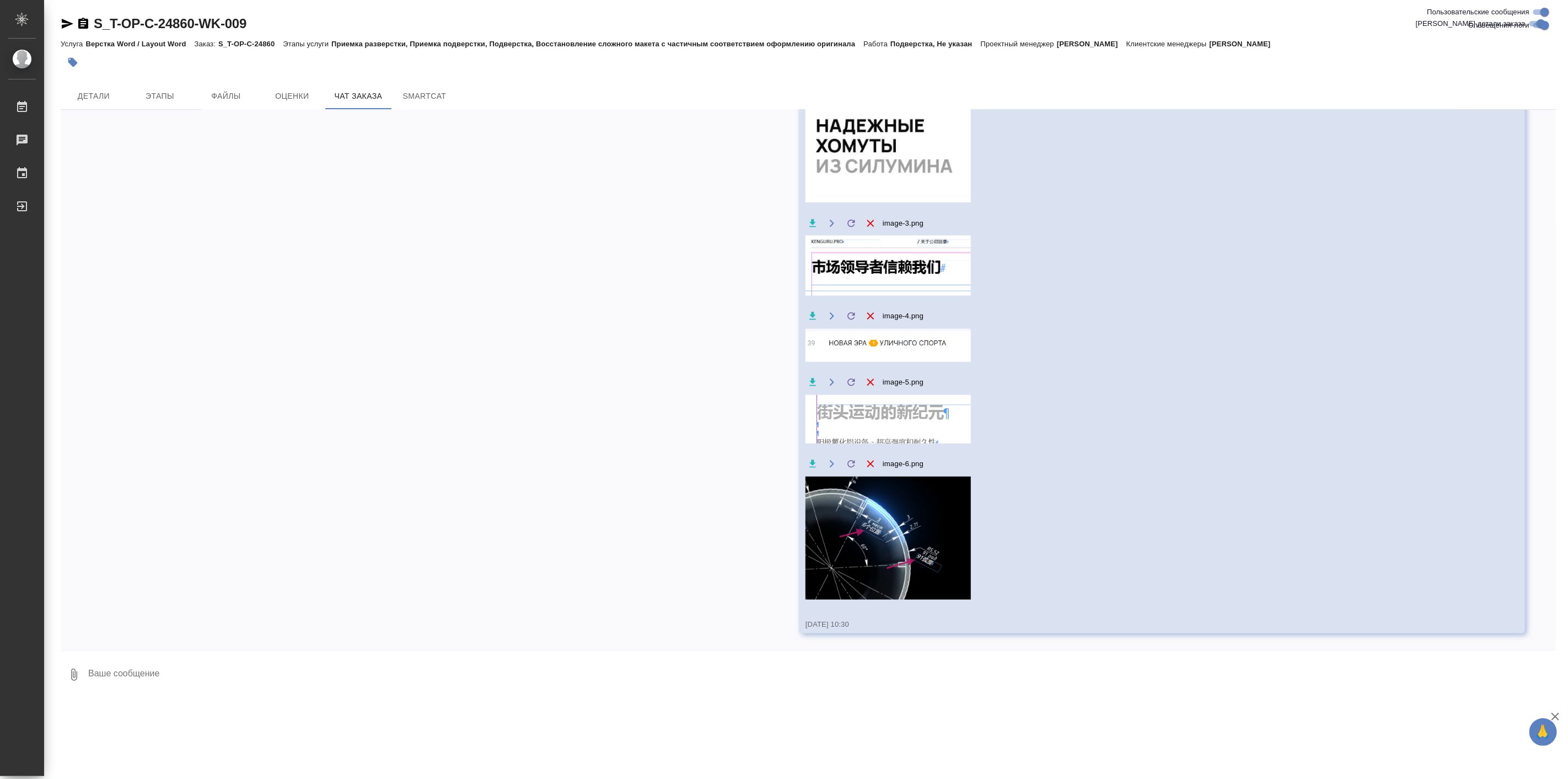
scroll to position [4024, 0]
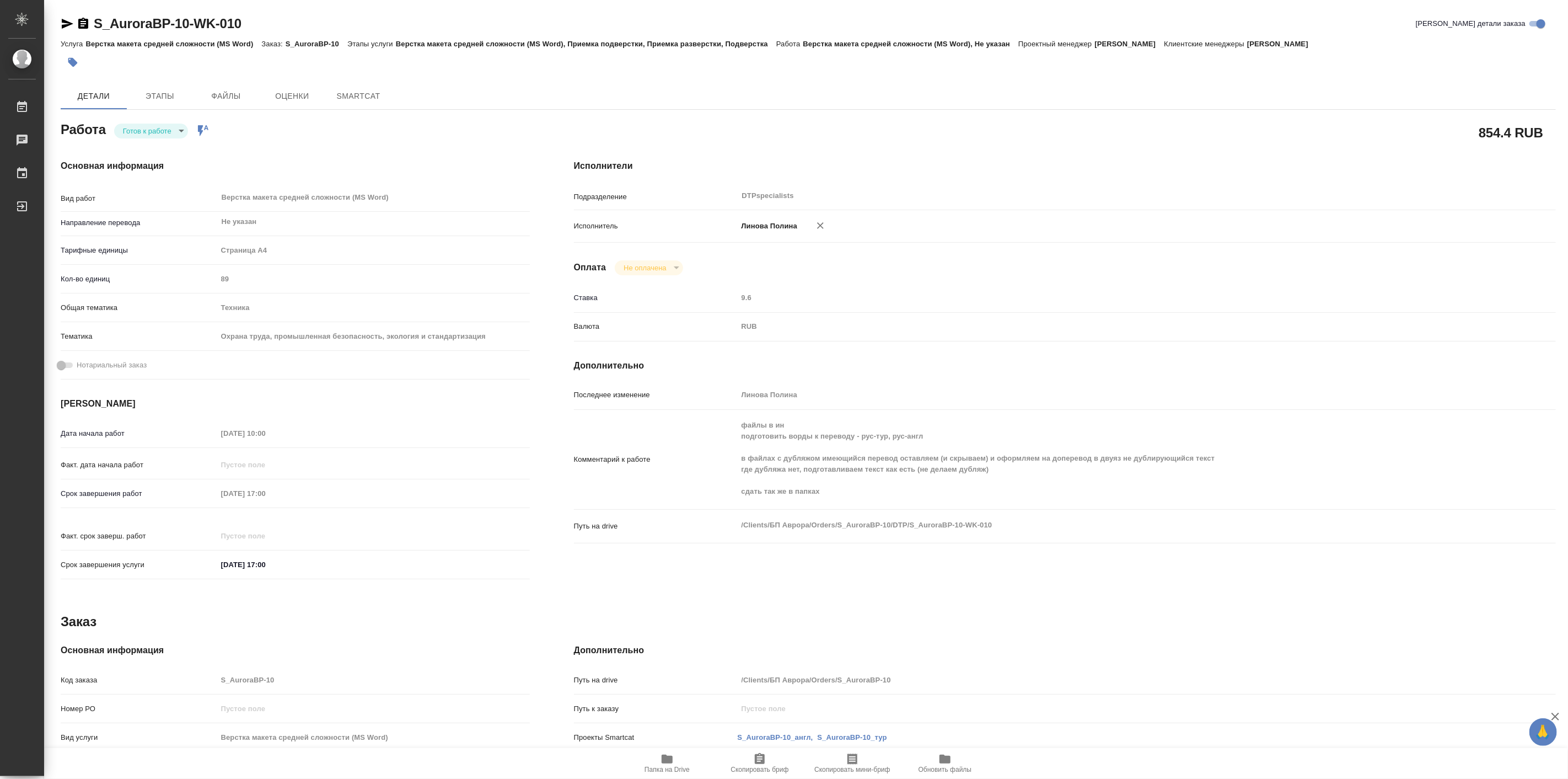
type textarea "x"
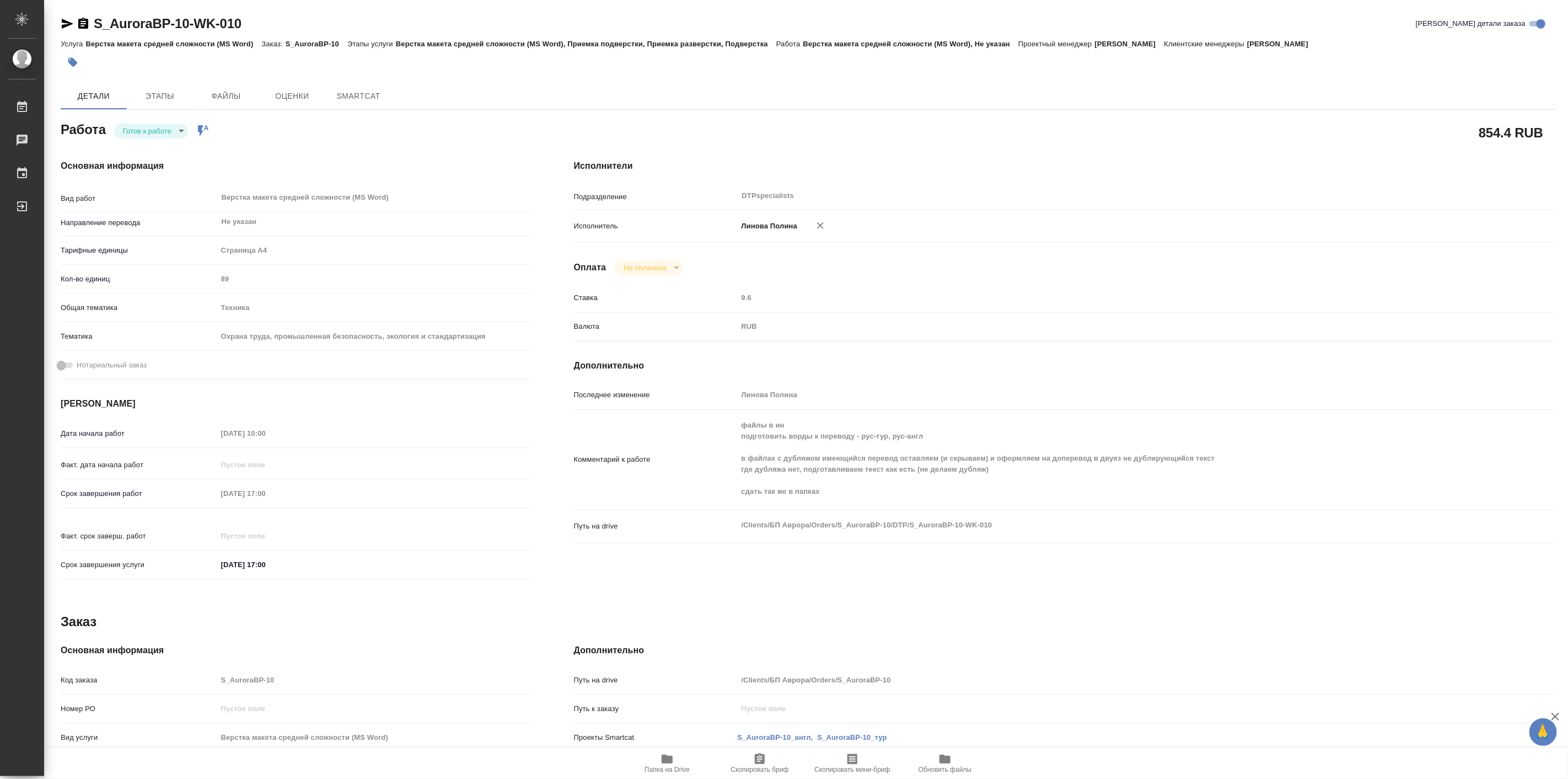
type textarea "x"
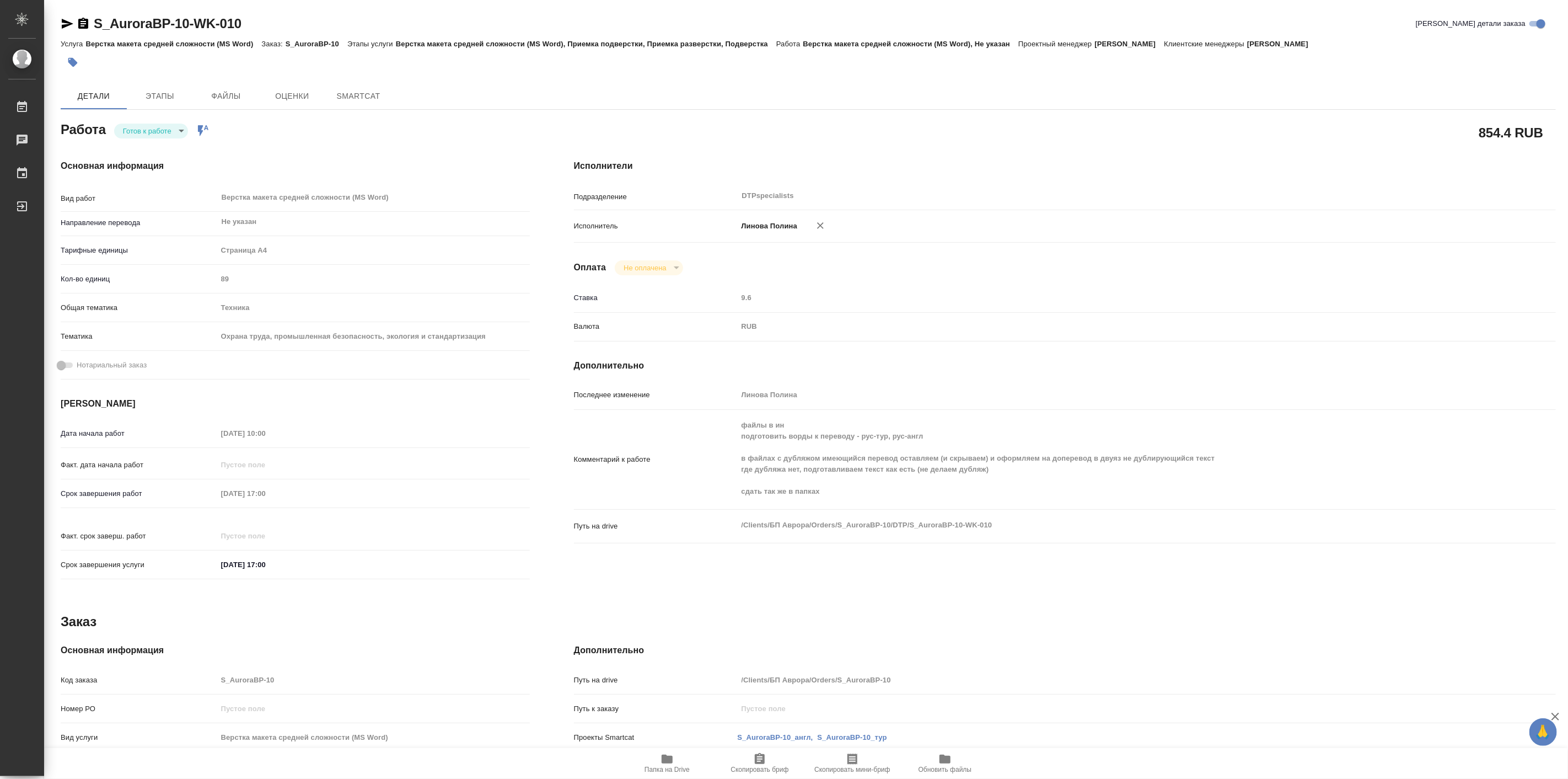
type textarea "x"
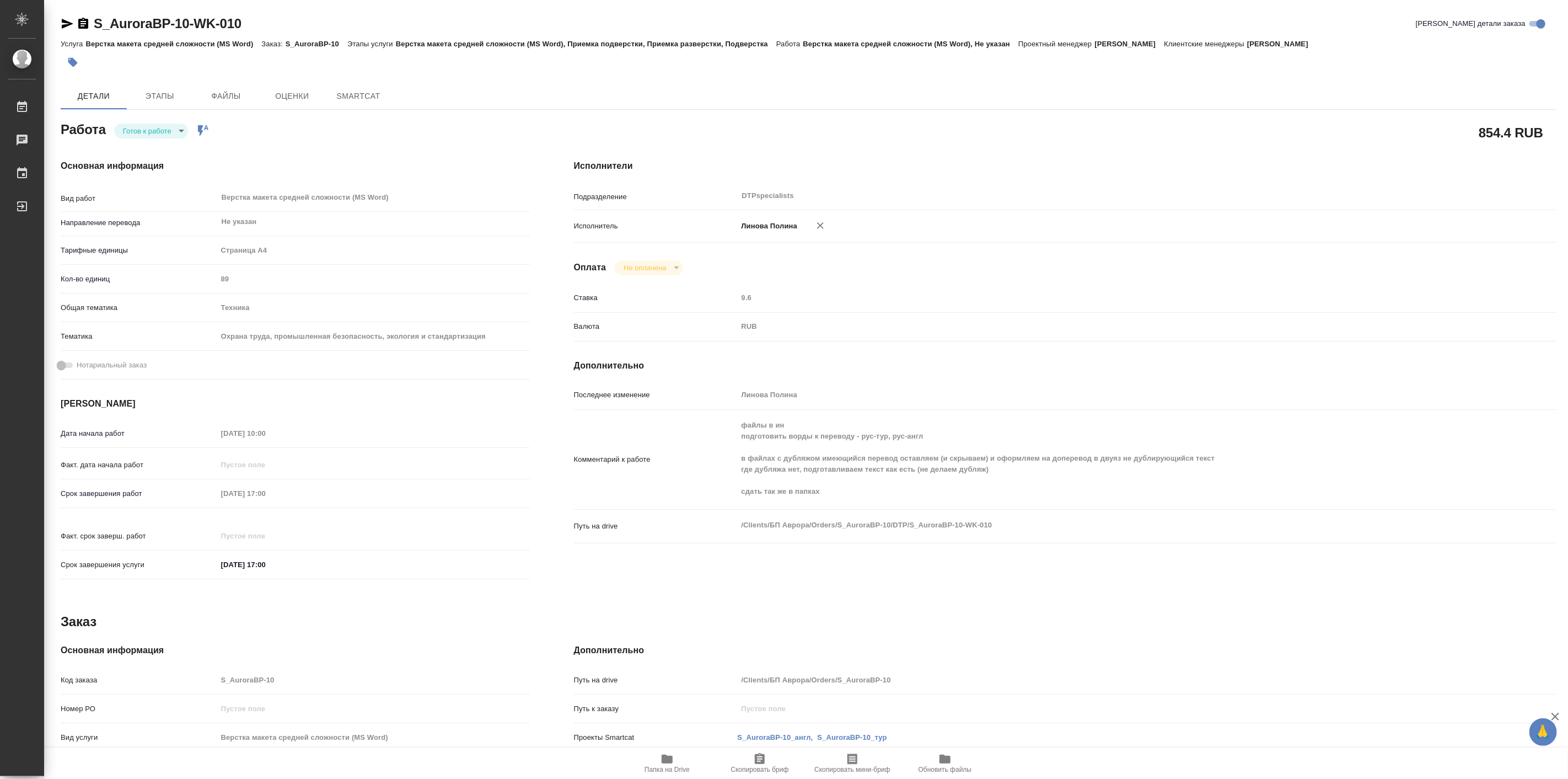
type textarea "x"
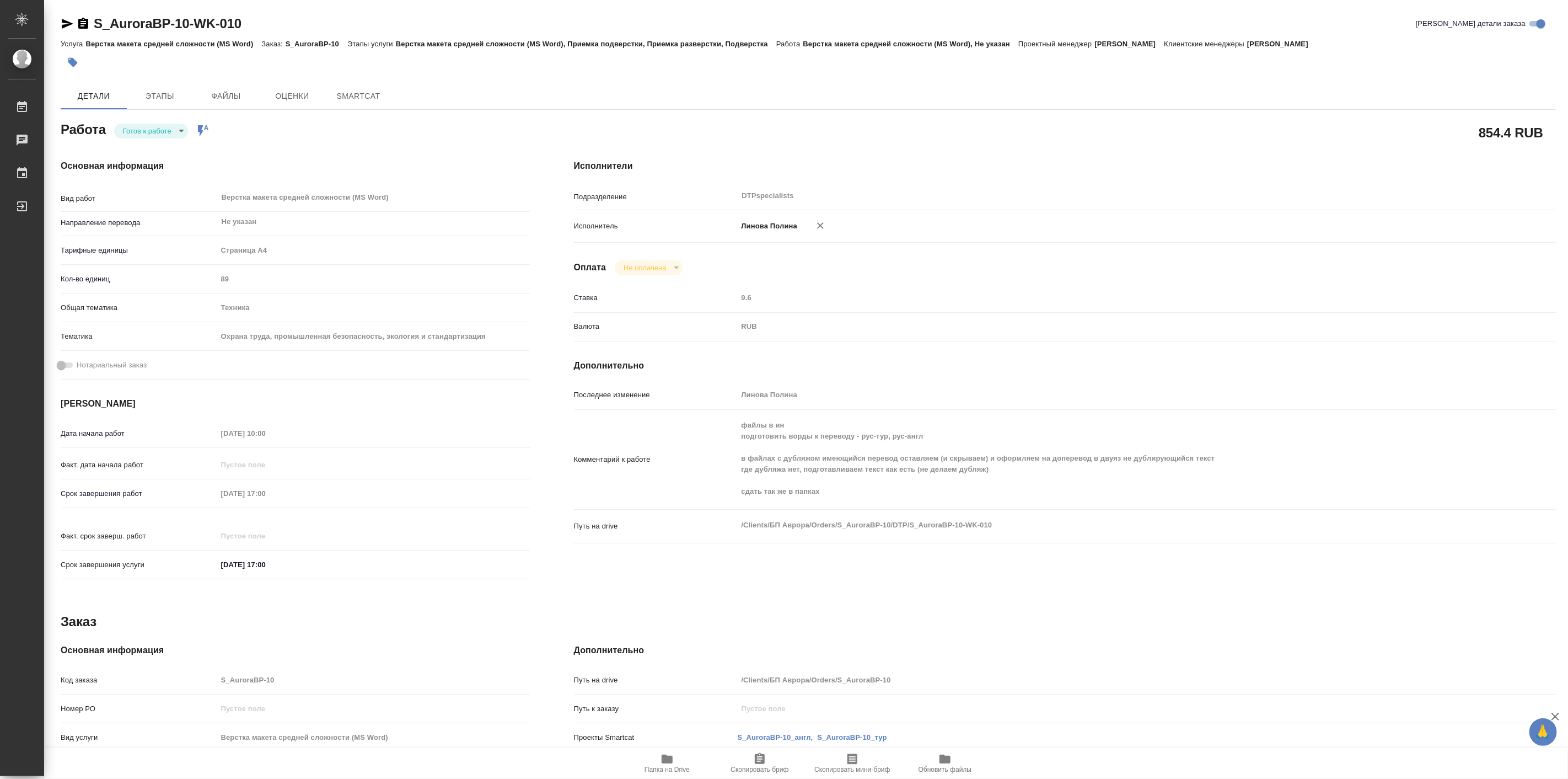
type textarea "x"
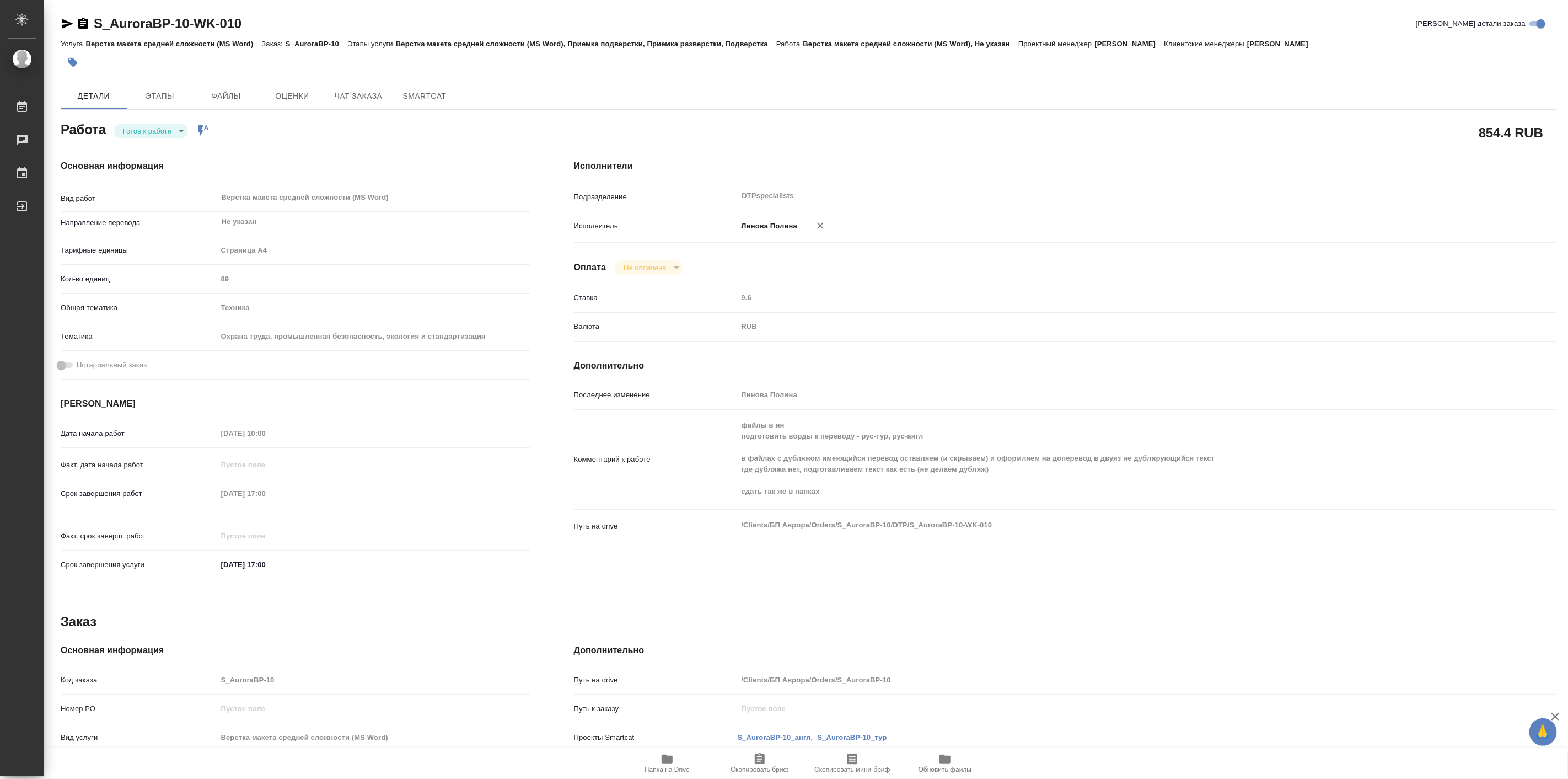
type textarea "x"
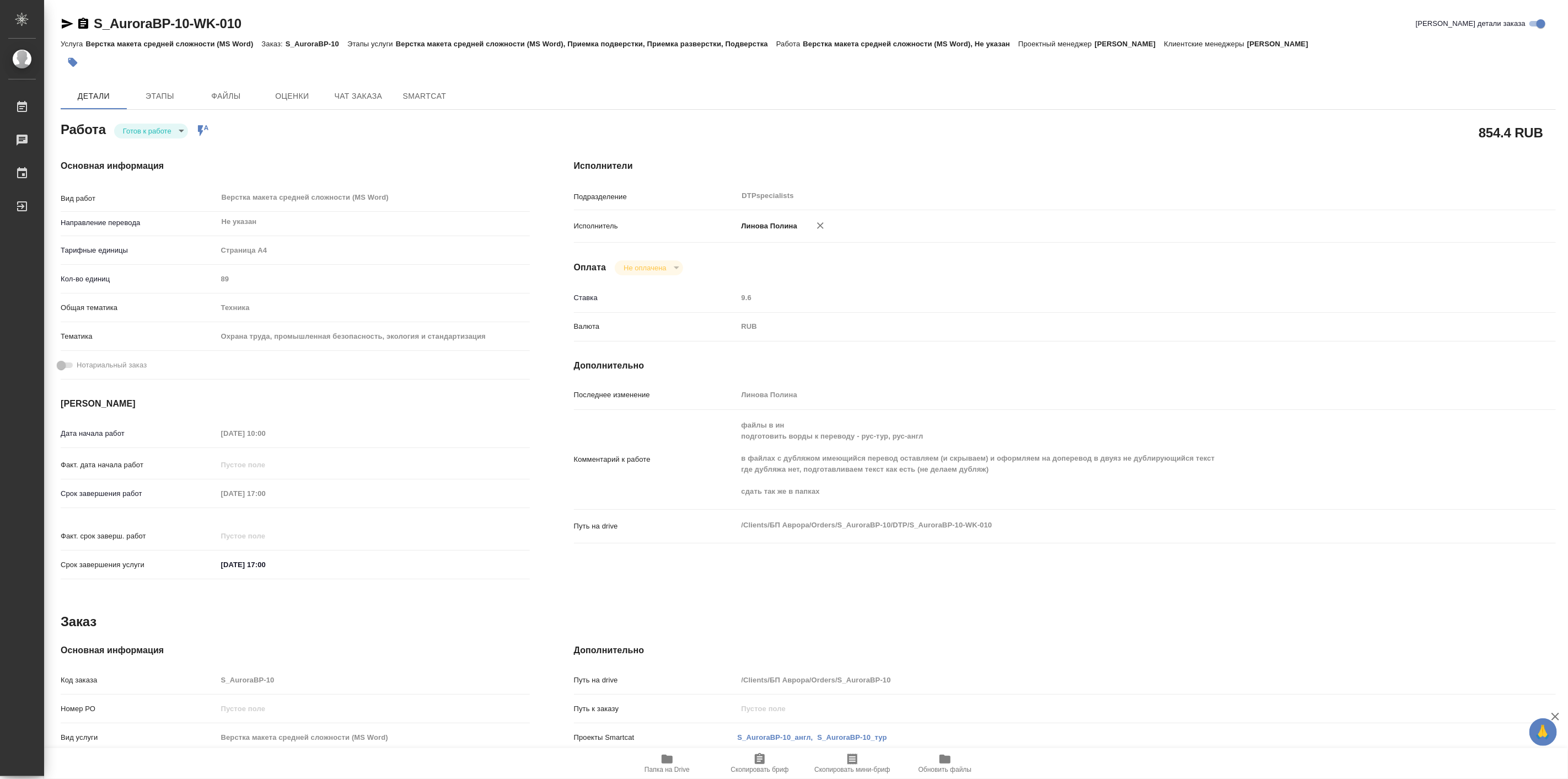
type textarea "x"
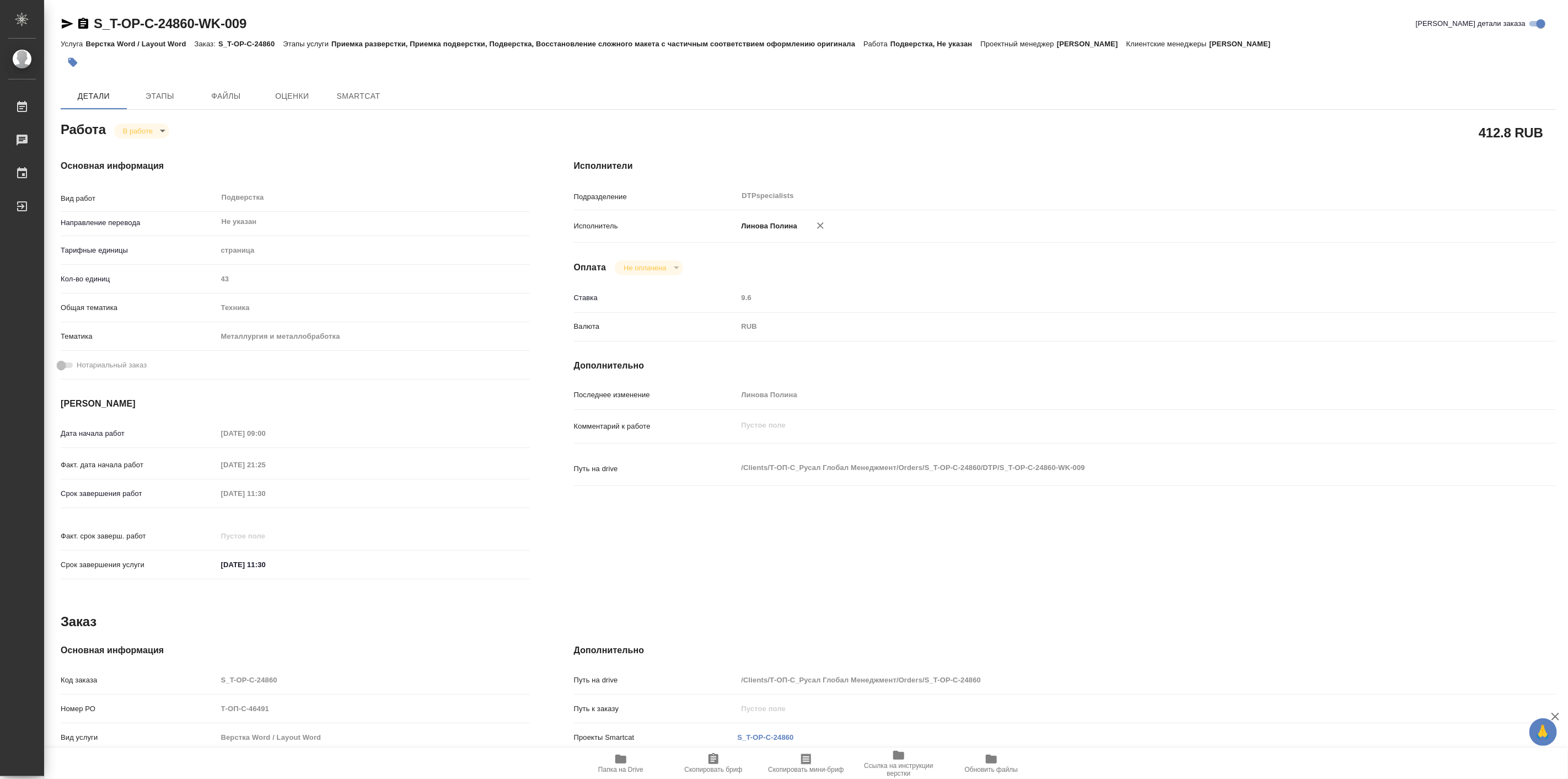
type textarea "x"
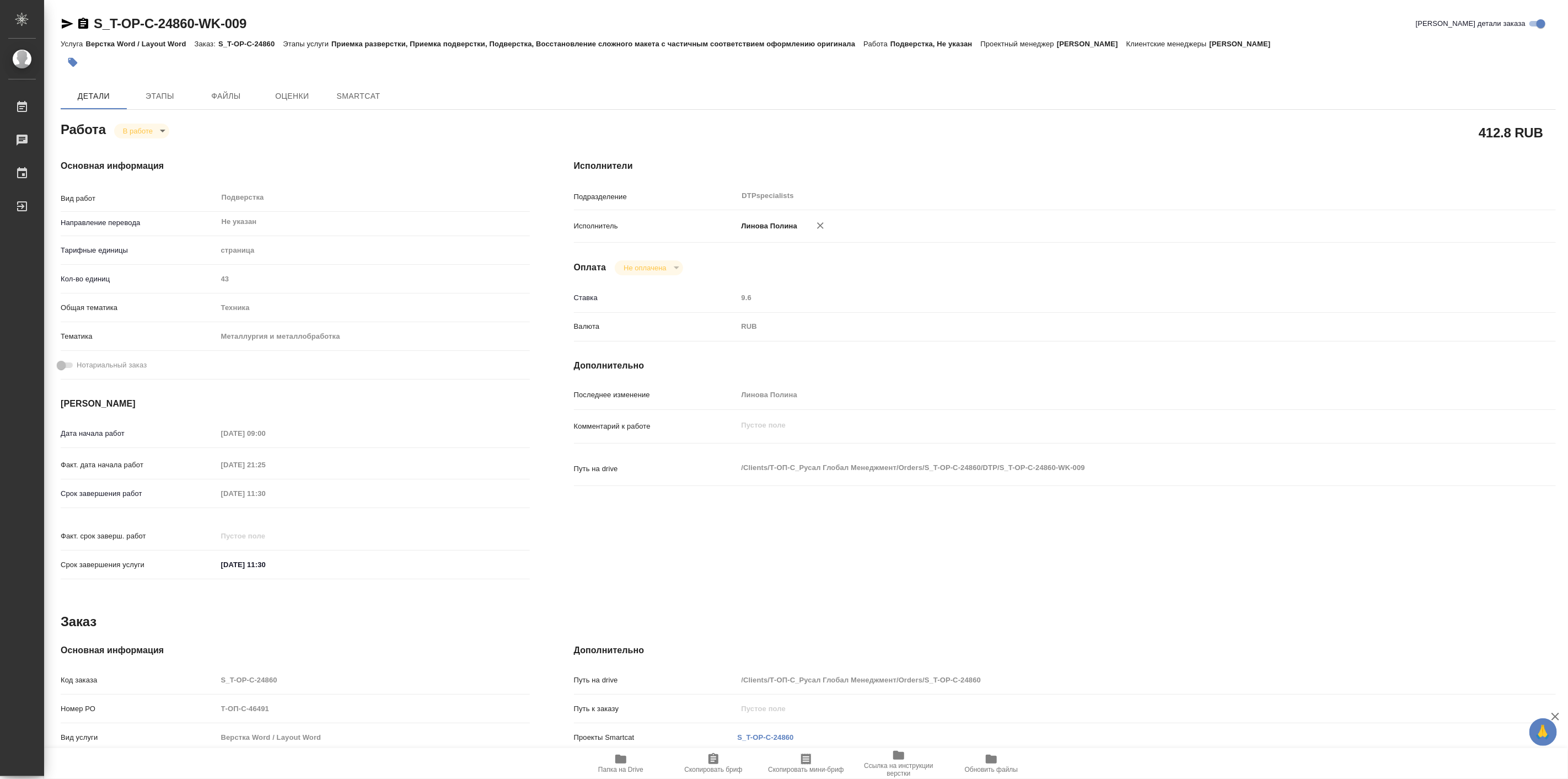
type textarea "x"
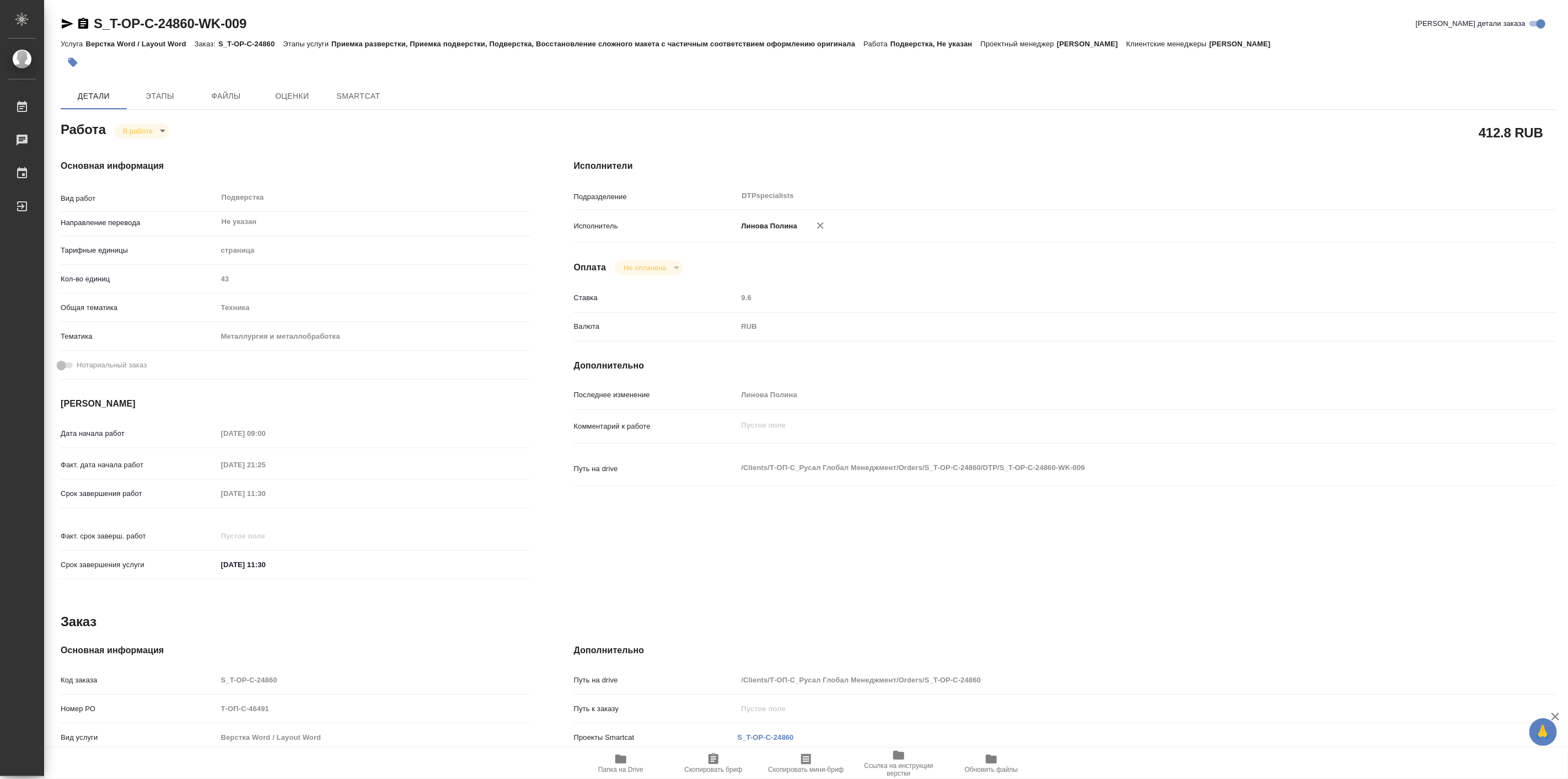
type textarea "x"
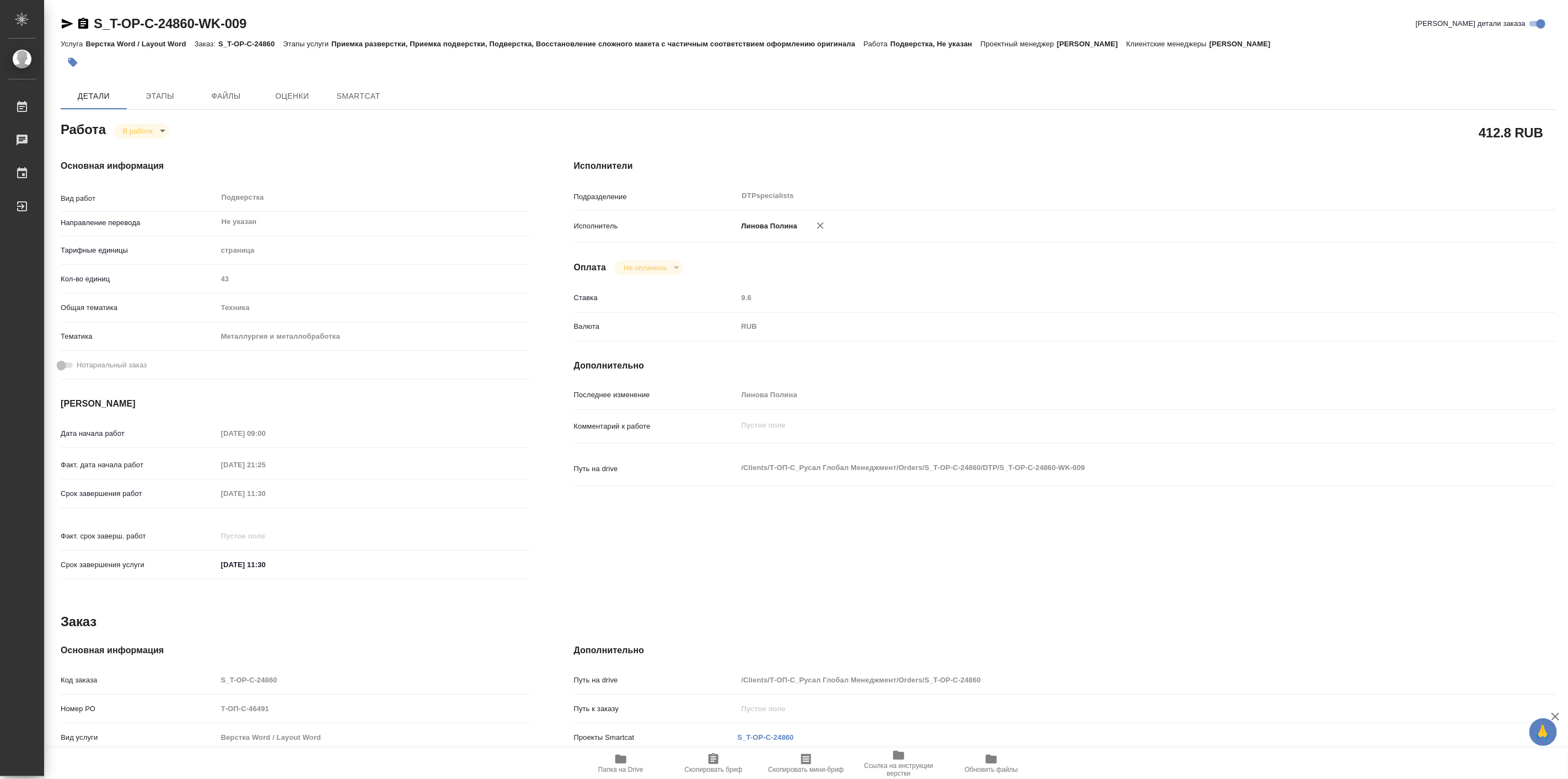
type textarea "x"
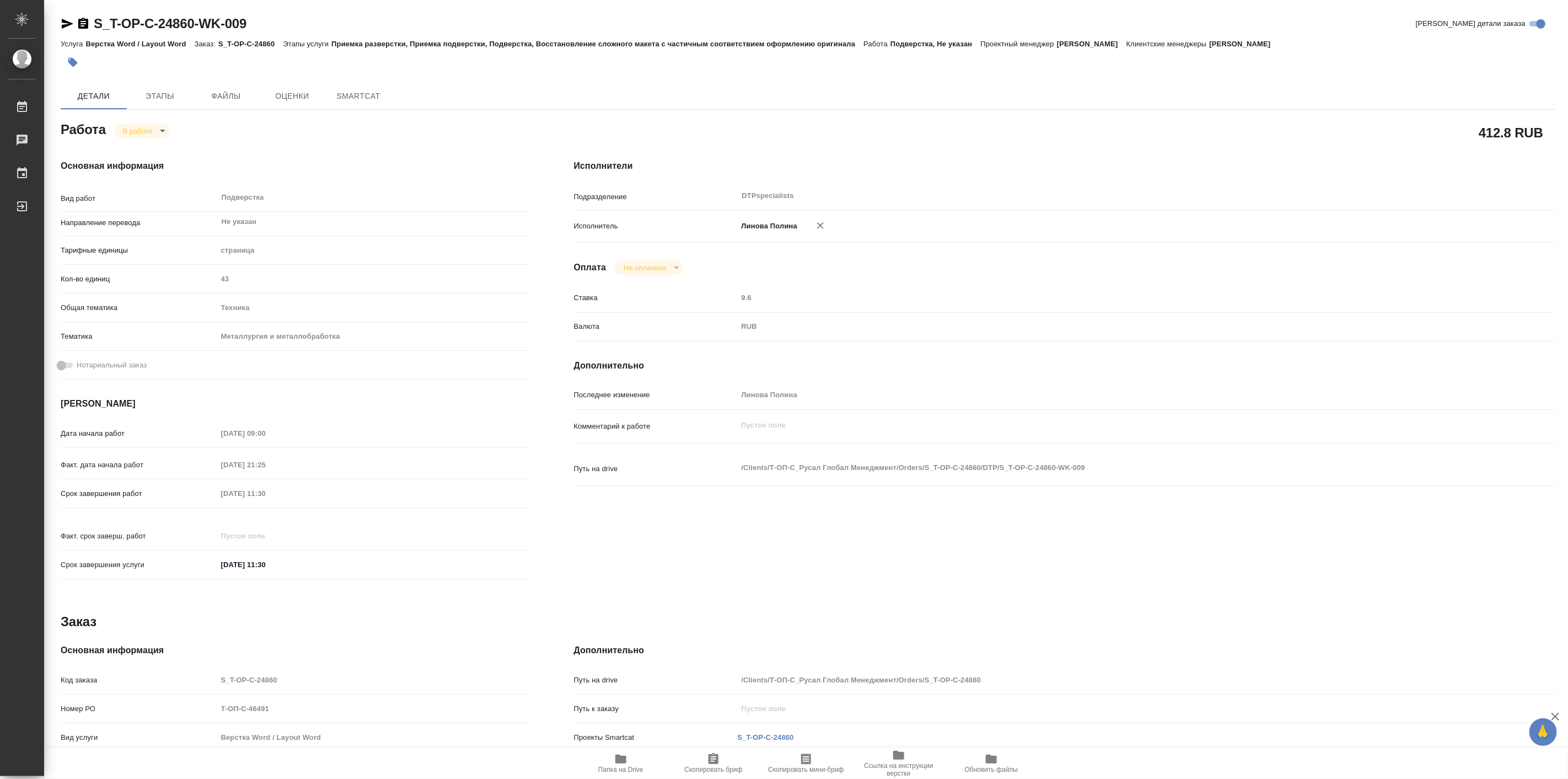
type textarea "x"
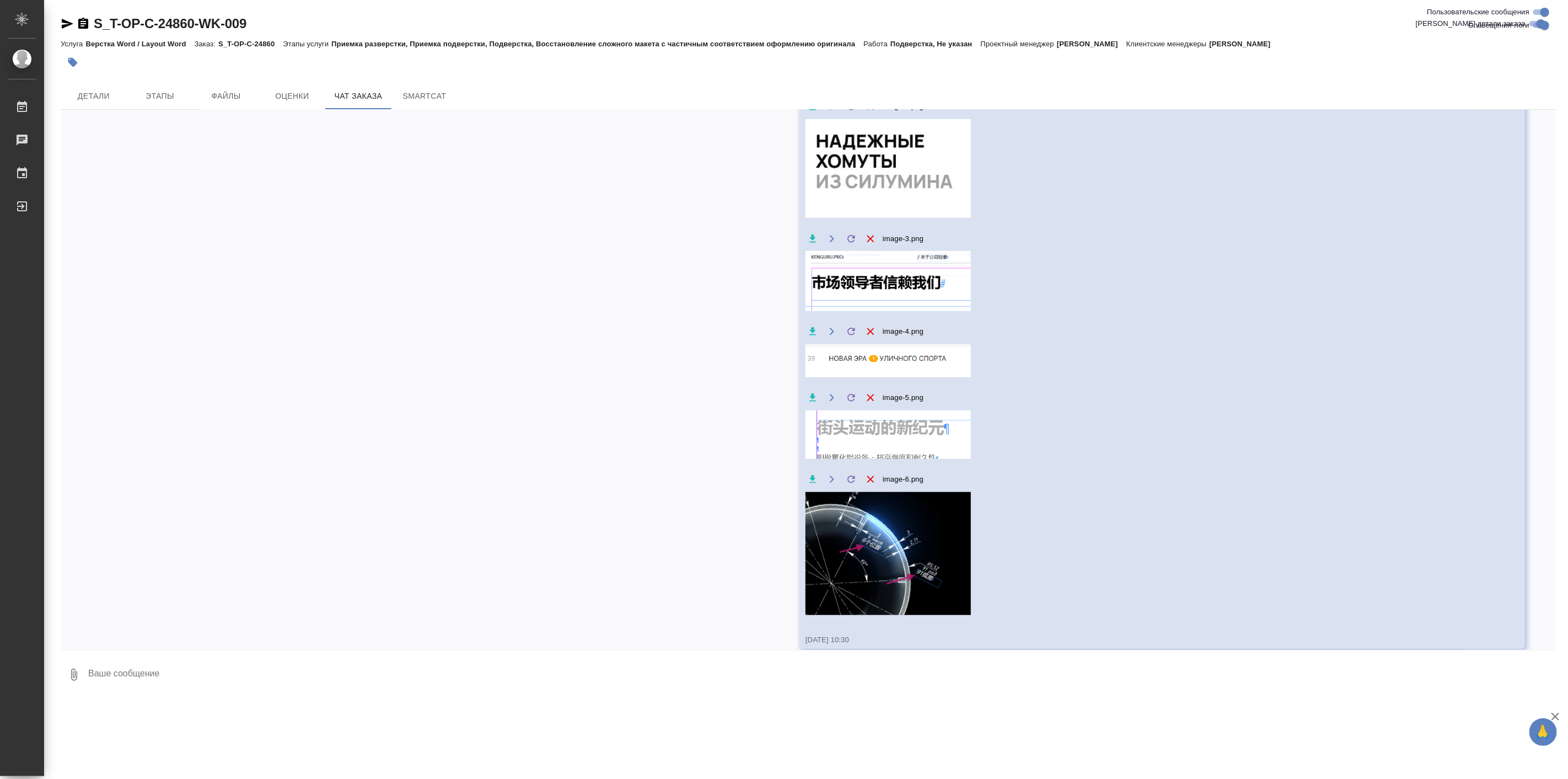
scroll to position [4331, 0]
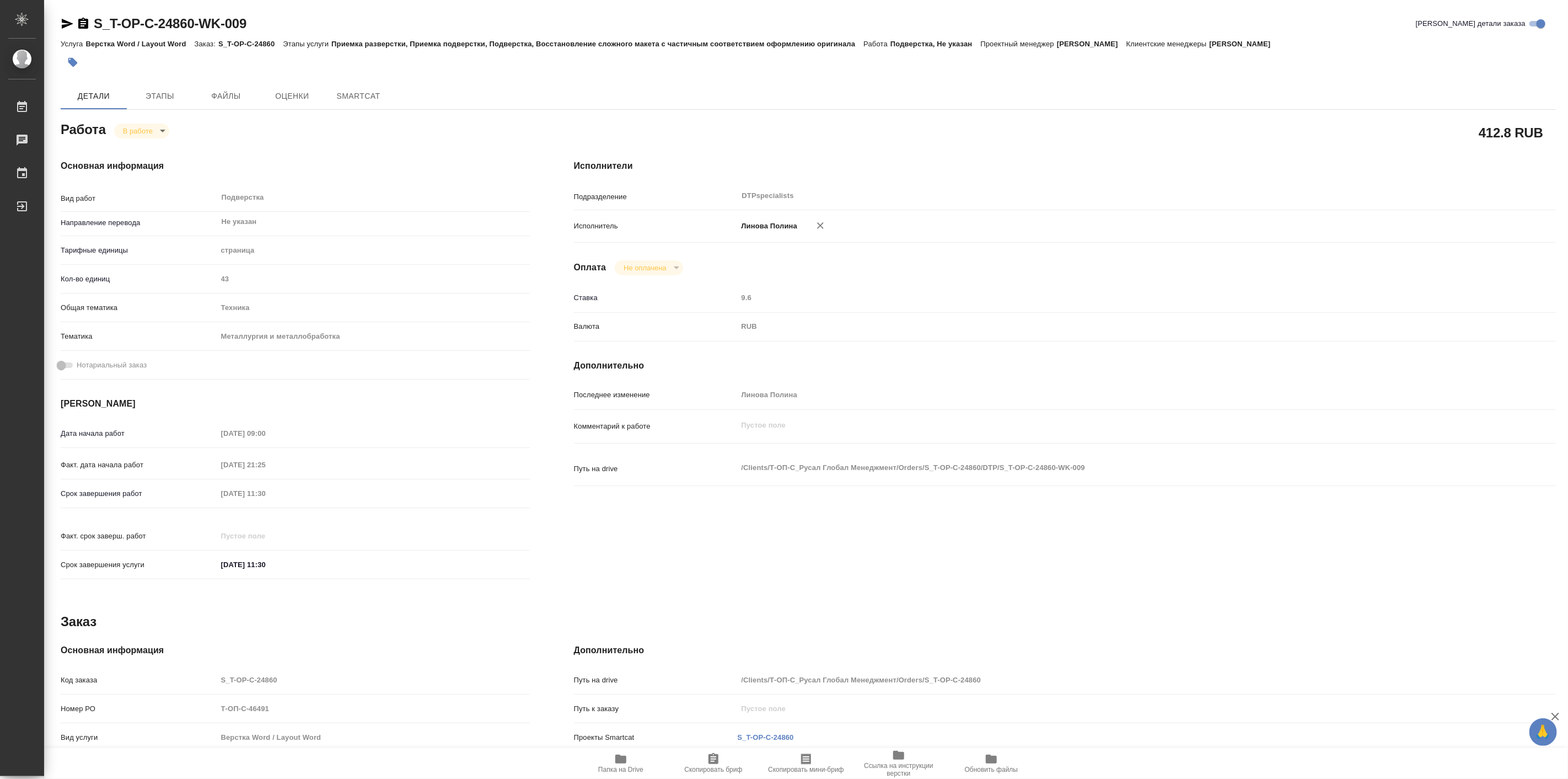
type textarea "x"
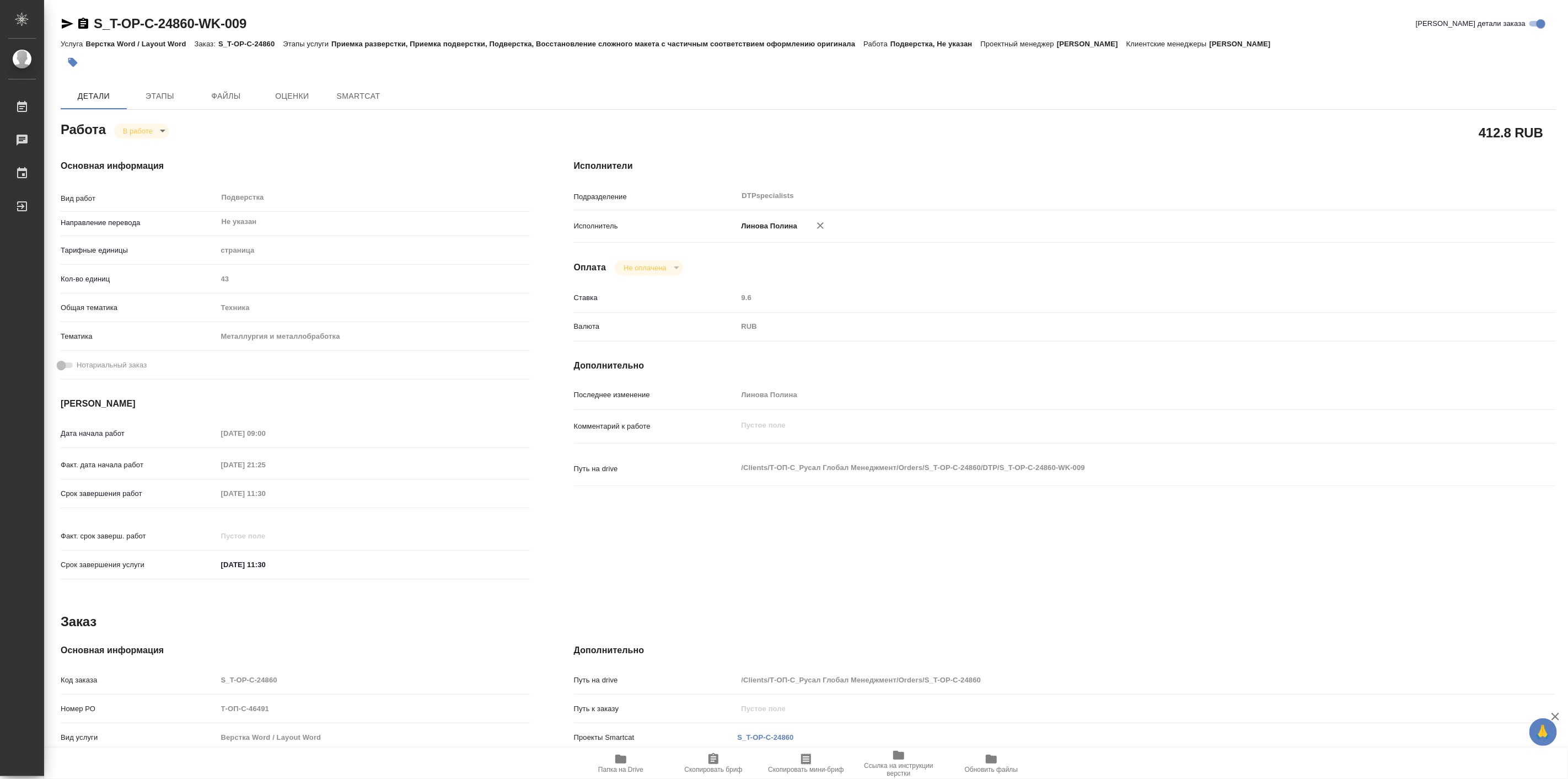
type textarea "x"
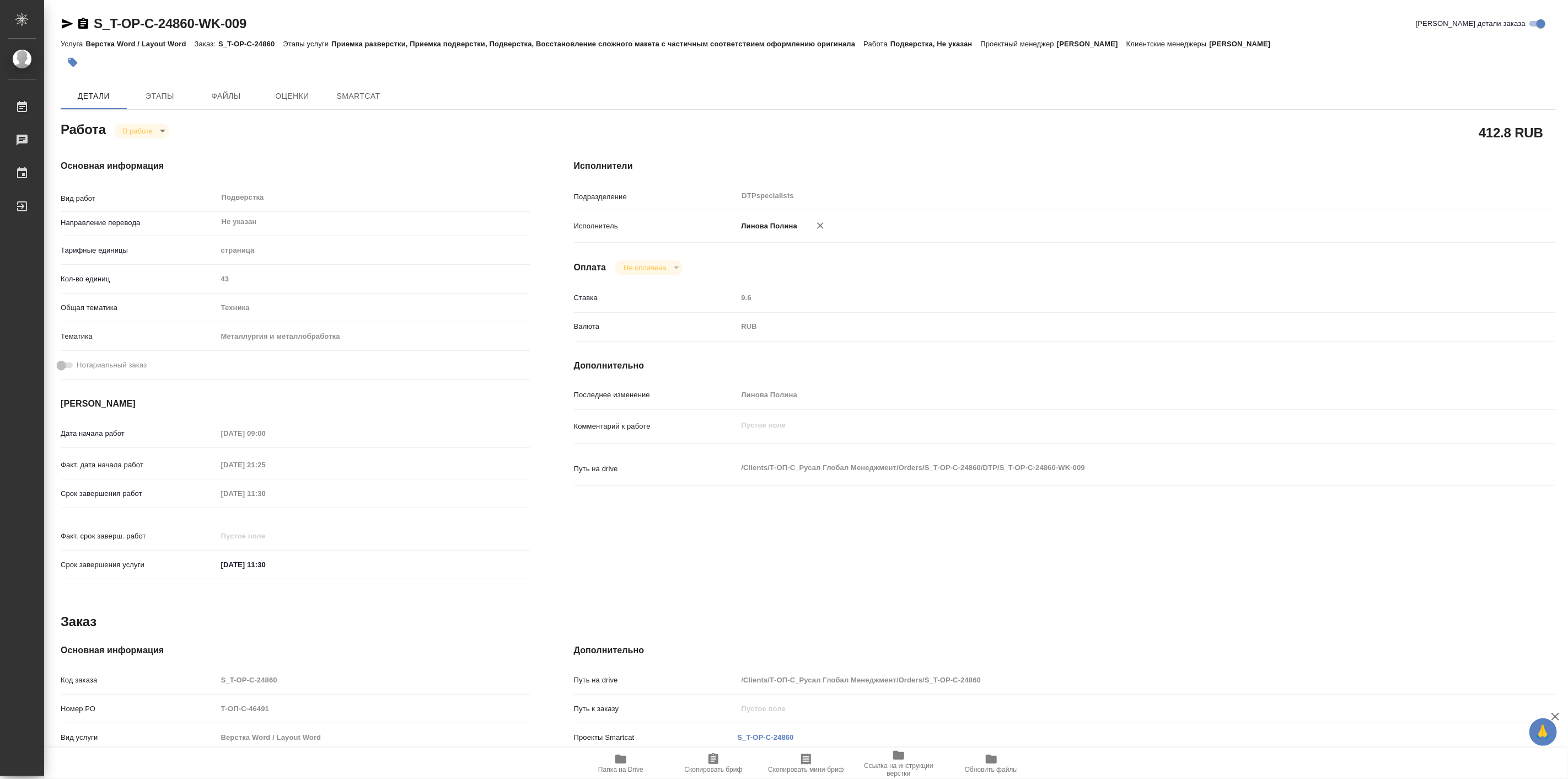
type textarea "x"
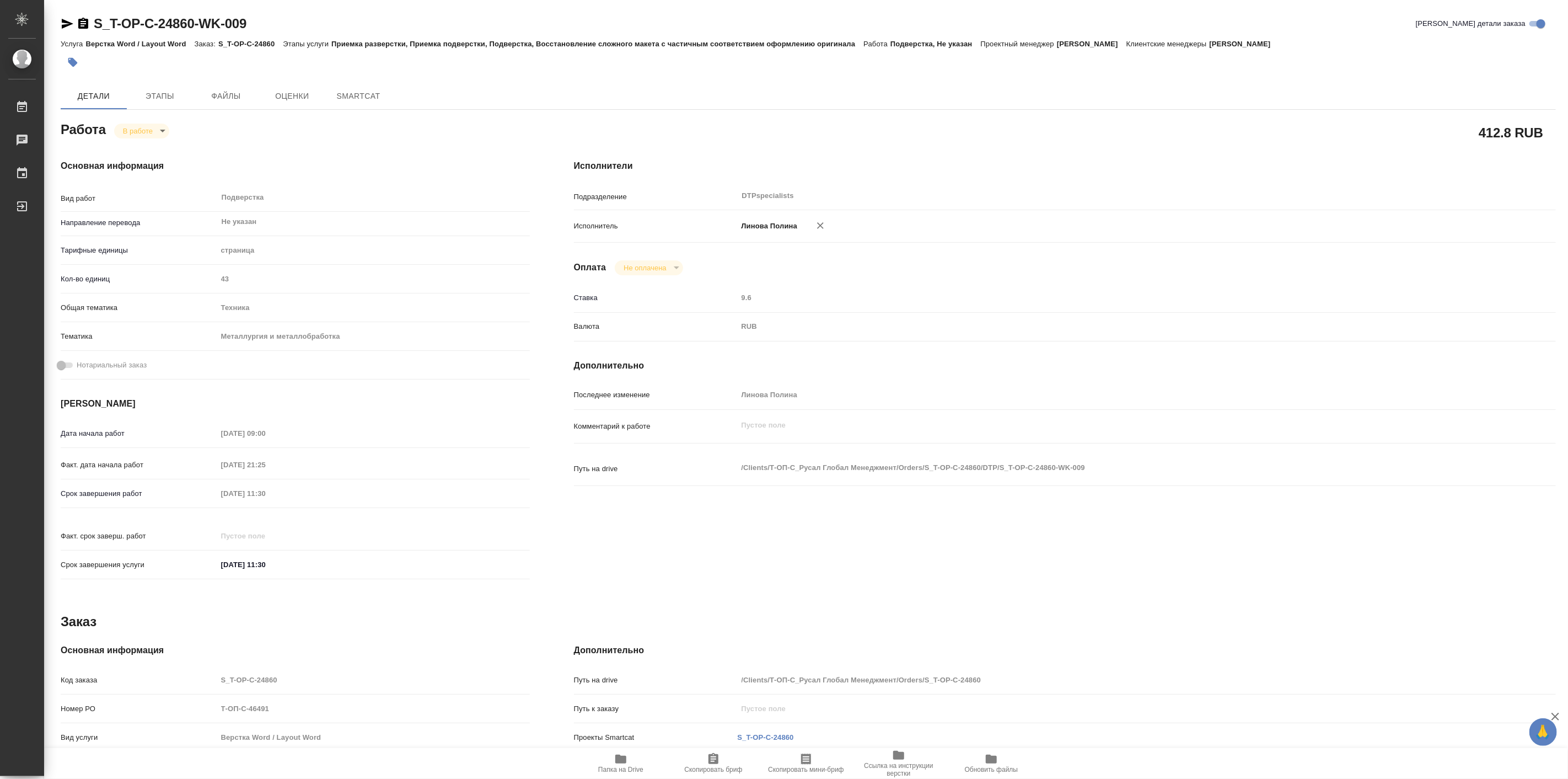
type textarea "x"
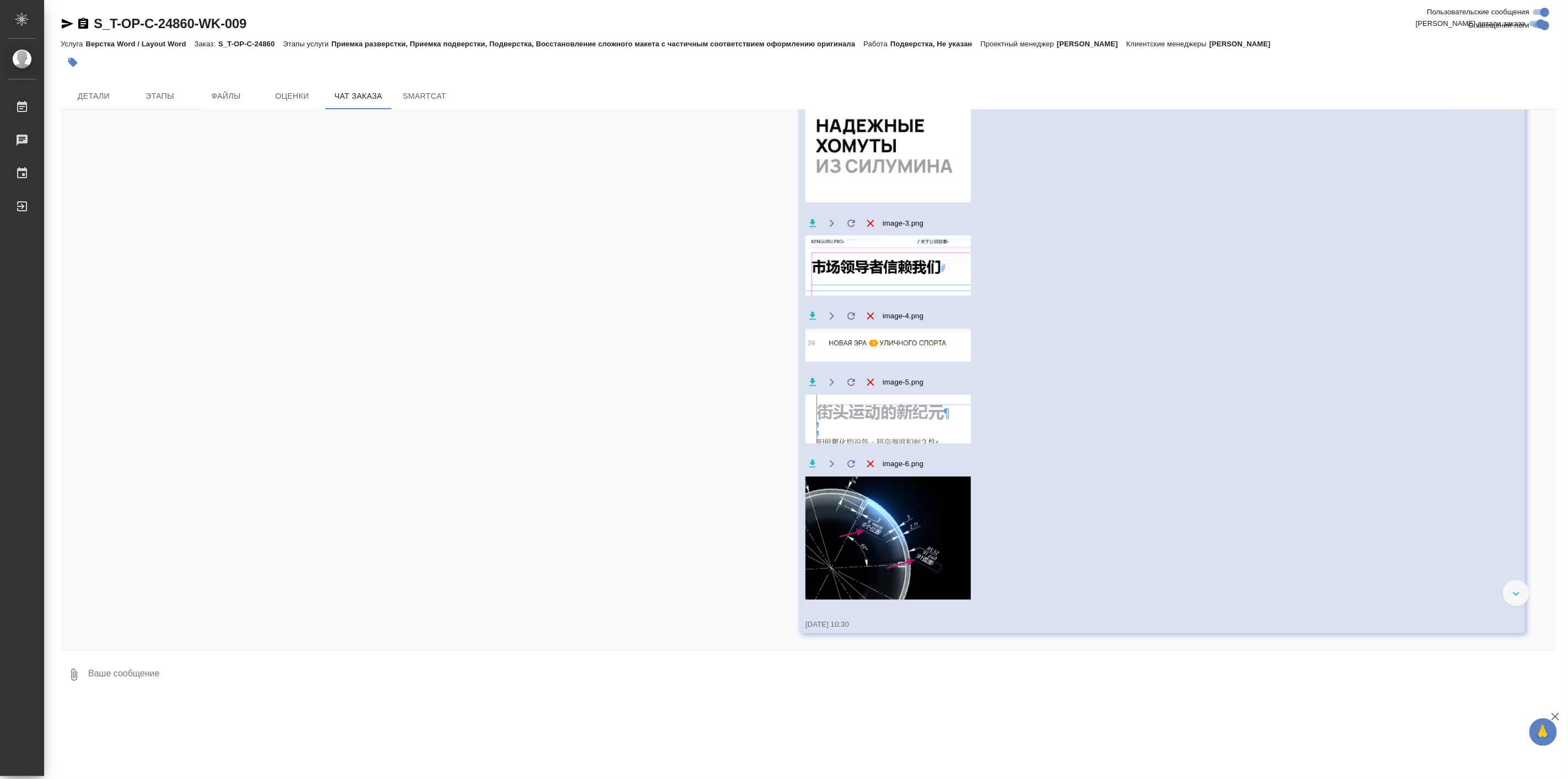
scroll to position [4331, 0]
